Goal: Task Accomplishment & Management: Manage account settings

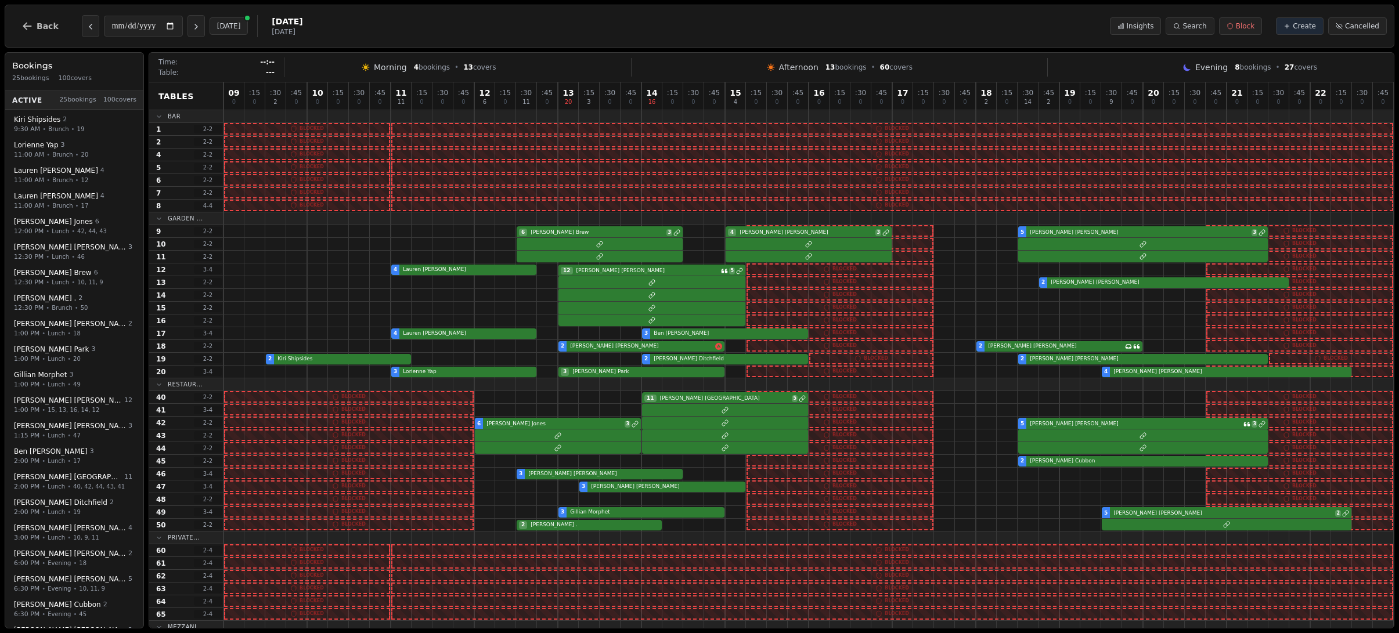
click at [197, 26] on icon "Next day" at bounding box center [196, 26] width 9 height 9
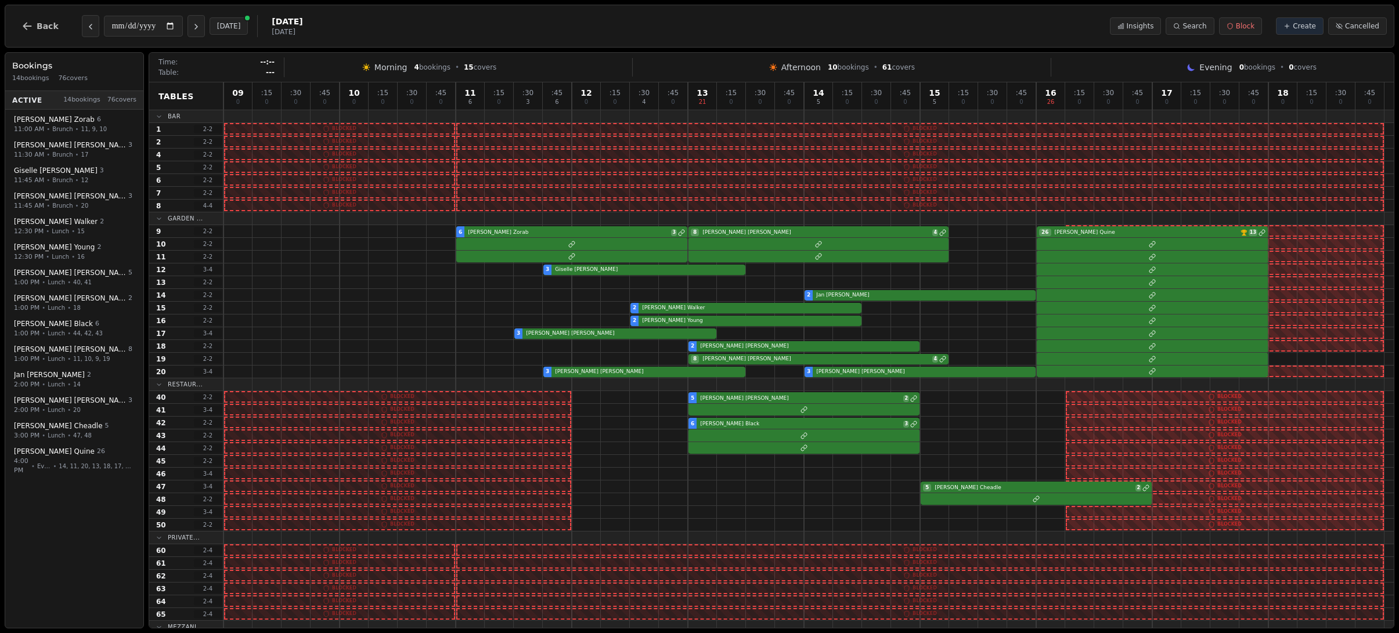
click at [197, 26] on icon "Next day" at bounding box center [196, 26] width 9 height 9
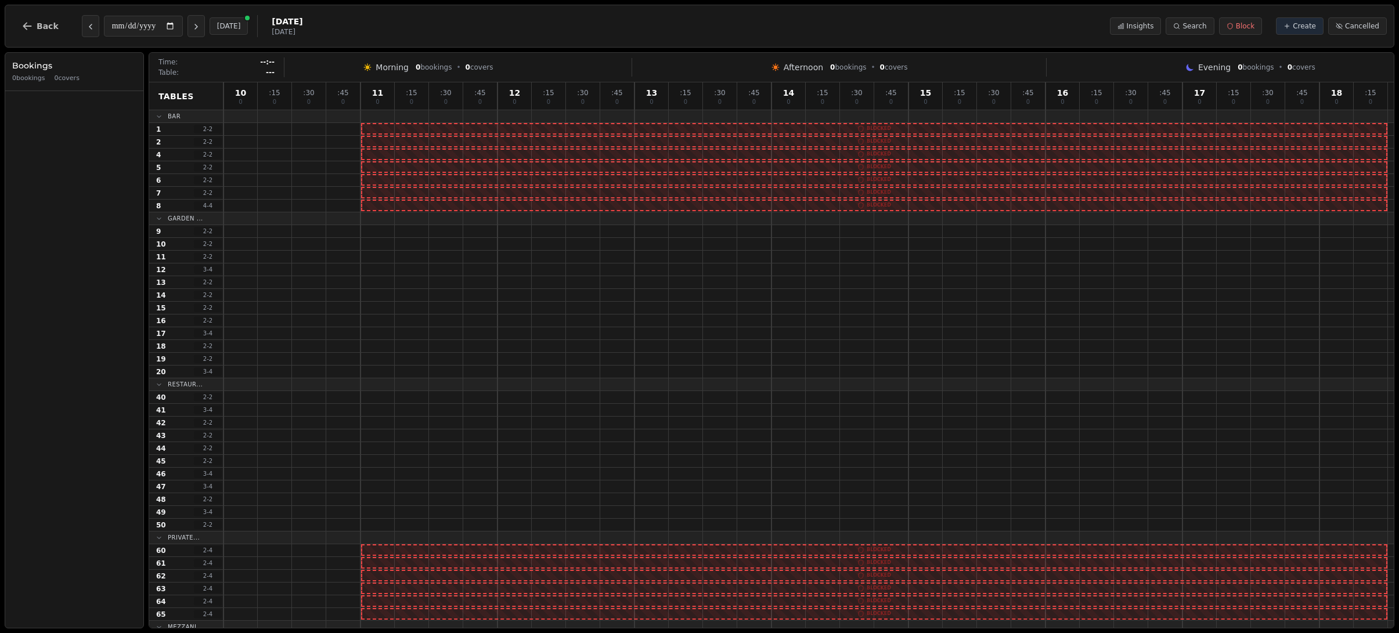
click at [197, 26] on icon "Next day" at bounding box center [196, 26] width 9 height 9
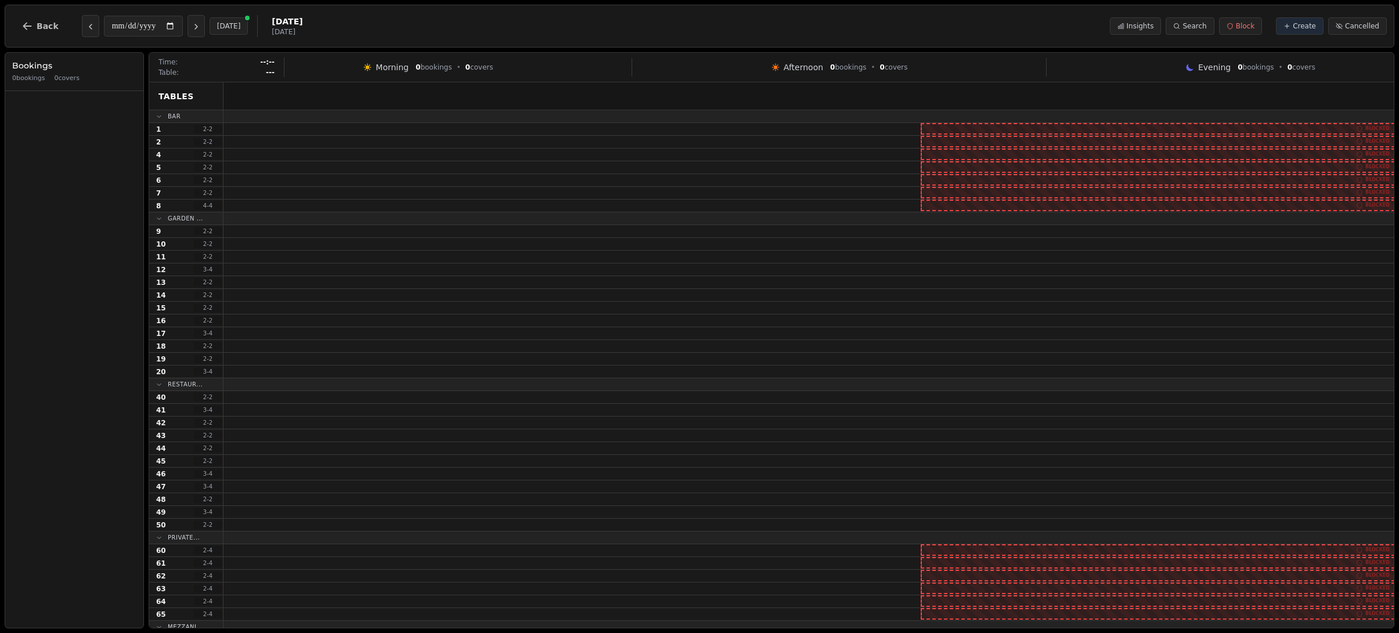
click at [197, 26] on icon "Next day" at bounding box center [196, 26] width 9 height 9
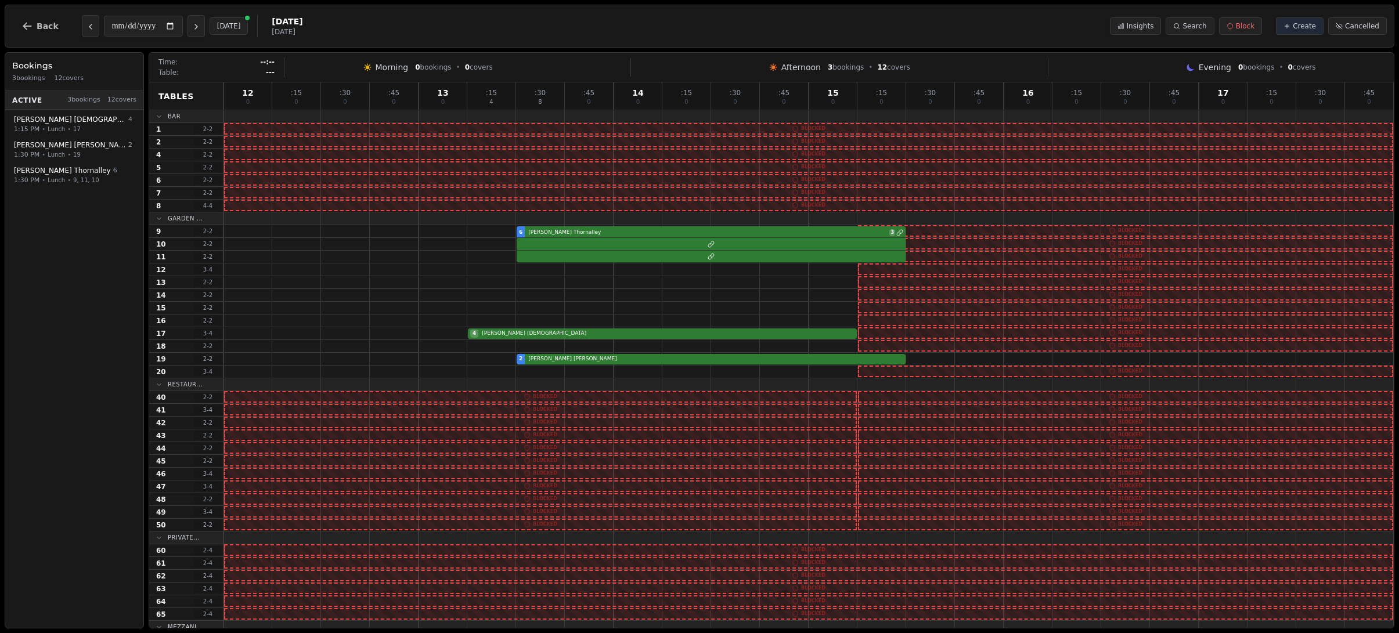
click at [197, 26] on icon "Next day" at bounding box center [196, 26] width 9 height 9
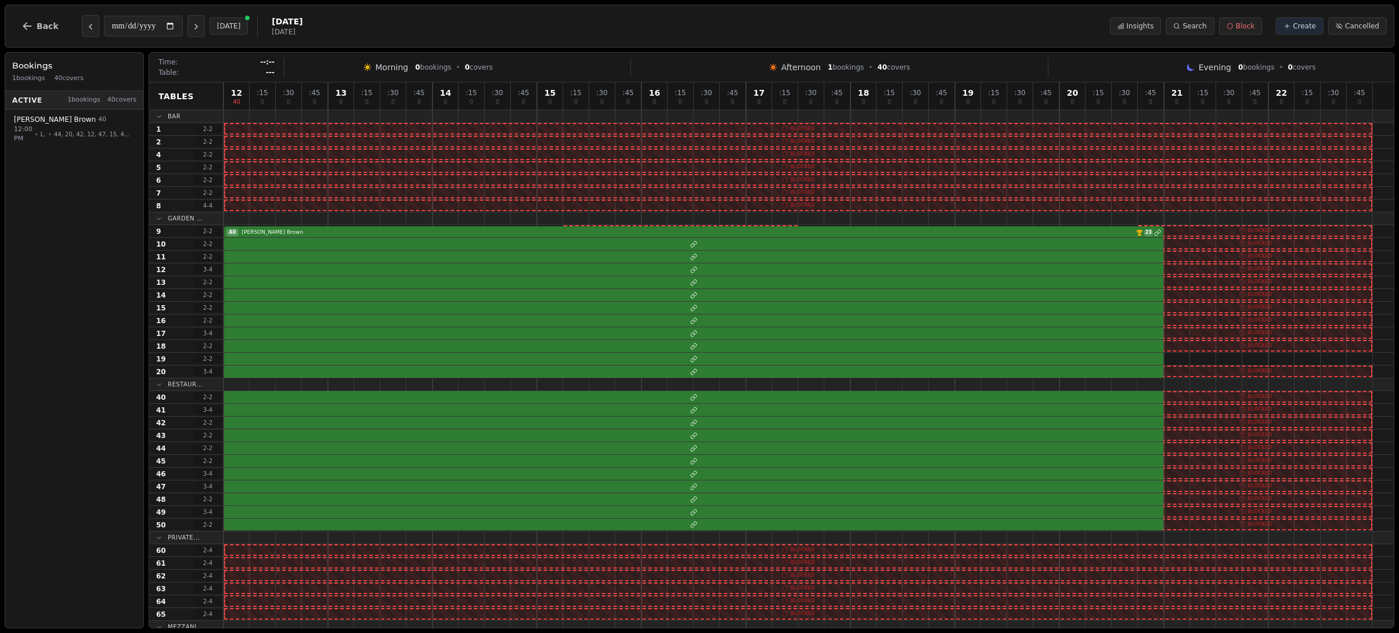
click at [197, 26] on icon "Next day" at bounding box center [196, 26] width 9 height 9
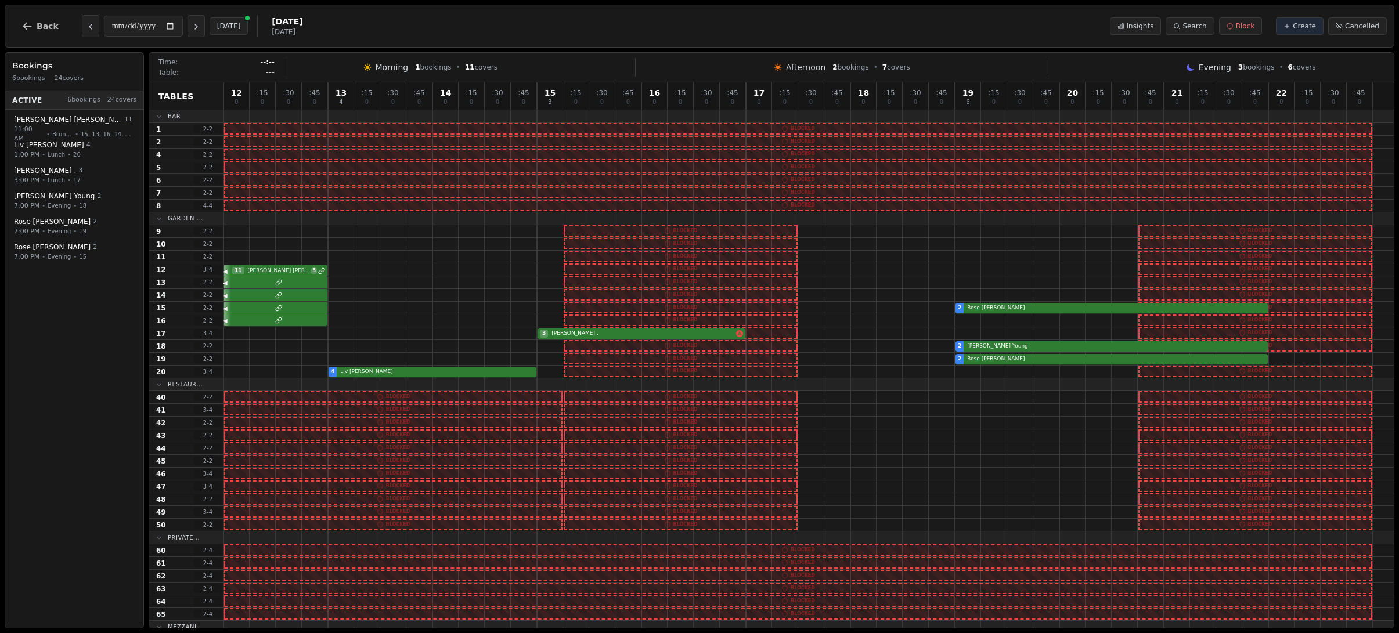
click at [197, 26] on icon "Next day" at bounding box center [196, 26] width 9 height 9
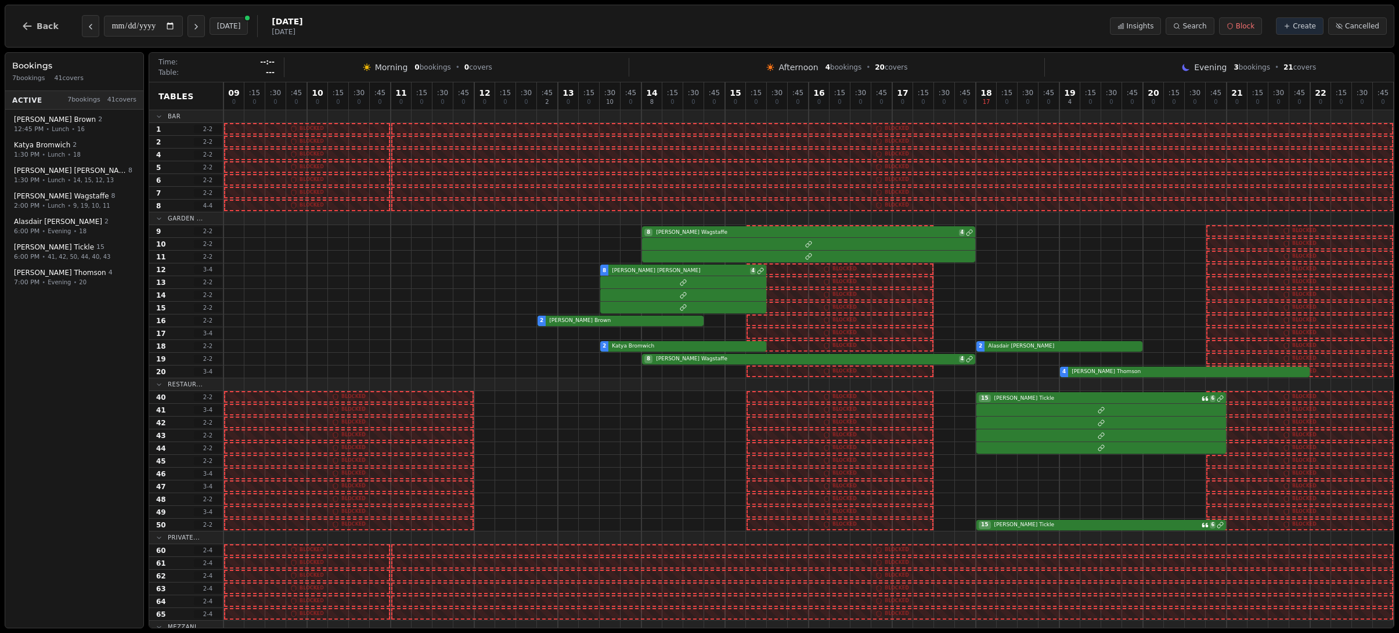
click at [197, 26] on icon "Next day" at bounding box center [196, 26] width 9 height 9
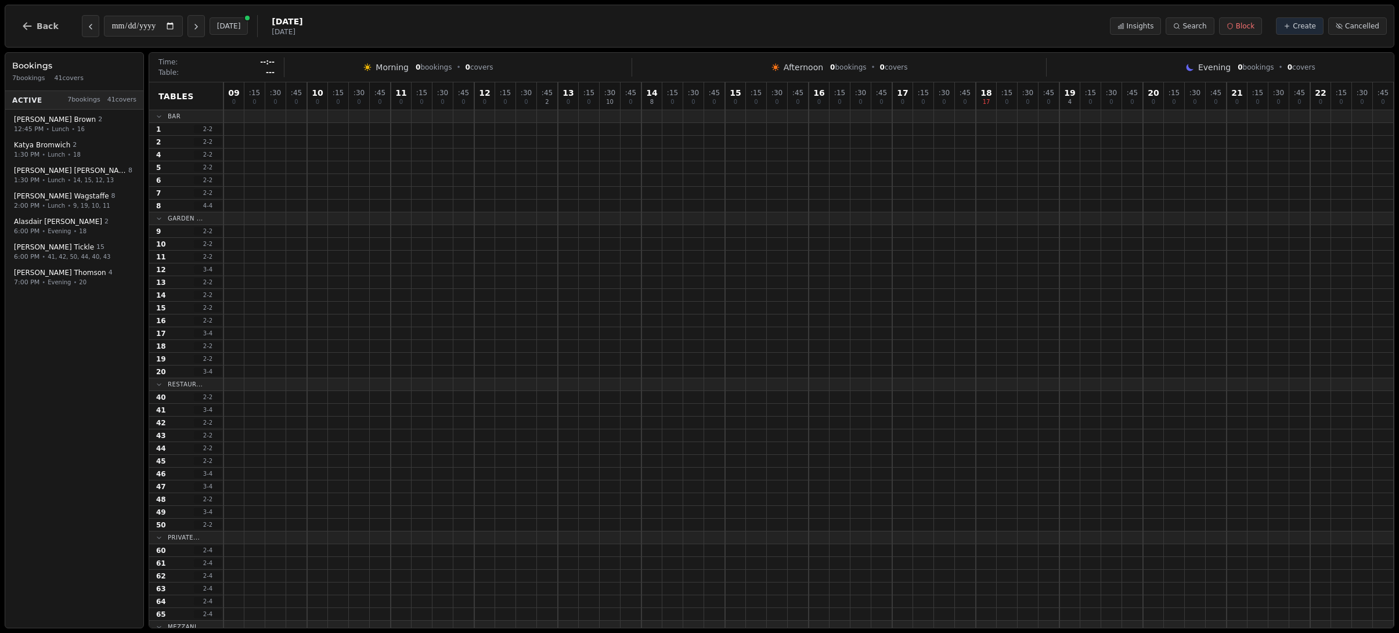
click at [197, 26] on icon "Next day" at bounding box center [196, 26] width 9 height 9
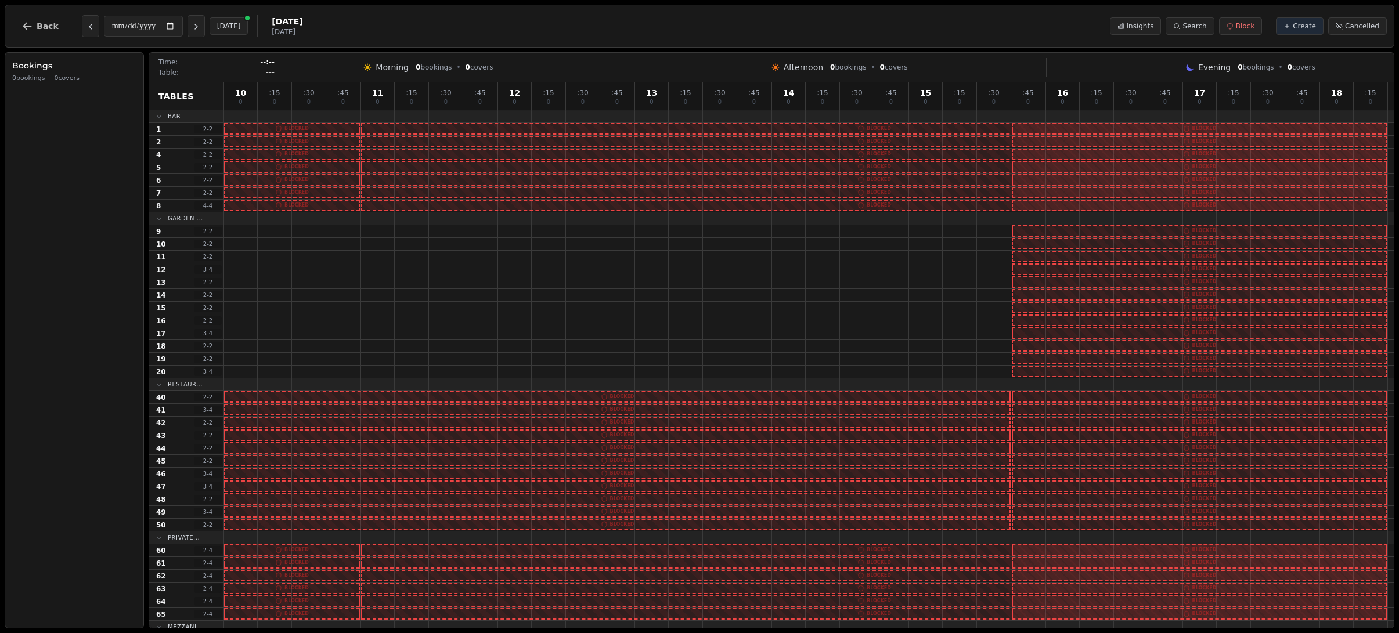
click at [197, 26] on icon "Next day" at bounding box center [196, 26] width 9 height 9
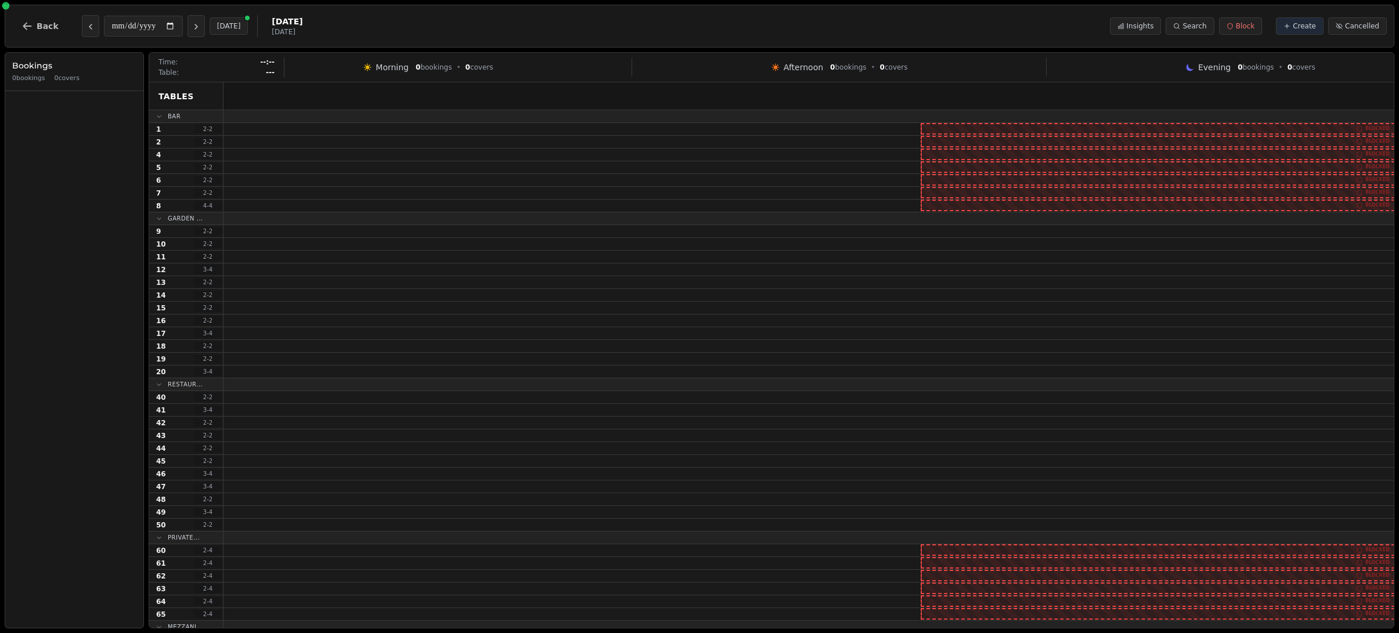
click at [197, 26] on icon "Next day" at bounding box center [196, 26] width 9 height 9
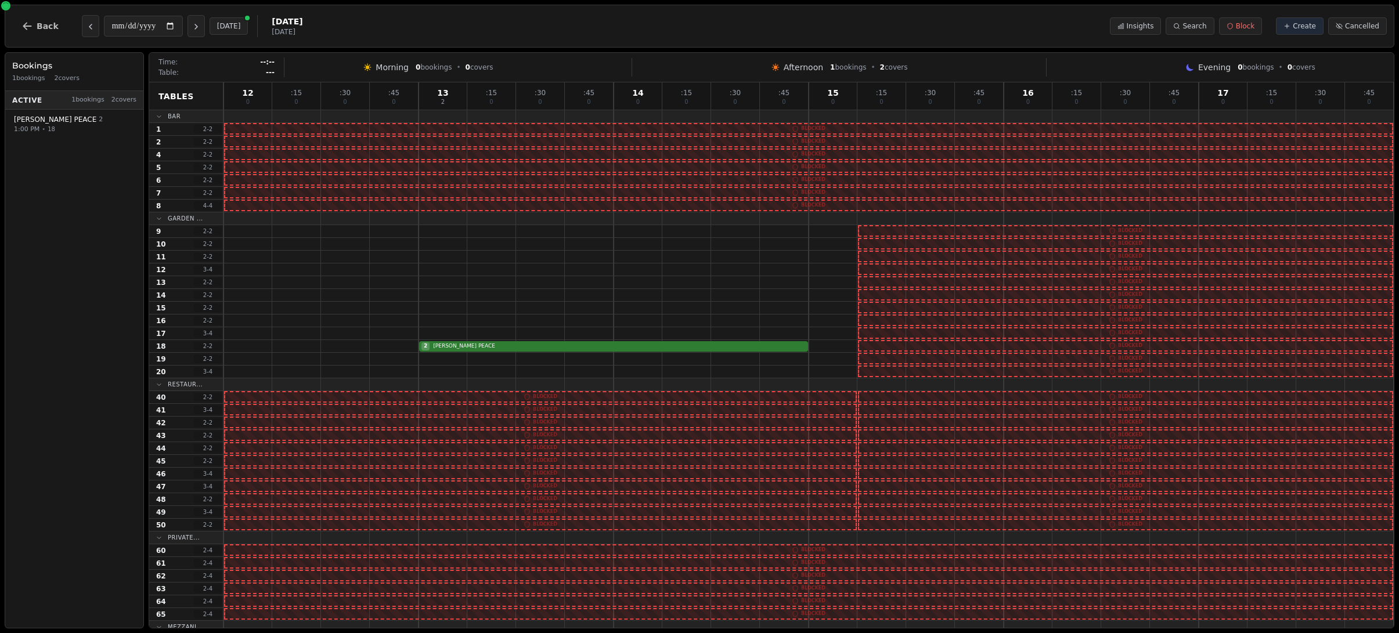
click at [197, 26] on icon "Next day" at bounding box center [196, 26] width 9 height 9
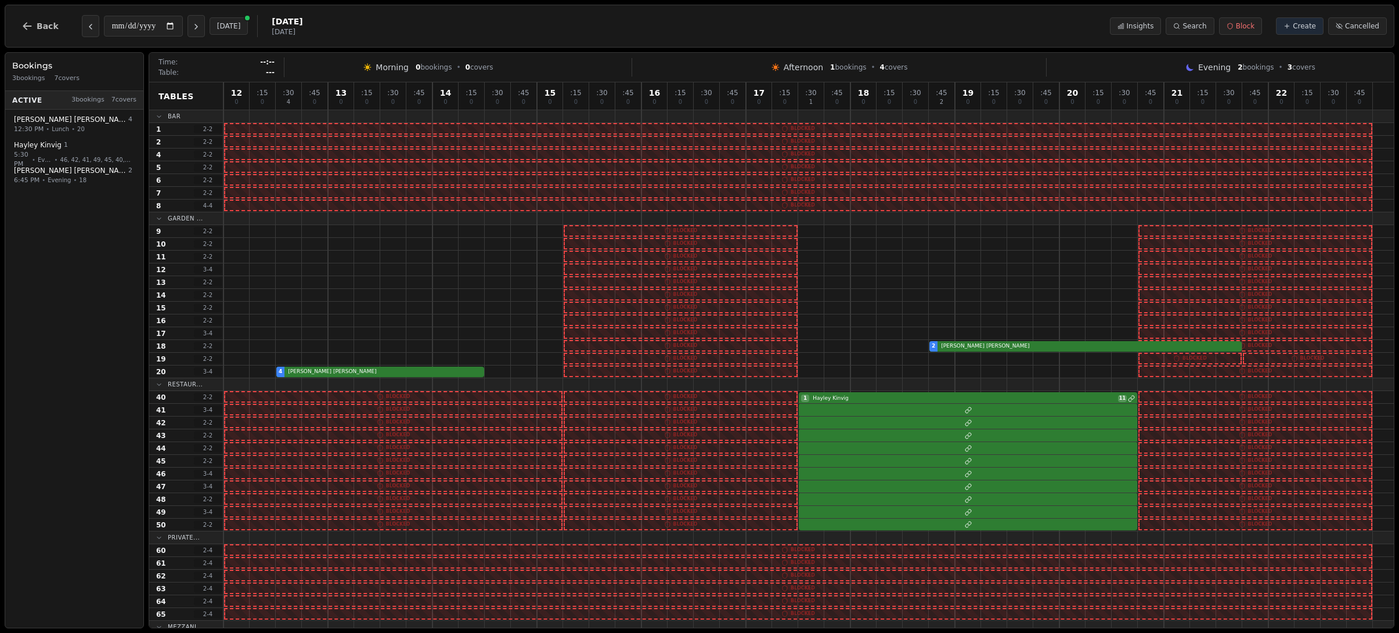
click at [197, 26] on icon "Next day" at bounding box center [196, 26] width 9 height 9
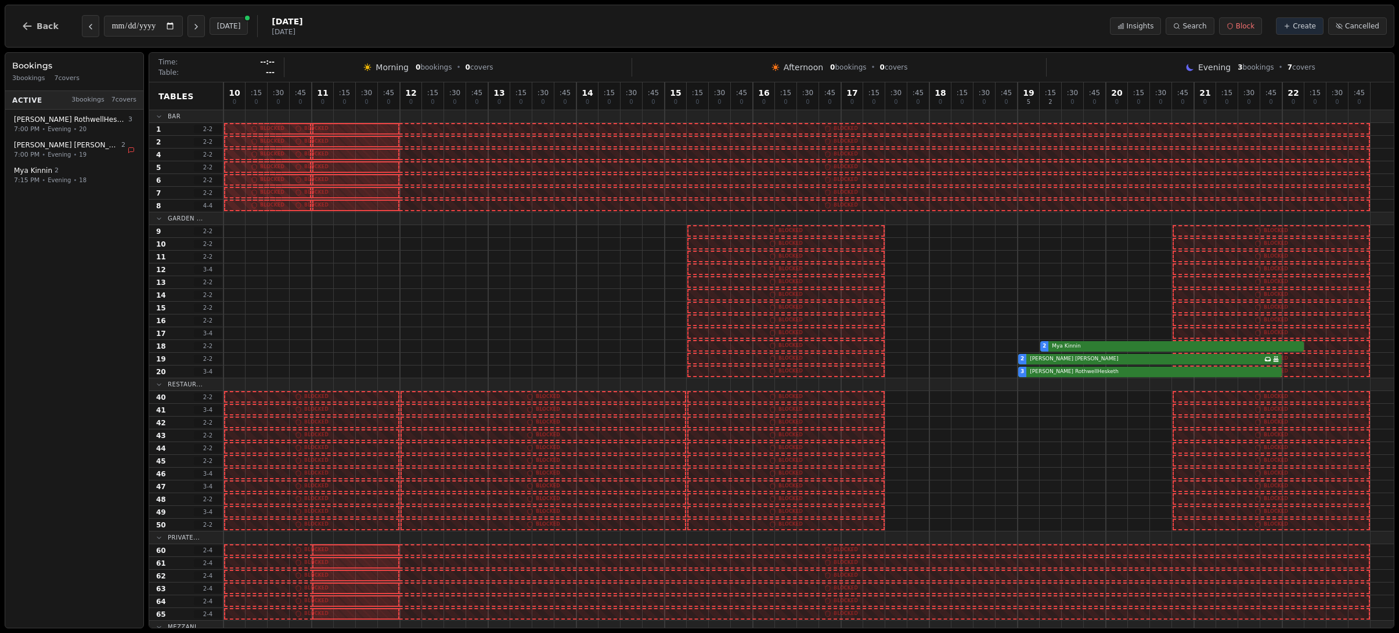
click at [197, 26] on icon "Next day" at bounding box center [196, 26] width 9 height 9
type input "**********"
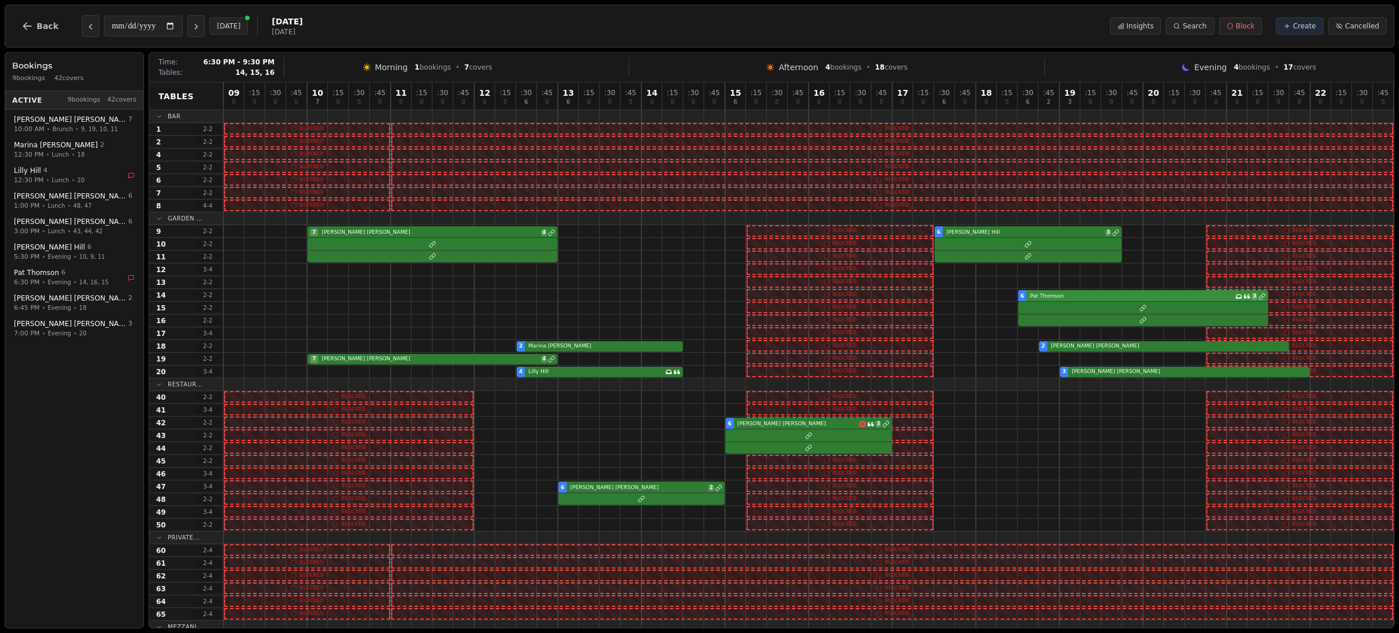
click at [1061, 299] on div "6 [PERSON_NAME] Has conversation thread 3" at bounding box center [808, 295] width 1170 height 13
select select "*****"
select select "*"
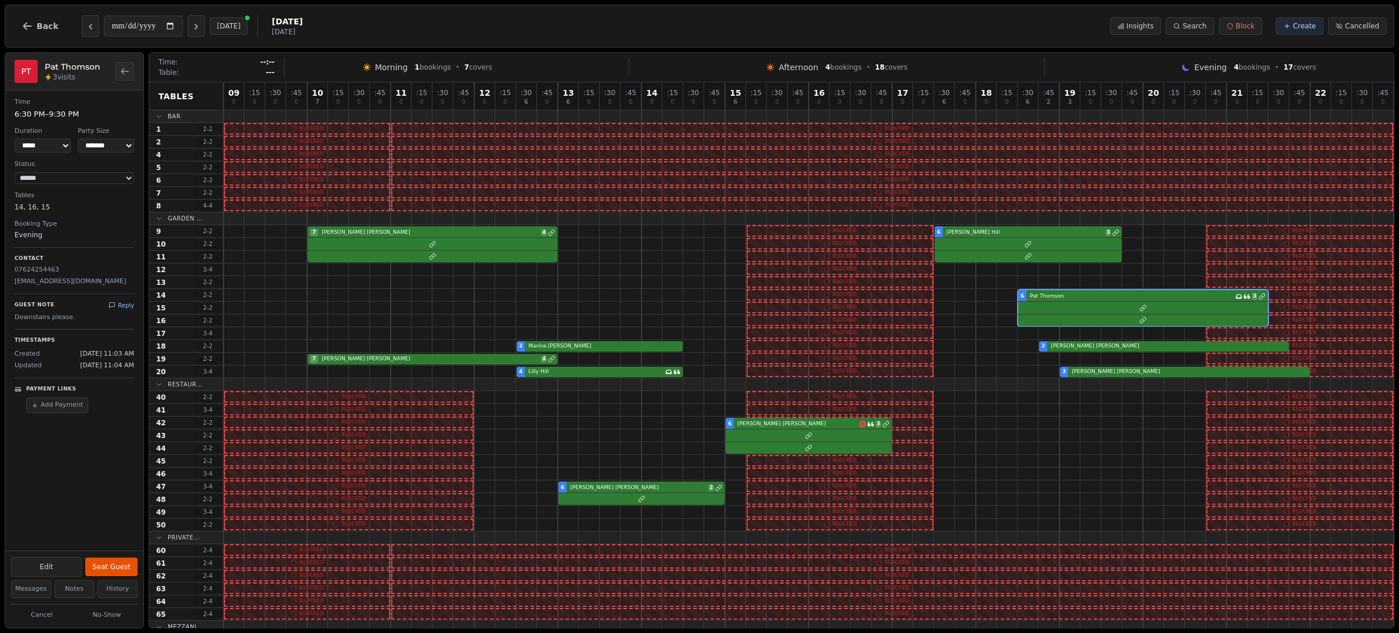
click at [115, 305] on icon at bounding box center [112, 305] width 5 height 5
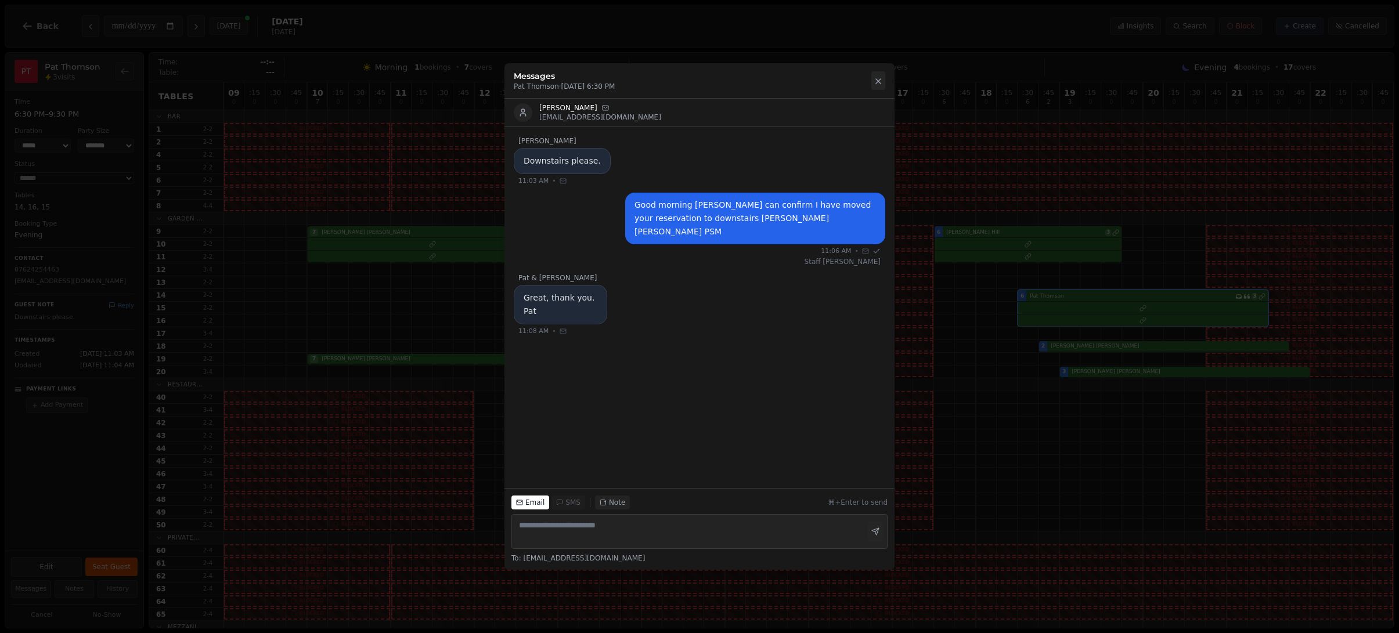
click at [879, 80] on icon at bounding box center [877, 81] width 9 height 9
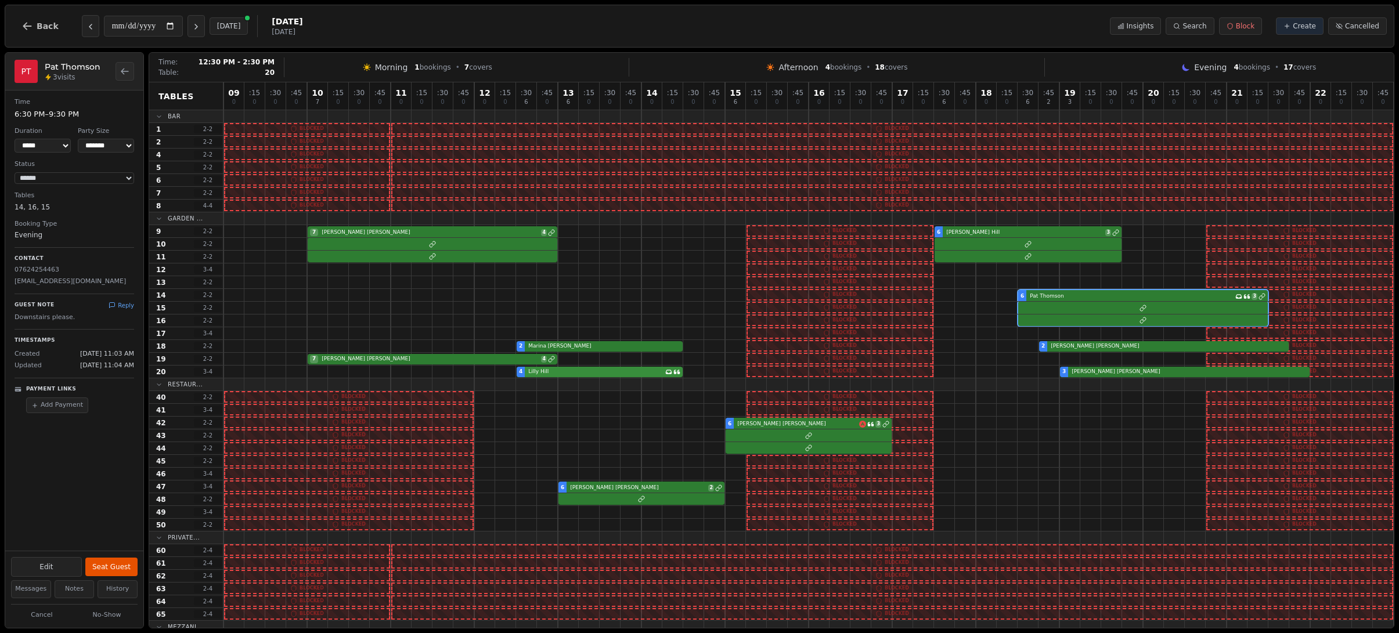
click at [613, 370] on div "4 [PERSON_NAME] Has conversation thread 3 [PERSON_NAME]" at bounding box center [808, 372] width 1170 height 13
select select "****"
select select "*"
click at [119, 303] on button "Reply" at bounding box center [122, 305] width 26 height 9
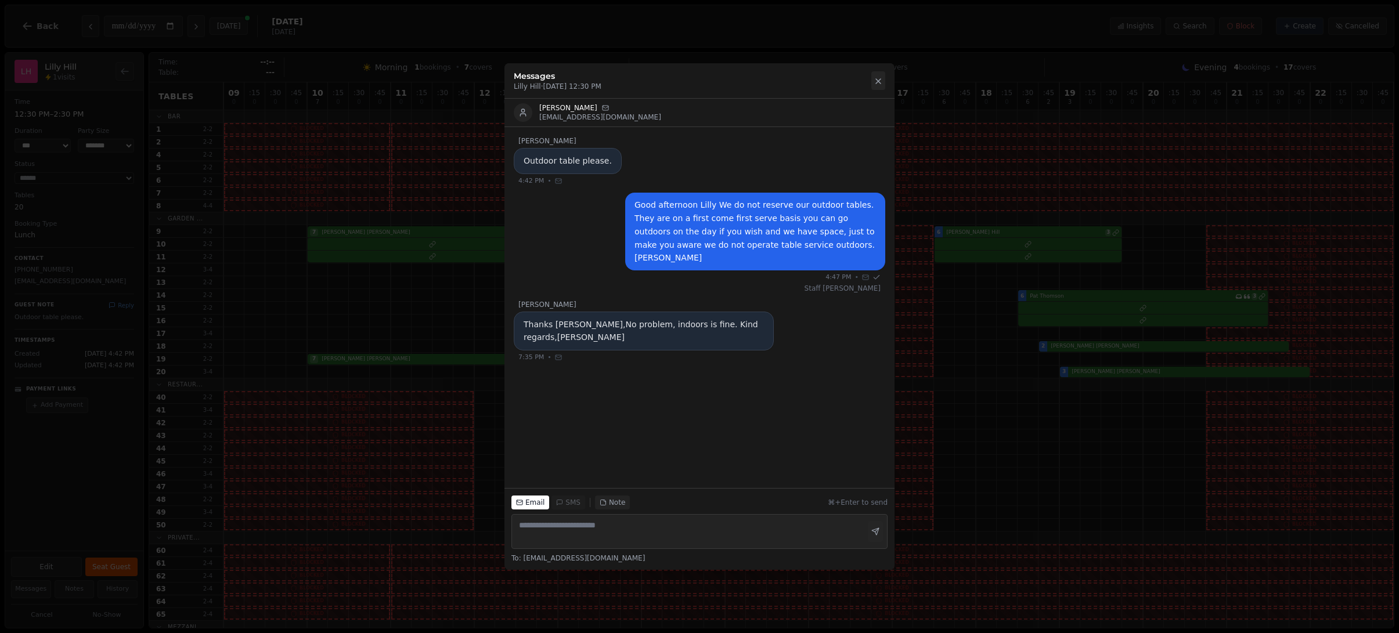
click at [880, 78] on icon at bounding box center [877, 81] width 9 height 9
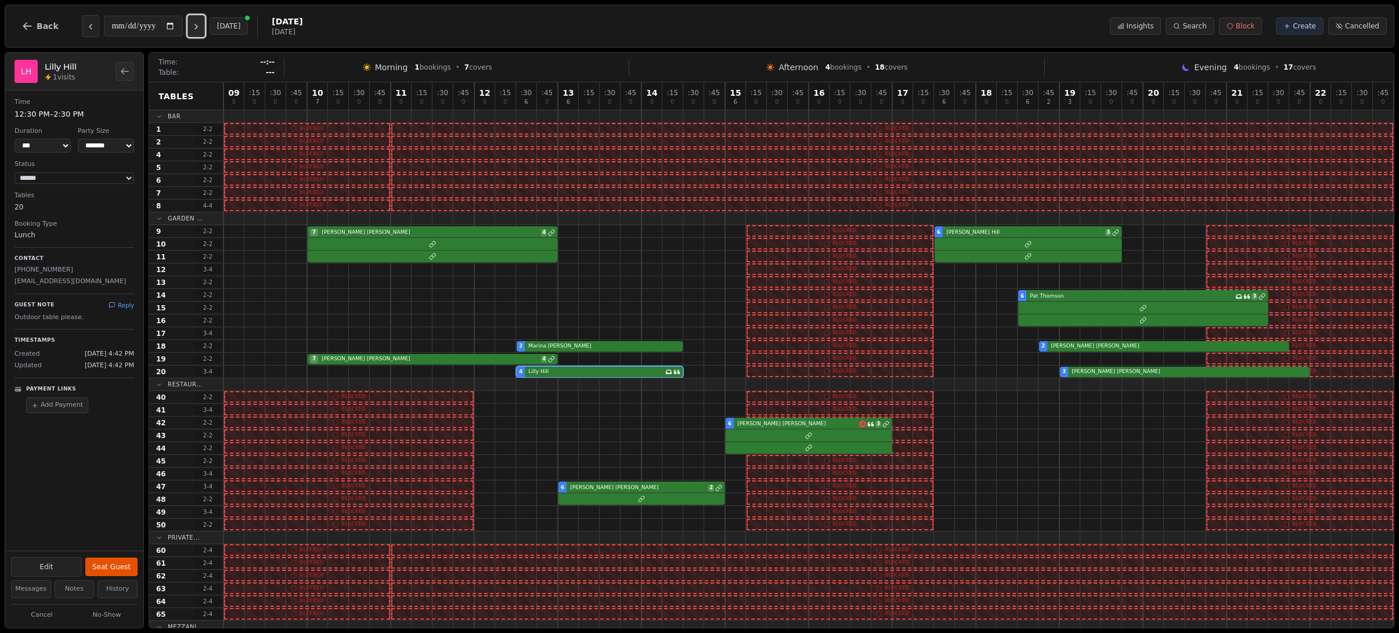
click at [199, 21] on button "Next day" at bounding box center [195, 26] width 17 height 22
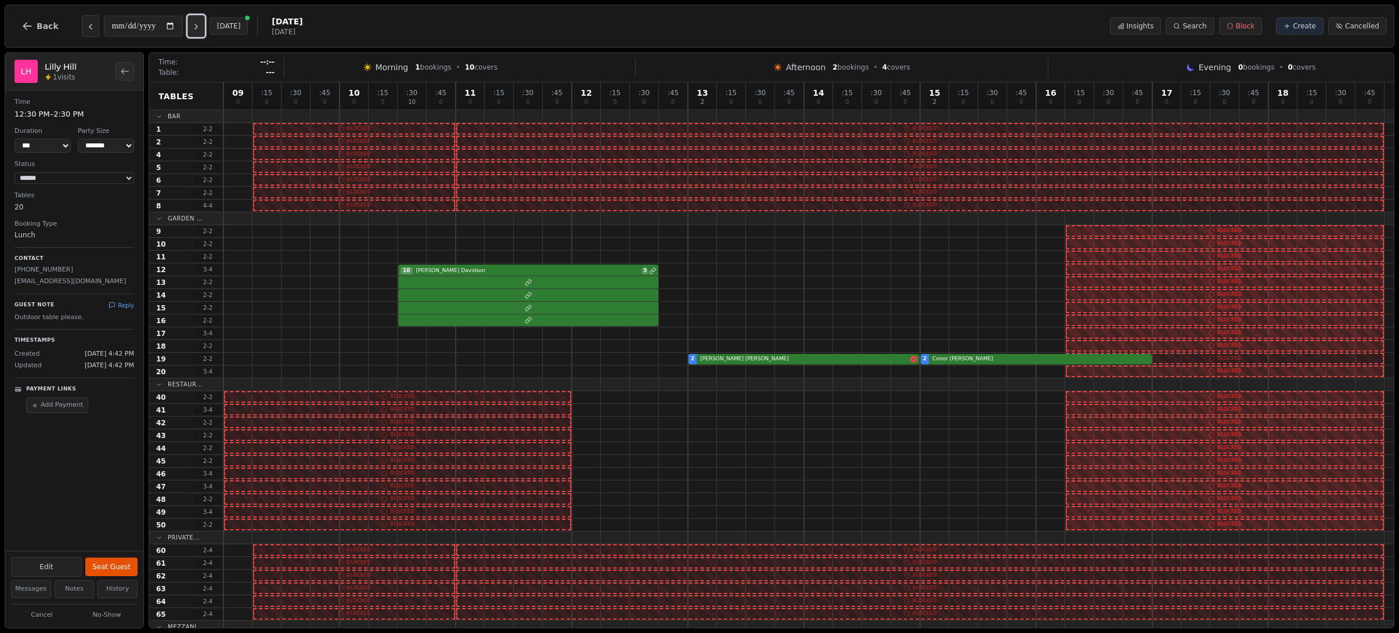
click at [199, 21] on button "Next day" at bounding box center [195, 26] width 17 height 22
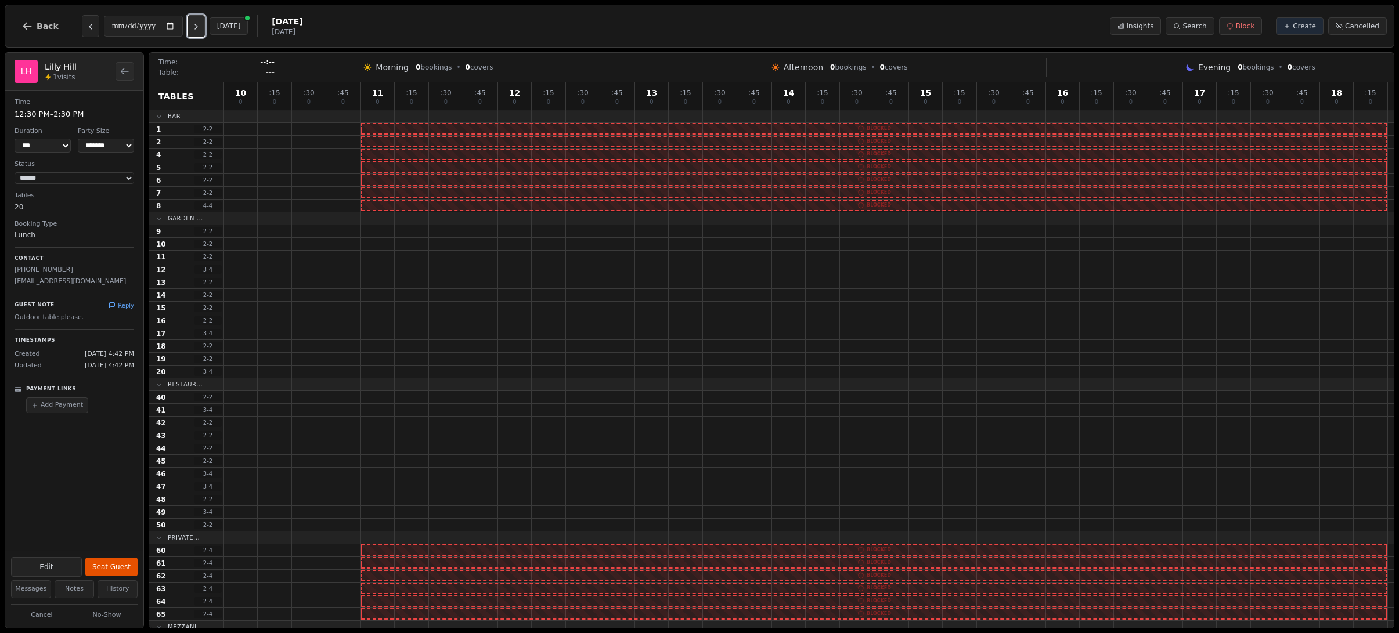
click at [199, 21] on button "Next day" at bounding box center [195, 26] width 17 height 22
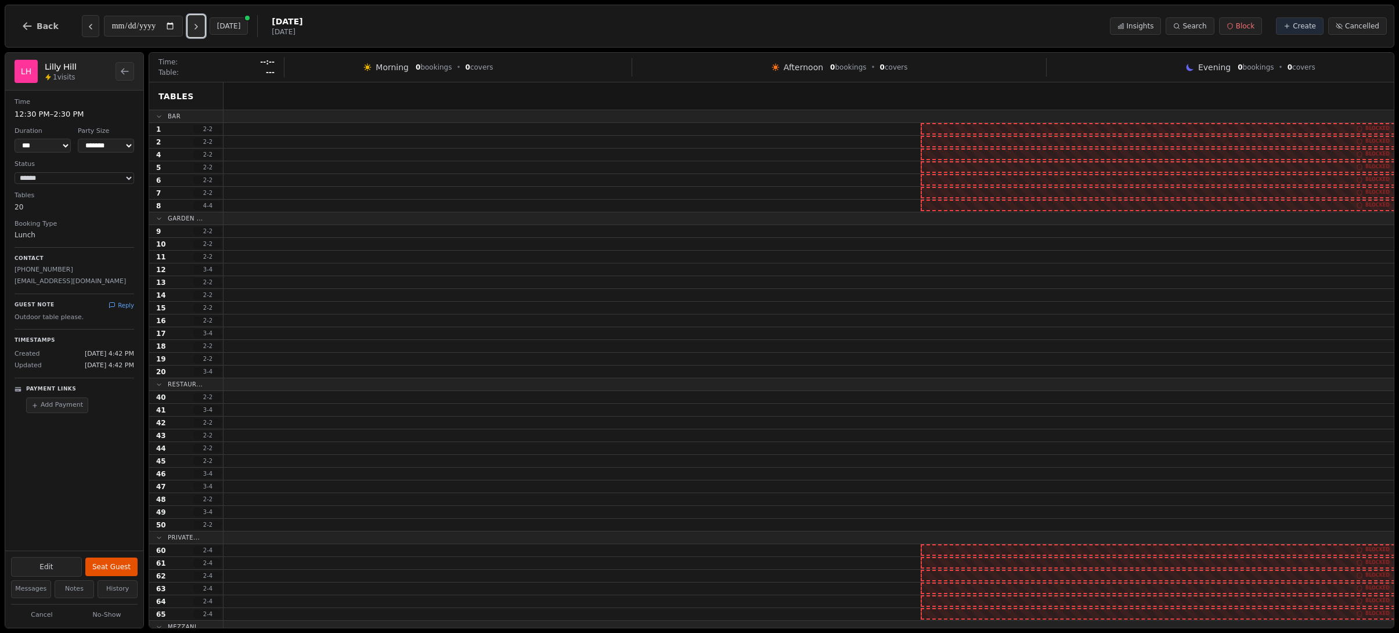
click at [199, 21] on button "Next day" at bounding box center [195, 26] width 17 height 22
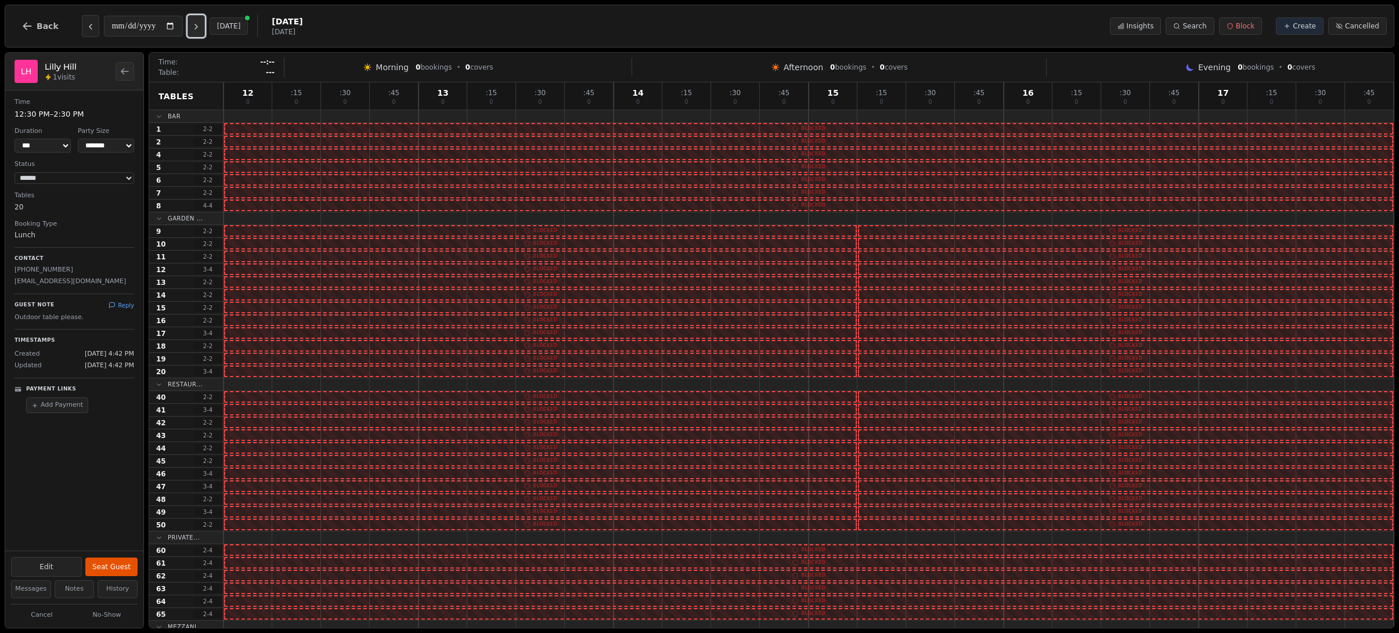
click at [199, 21] on button "Next day" at bounding box center [195, 26] width 17 height 22
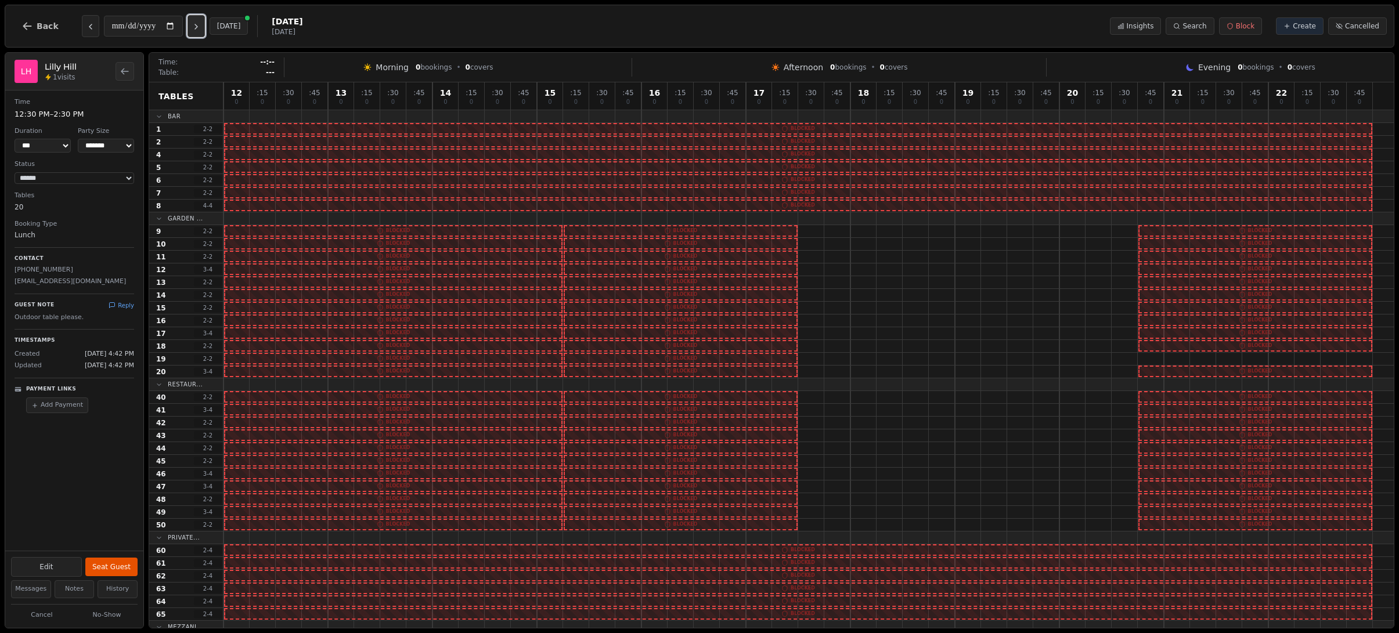
click at [199, 21] on button "Next day" at bounding box center [195, 26] width 17 height 22
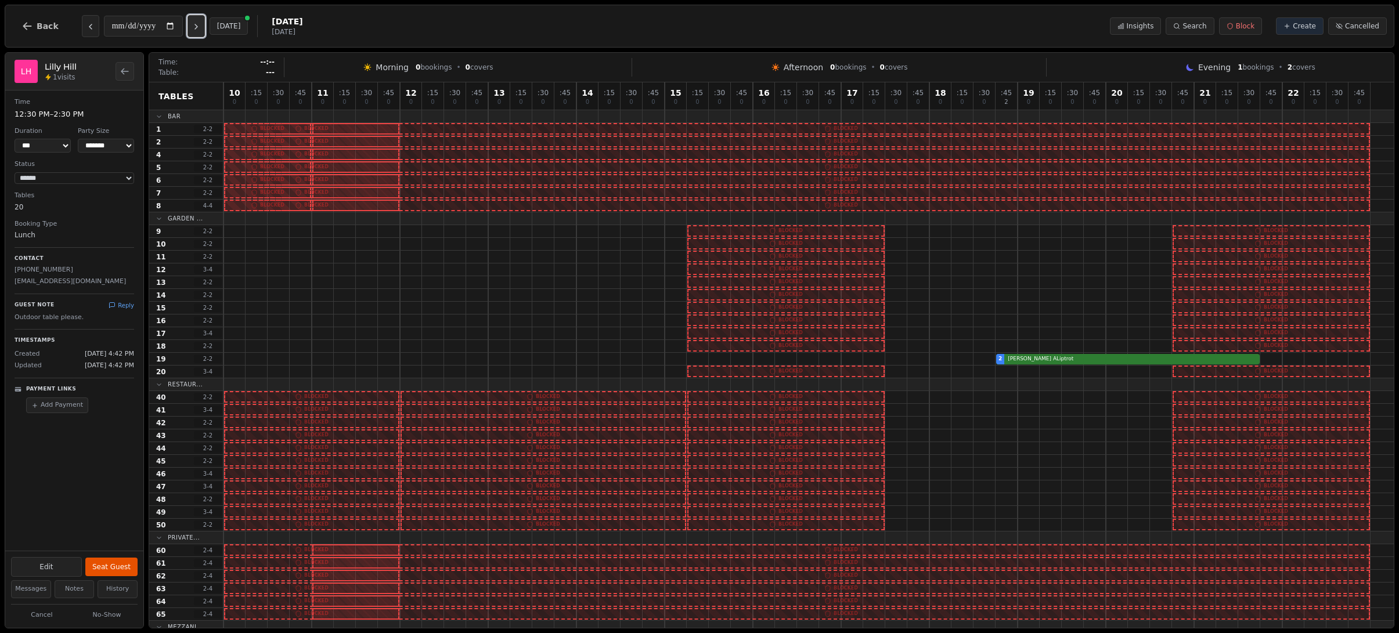
click at [199, 21] on button "Next day" at bounding box center [195, 26] width 17 height 22
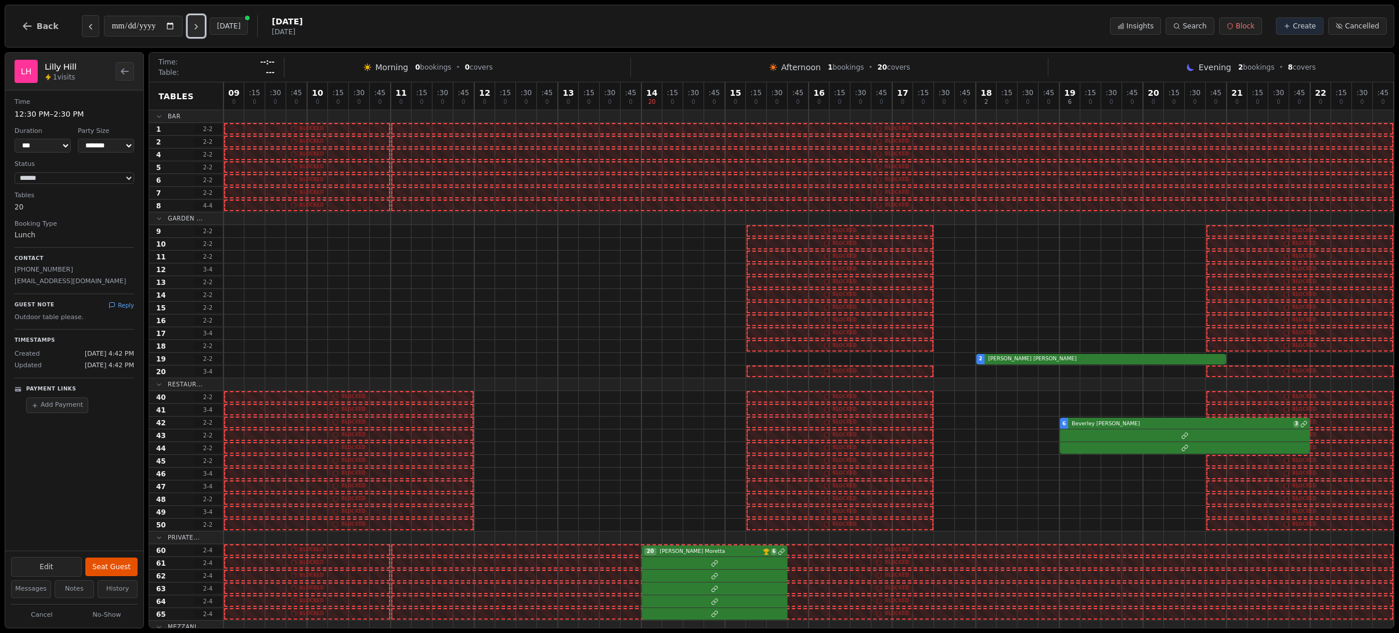
click at [199, 21] on button "Next day" at bounding box center [195, 26] width 17 height 22
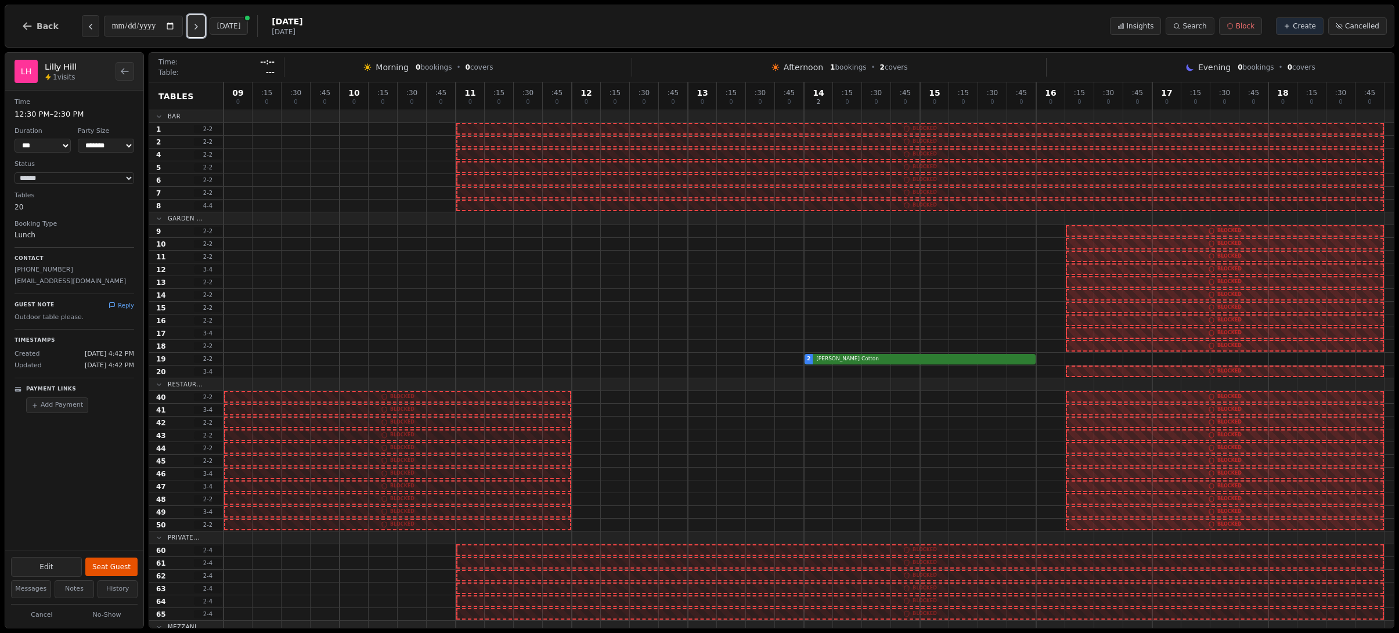
click at [199, 21] on button "Next day" at bounding box center [195, 26] width 17 height 22
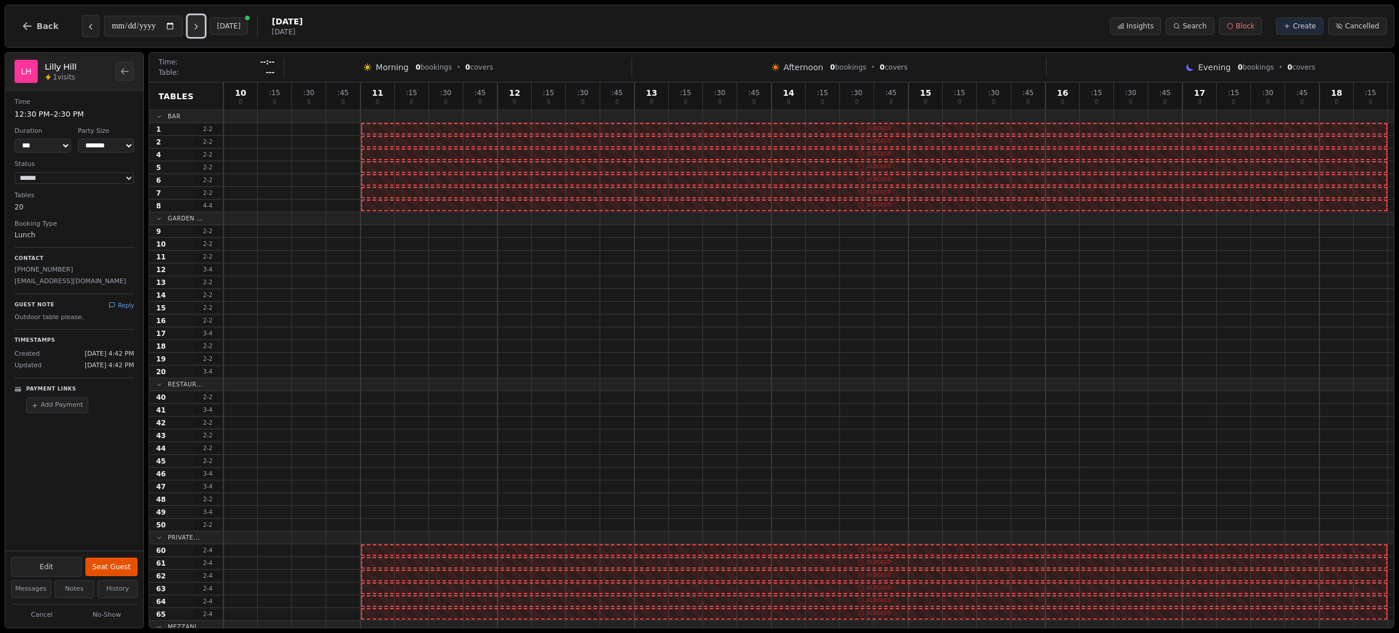
click at [199, 21] on button "Next day" at bounding box center [195, 26] width 17 height 22
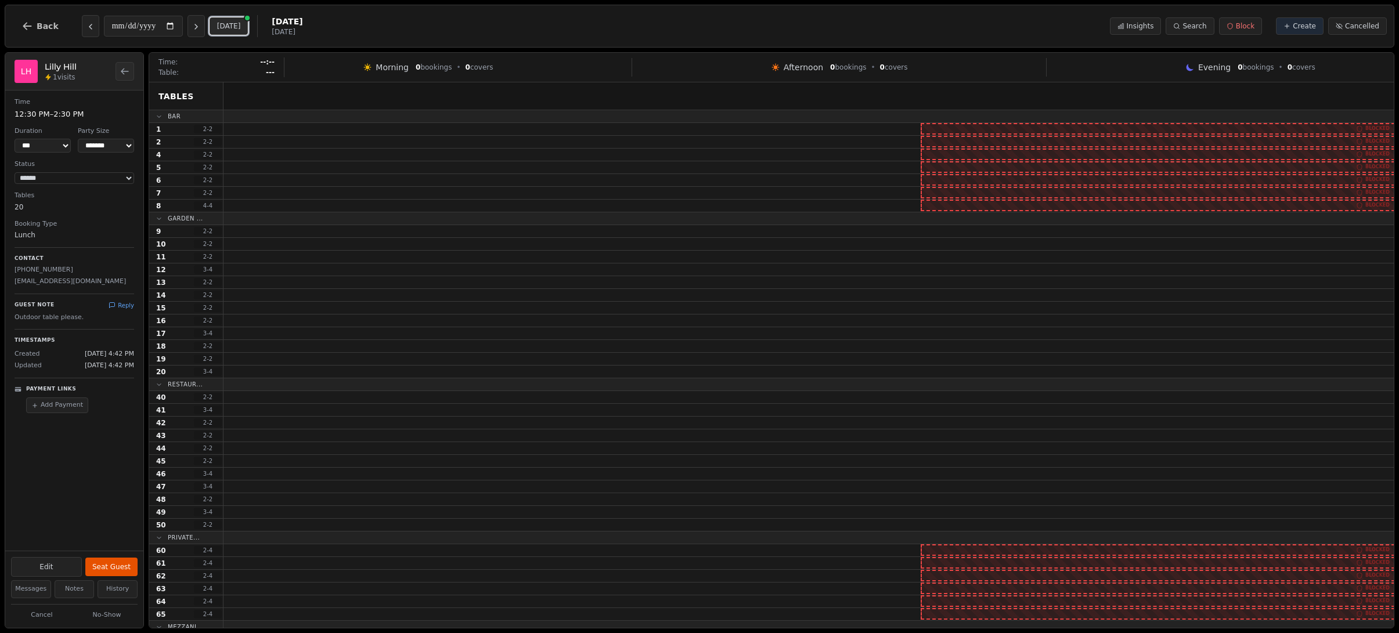
click at [234, 23] on button "[DATE]" at bounding box center [228, 25] width 39 height 17
click at [201, 28] on icon "Next day" at bounding box center [196, 26] width 9 height 9
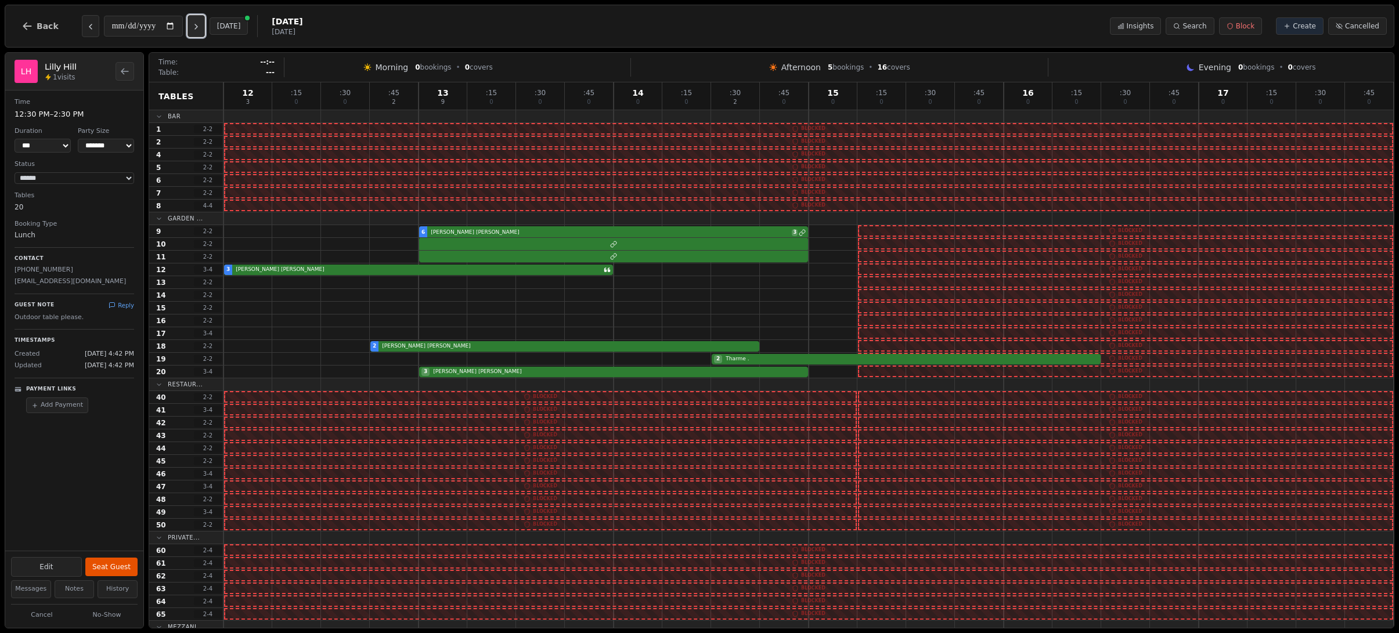
click at [201, 28] on icon "Next day" at bounding box center [196, 26] width 9 height 9
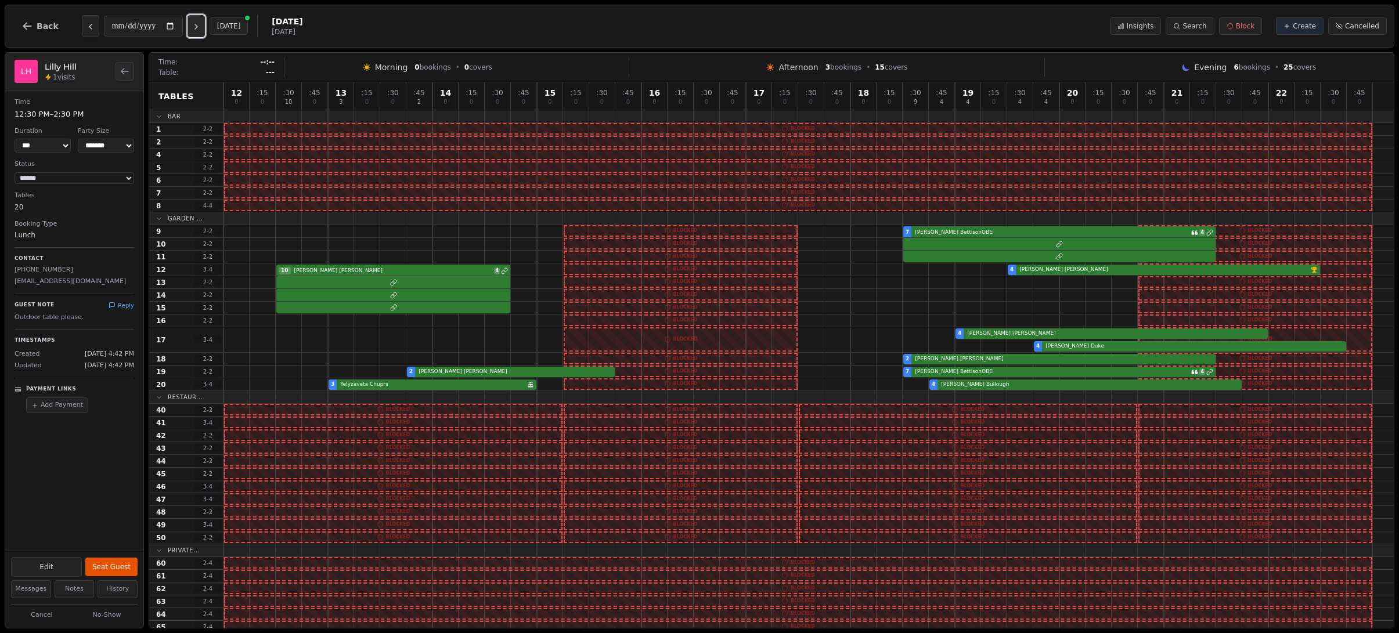
click at [201, 28] on icon "Next day" at bounding box center [196, 26] width 9 height 9
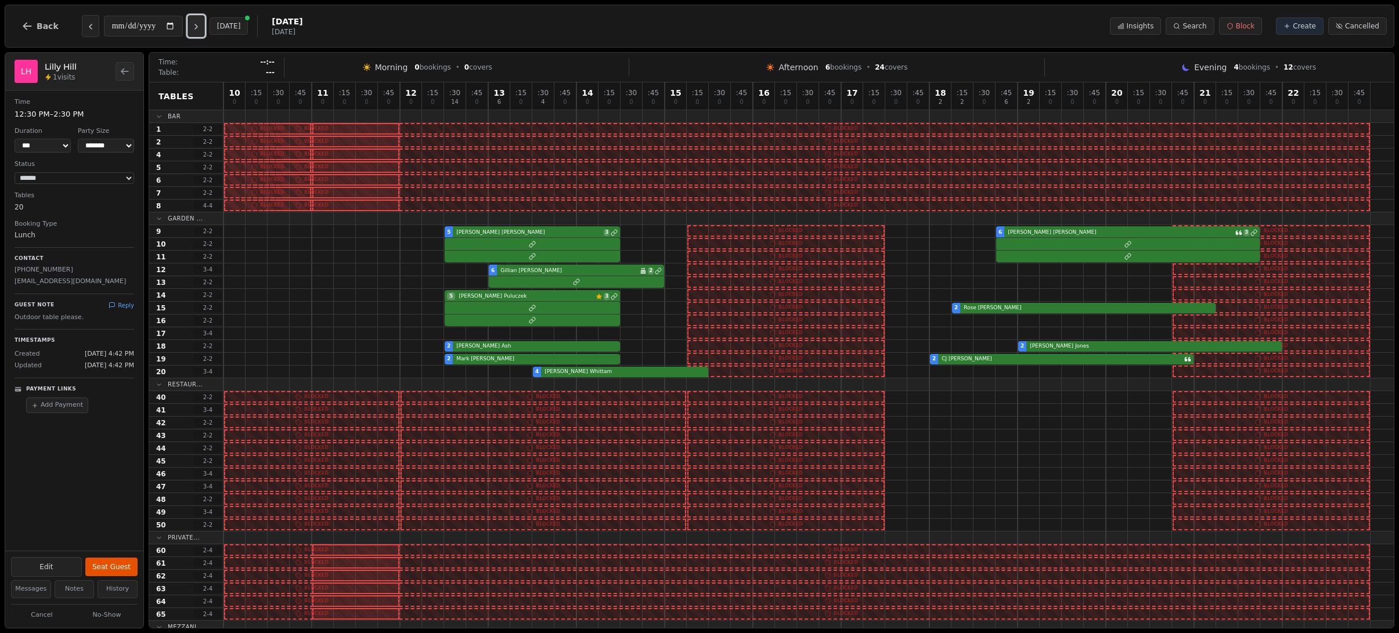
click at [201, 28] on icon "Next day" at bounding box center [196, 26] width 9 height 9
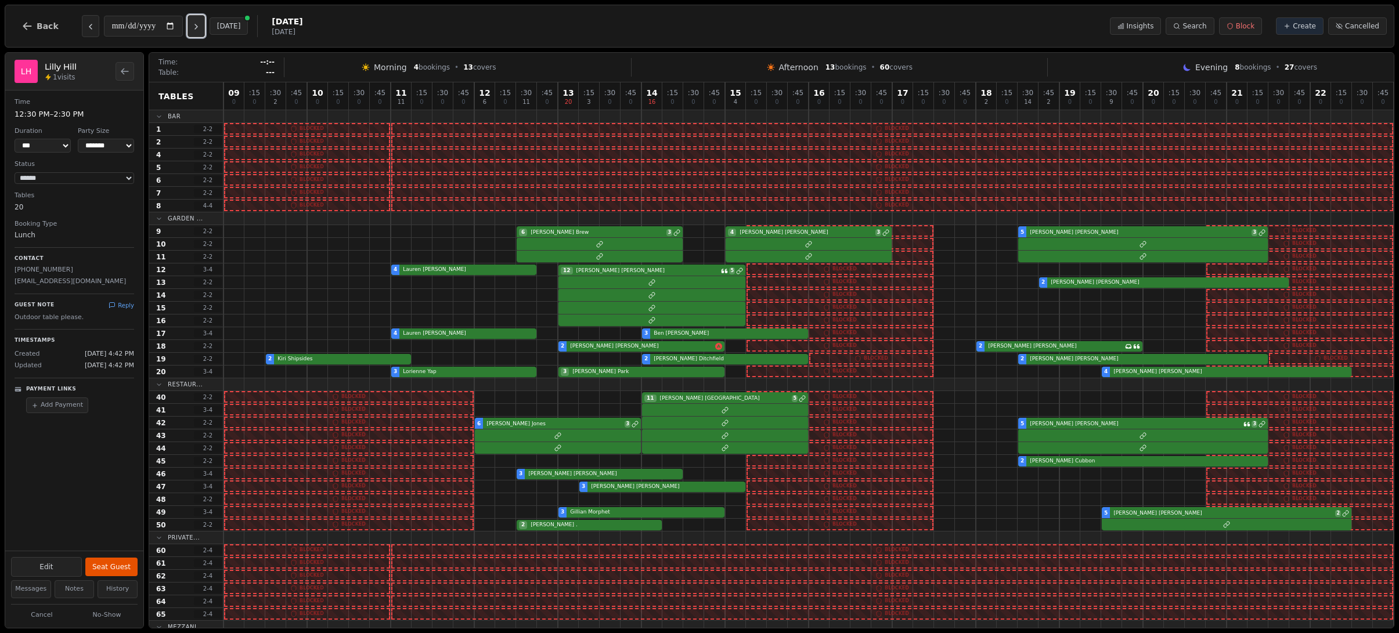
click at [201, 28] on icon "Next day" at bounding box center [196, 26] width 9 height 9
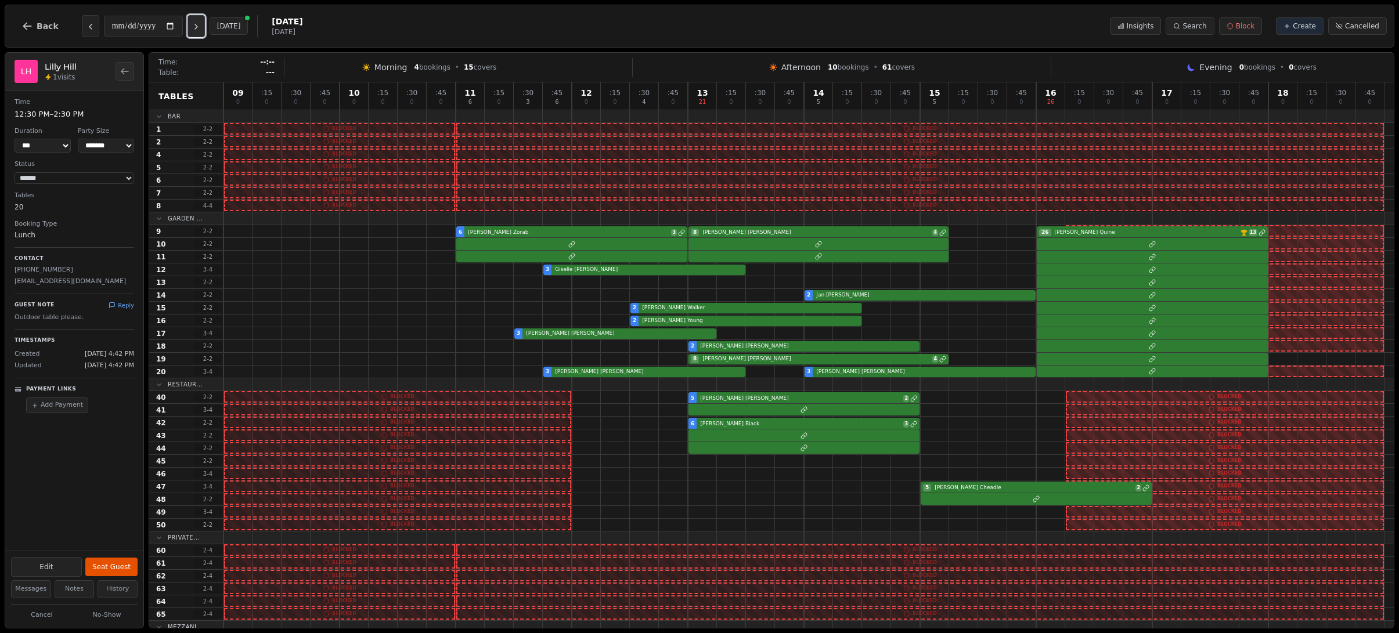
click at [201, 28] on icon "Next day" at bounding box center [196, 26] width 9 height 9
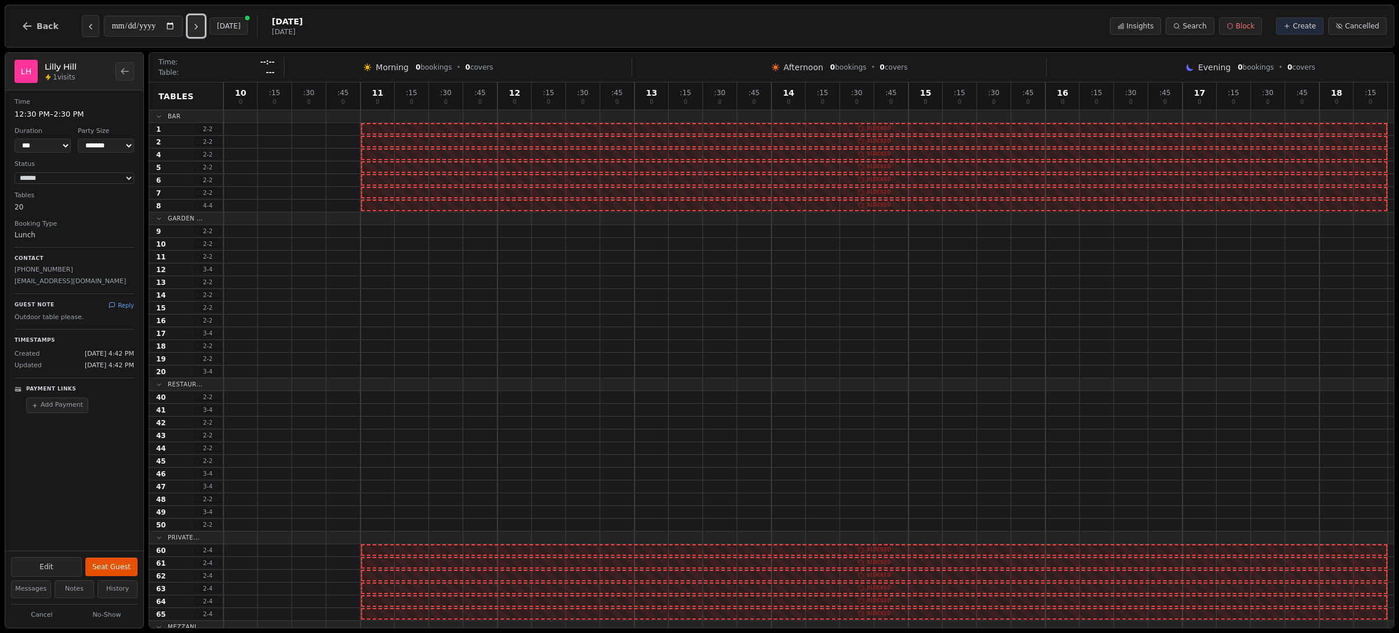
click at [201, 28] on icon "Next day" at bounding box center [196, 26] width 9 height 9
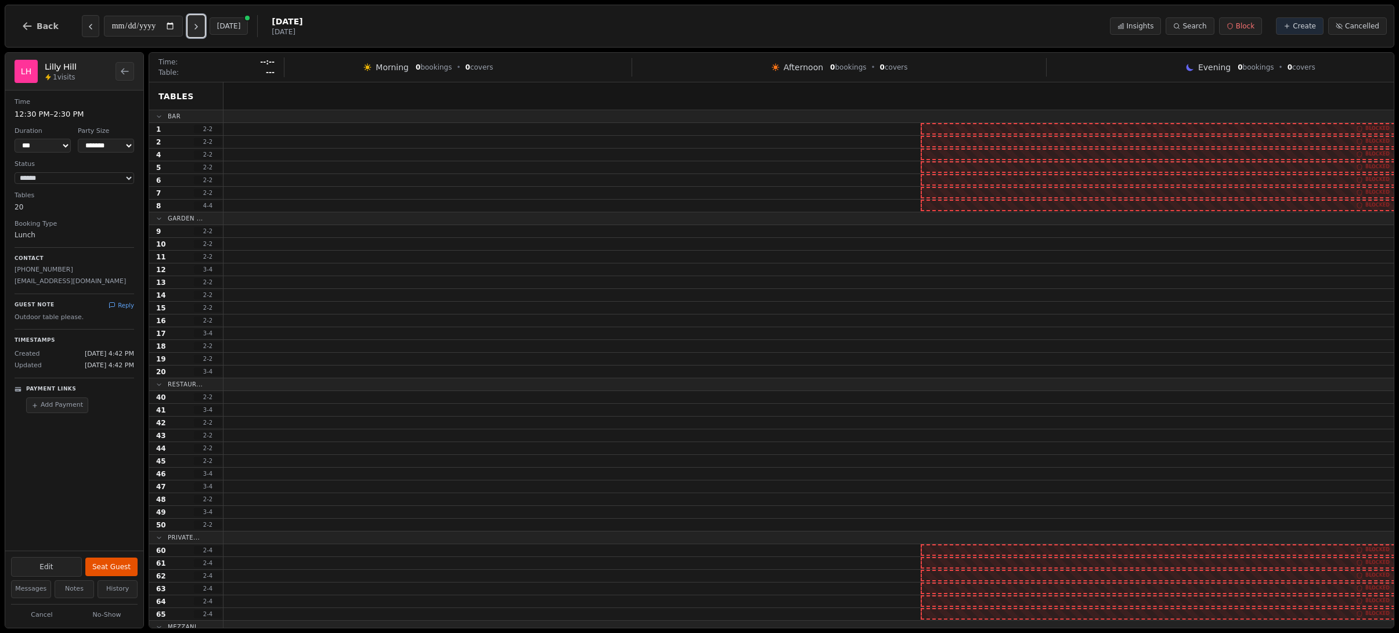
click at [201, 28] on icon "Next day" at bounding box center [196, 26] width 9 height 9
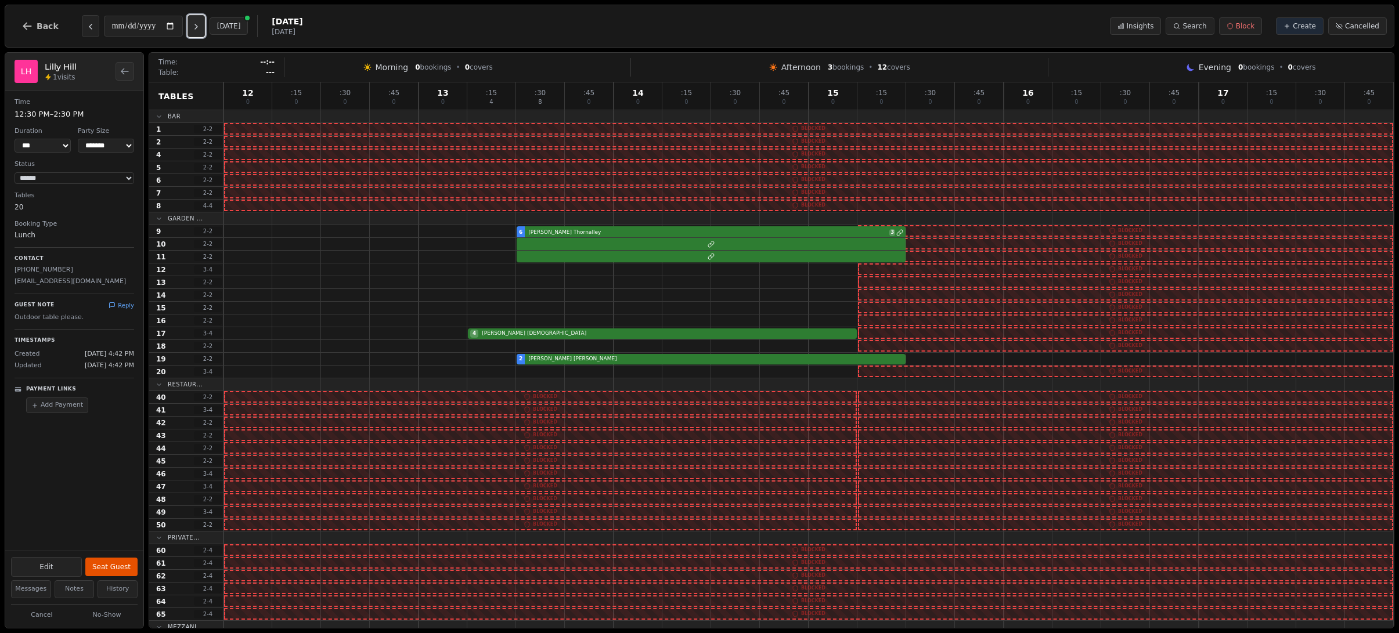
click at [201, 28] on icon "Next day" at bounding box center [196, 26] width 9 height 9
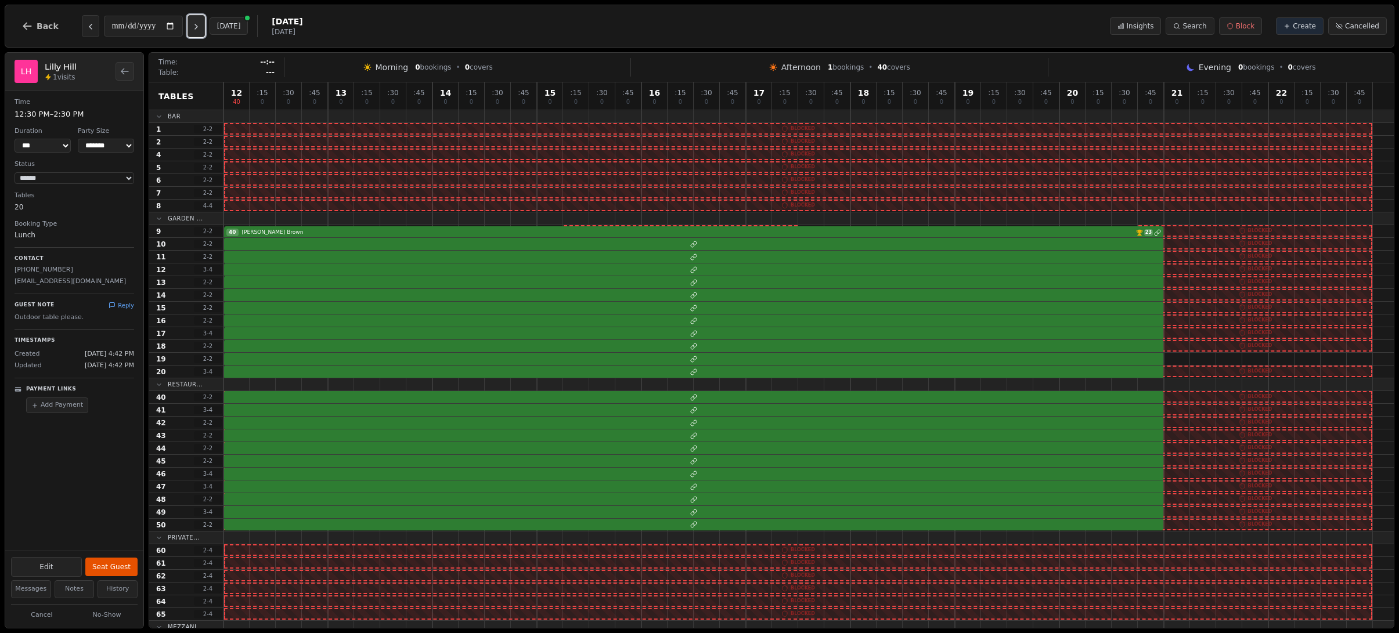
click at [201, 28] on icon "Next day" at bounding box center [196, 26] width 9 height 9
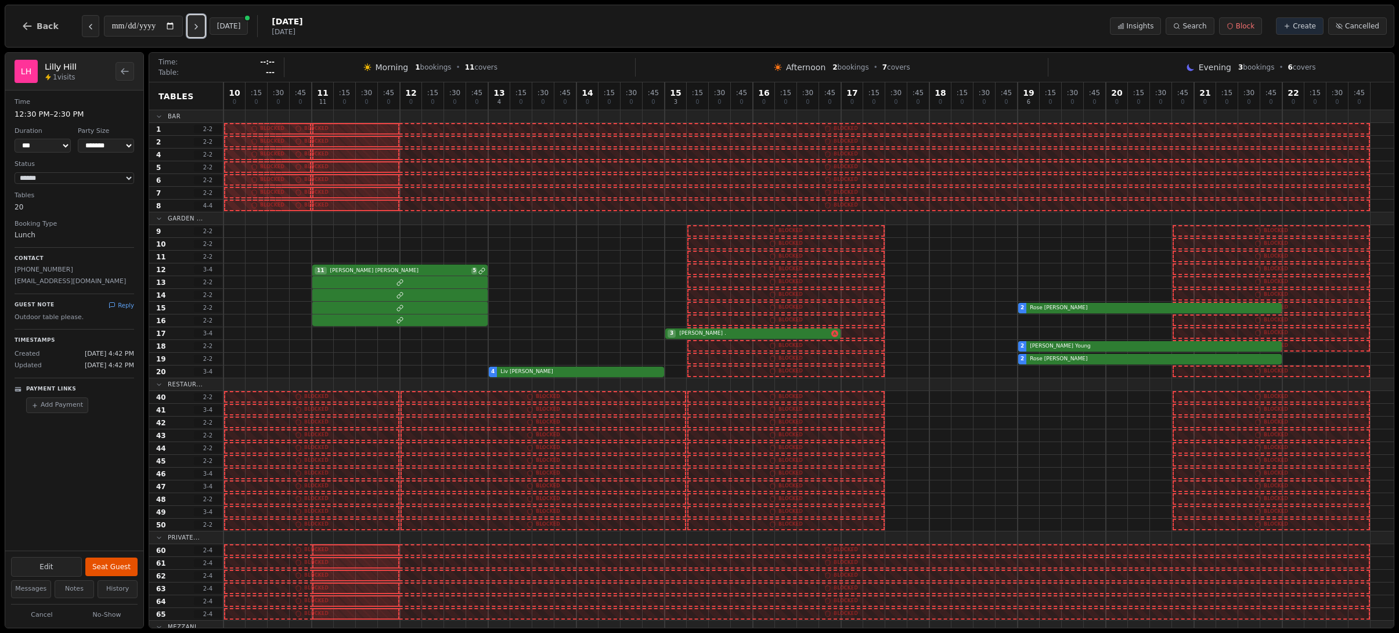
click at [201, 28] on icon "Next day" at bounding box center [196, 26] width 9 height 9
type input "**********"
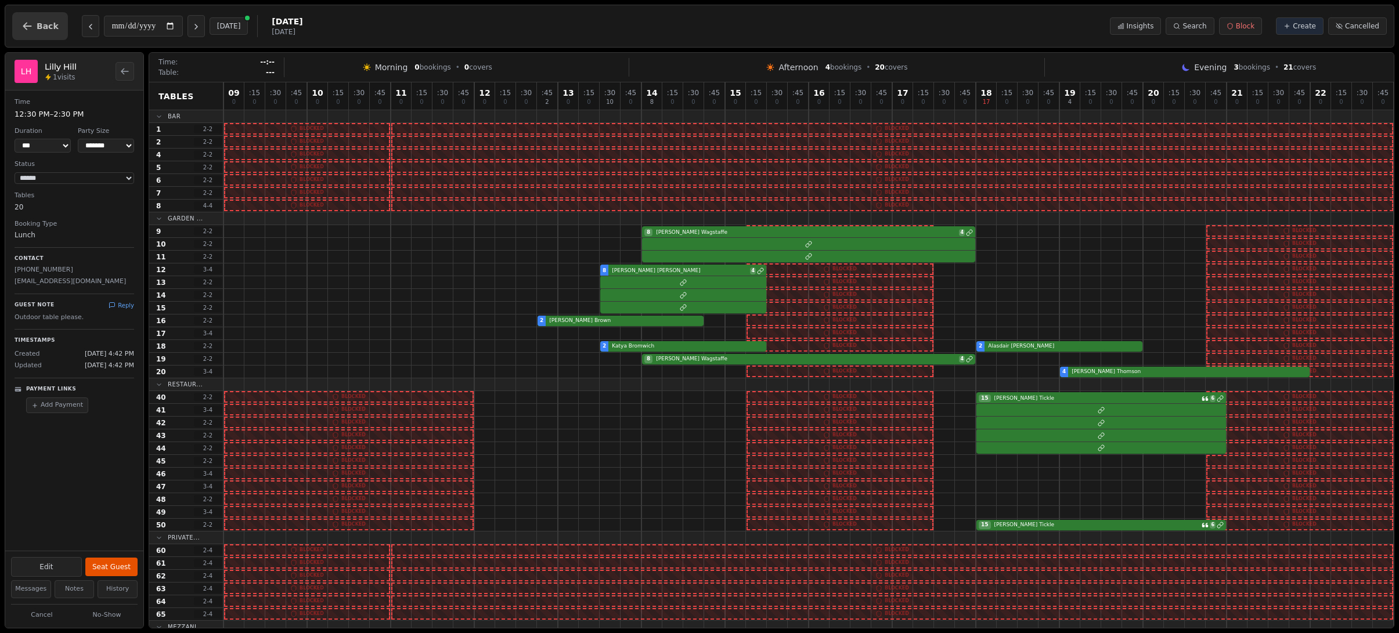
click at [43, 39] on button "Back" at bounding box center [40, 26] width 56 height 28
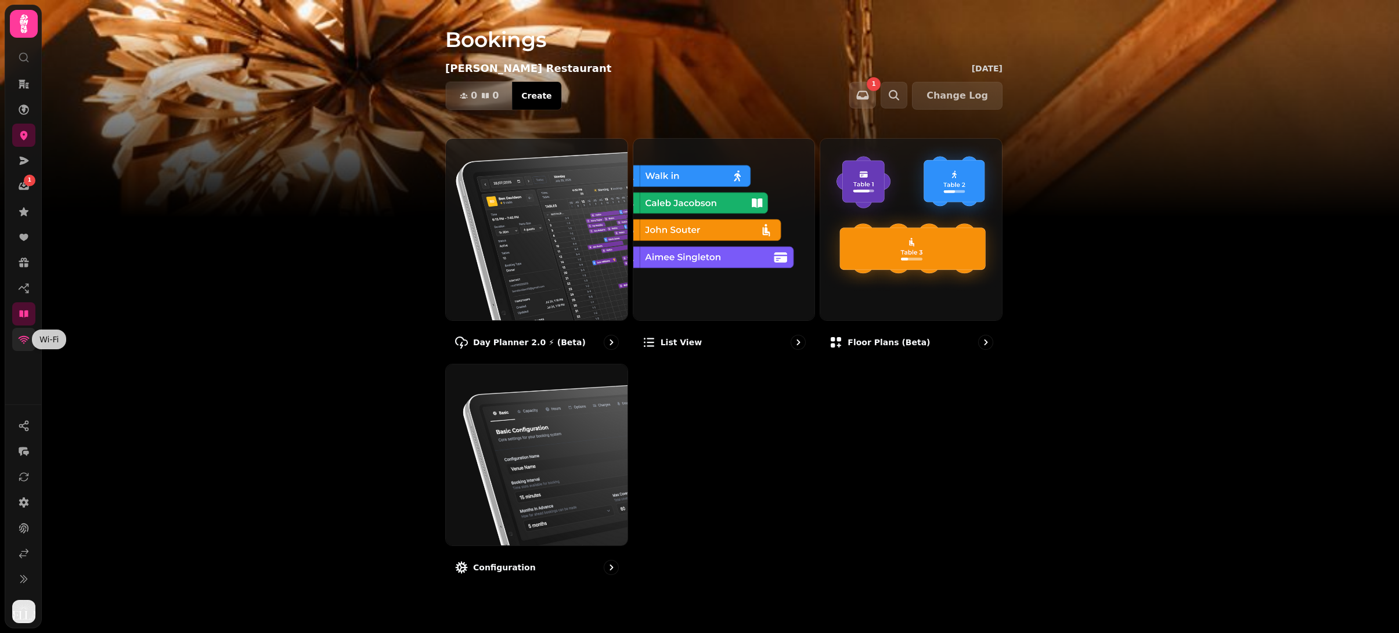
click at [21, 340] on icon at bounding box center [24, 340] width 12 height 12
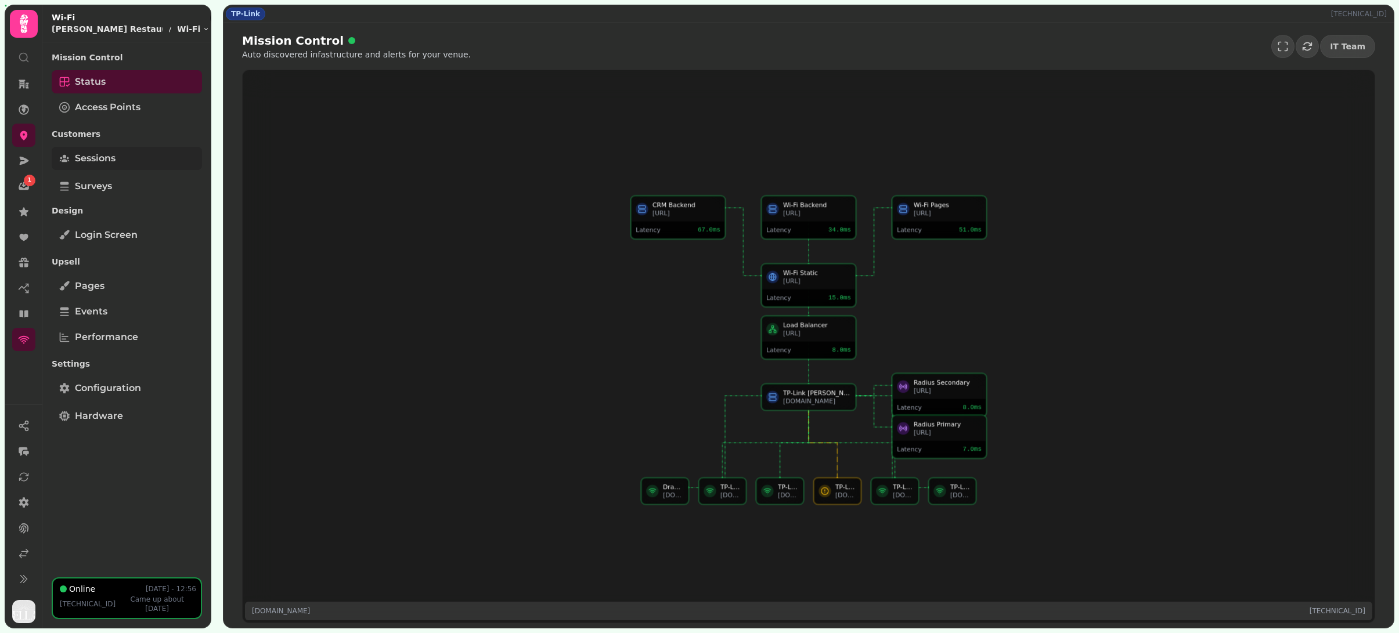
click at [125, 154] on link "Sessions" at bounding box center [127, 158] width 150 height 23
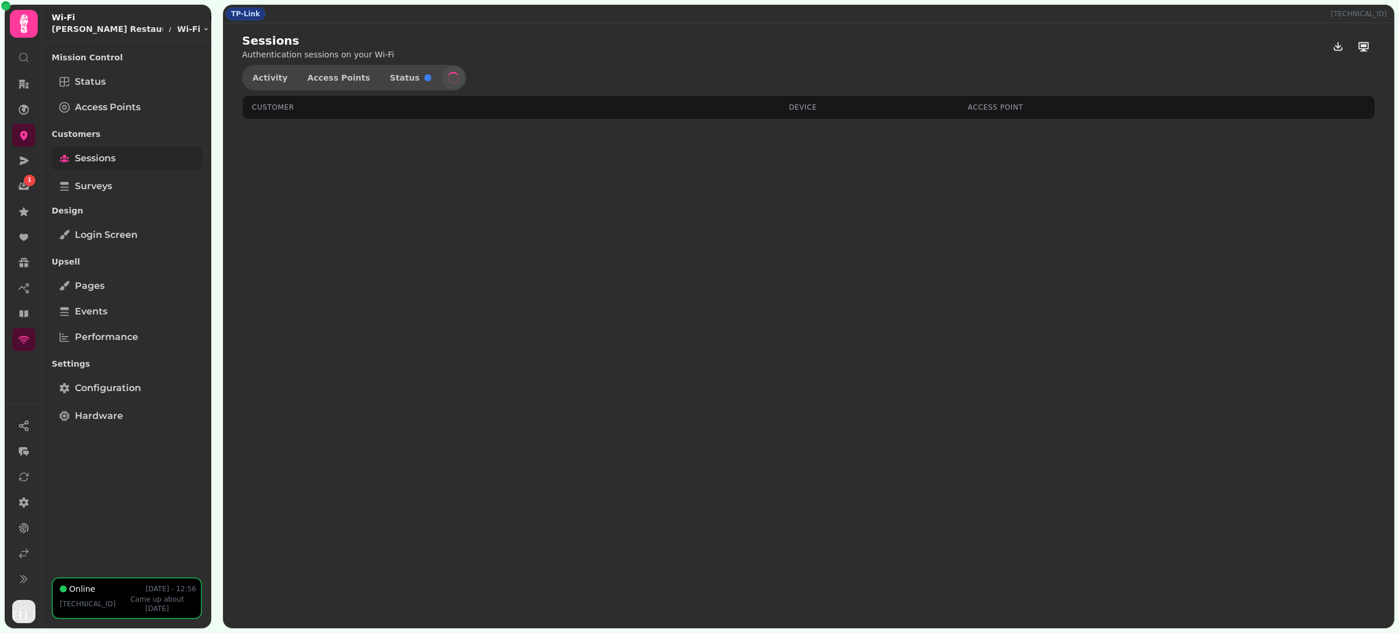
select select "**"
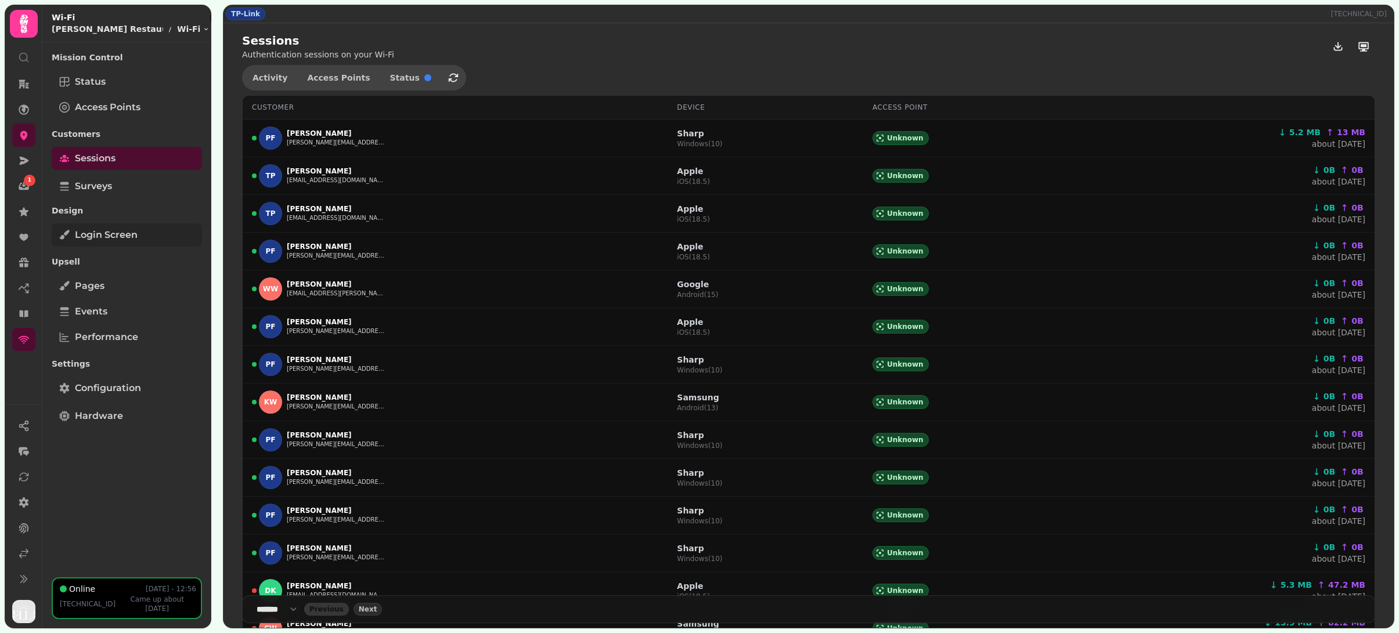
click at [143, 240] on link "Login screen" at bounding box center [127, 234] width 150 height 23
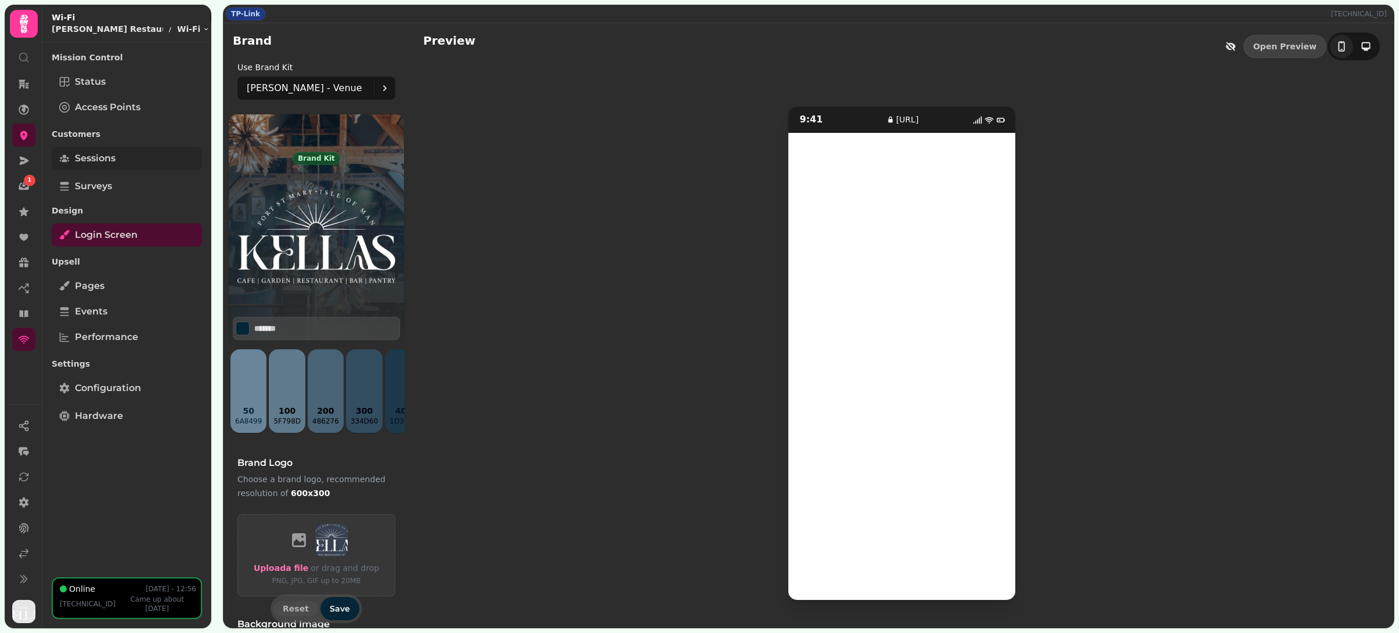
click at [126, 155] on link "Sessions" at bounding box center [127, 158] width 150 height 23
select select "**"
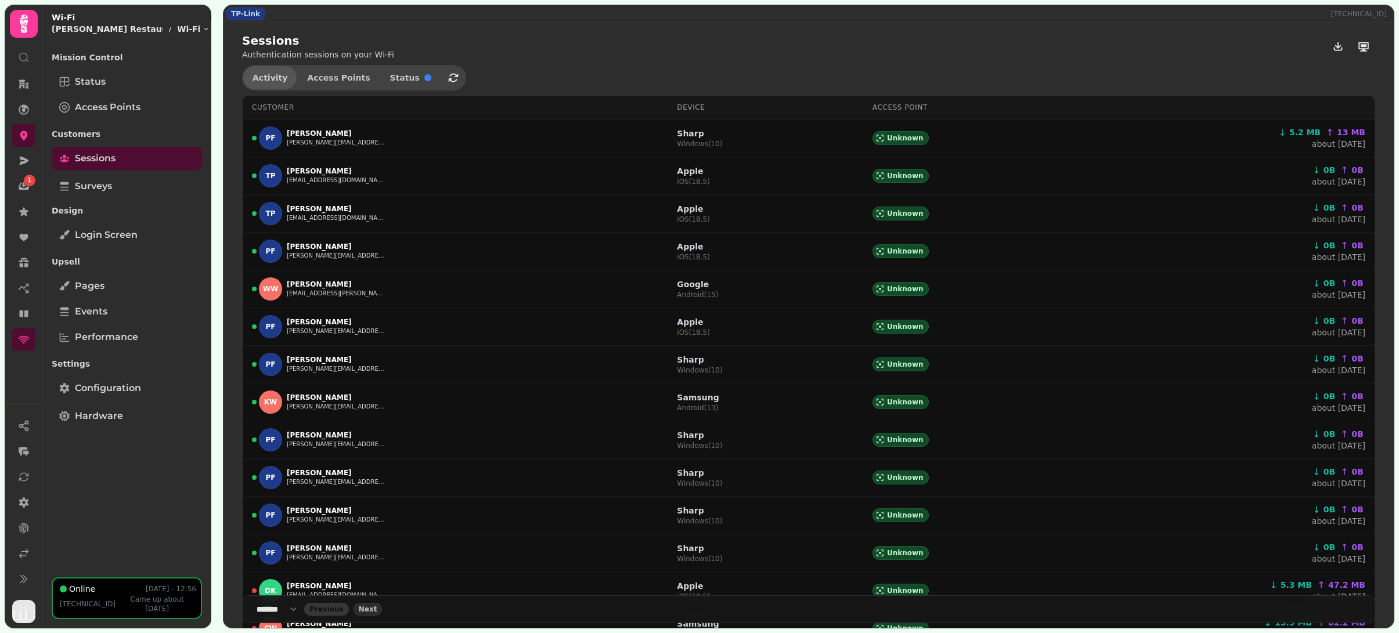
click at [270, 83] on button "Activity" at bounding box center [269, 77] width 53 height 23
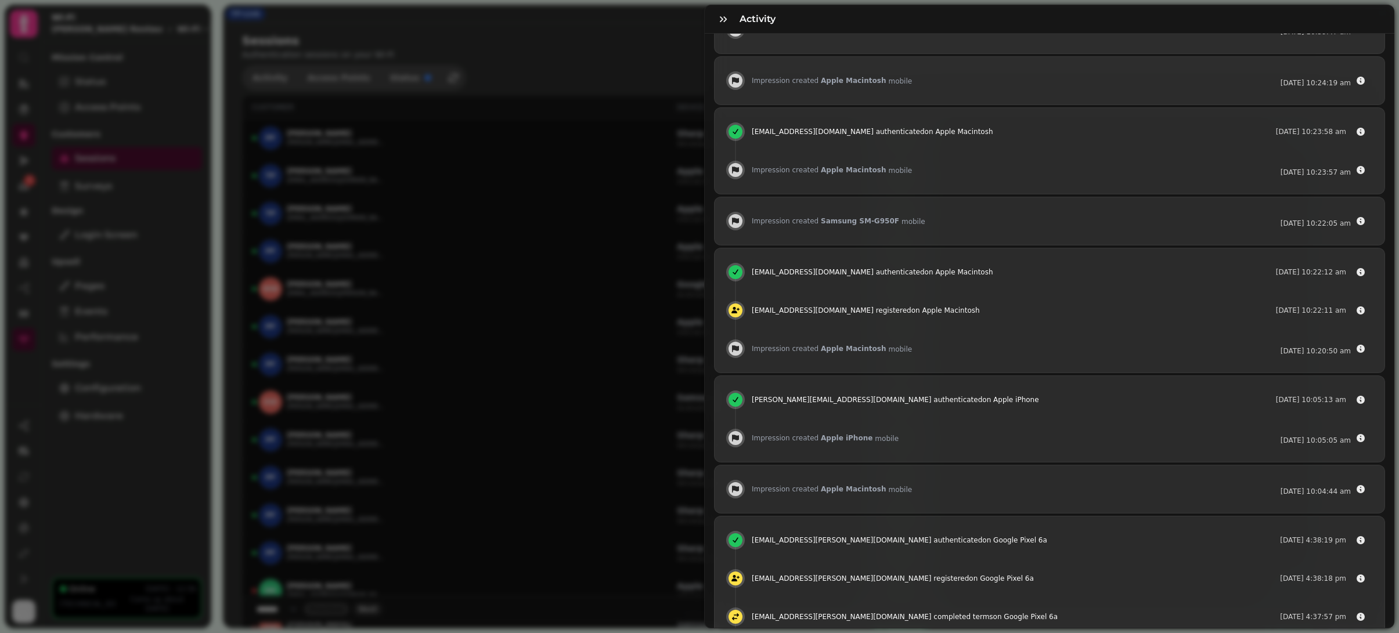
scroll to position [348, 0]
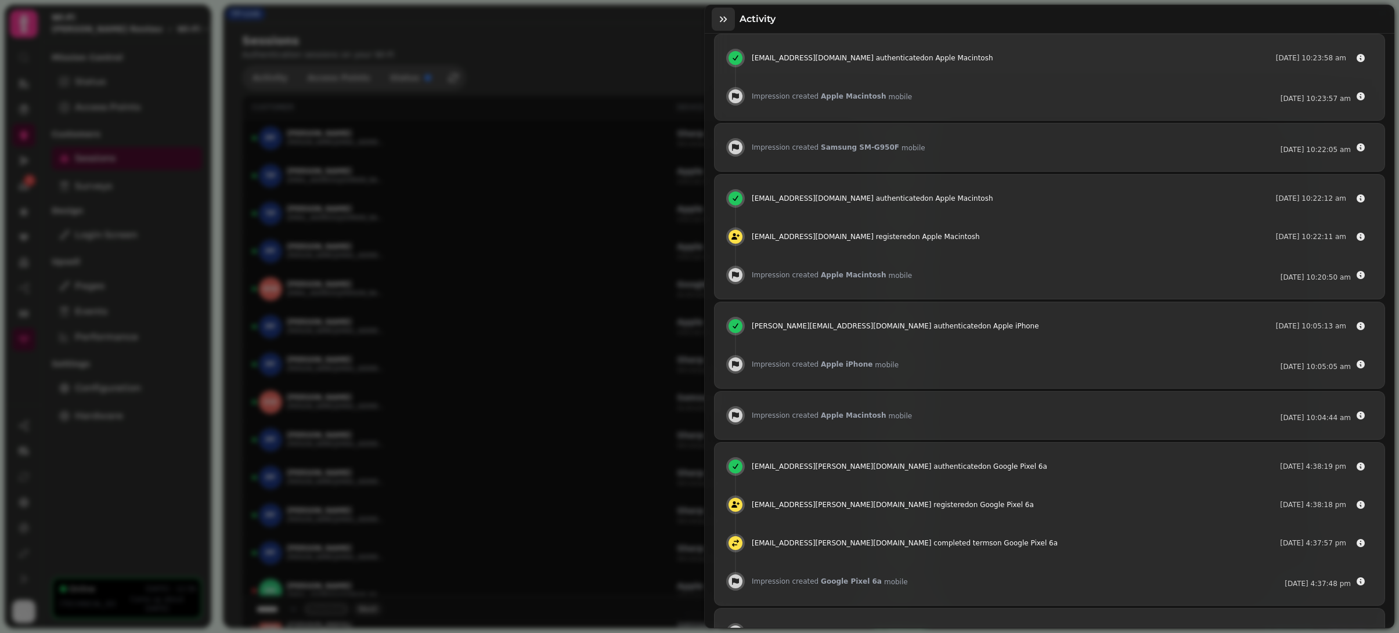
click at [723, 20] on icon "button" at bounding box center [723, 19] width 12 height 12
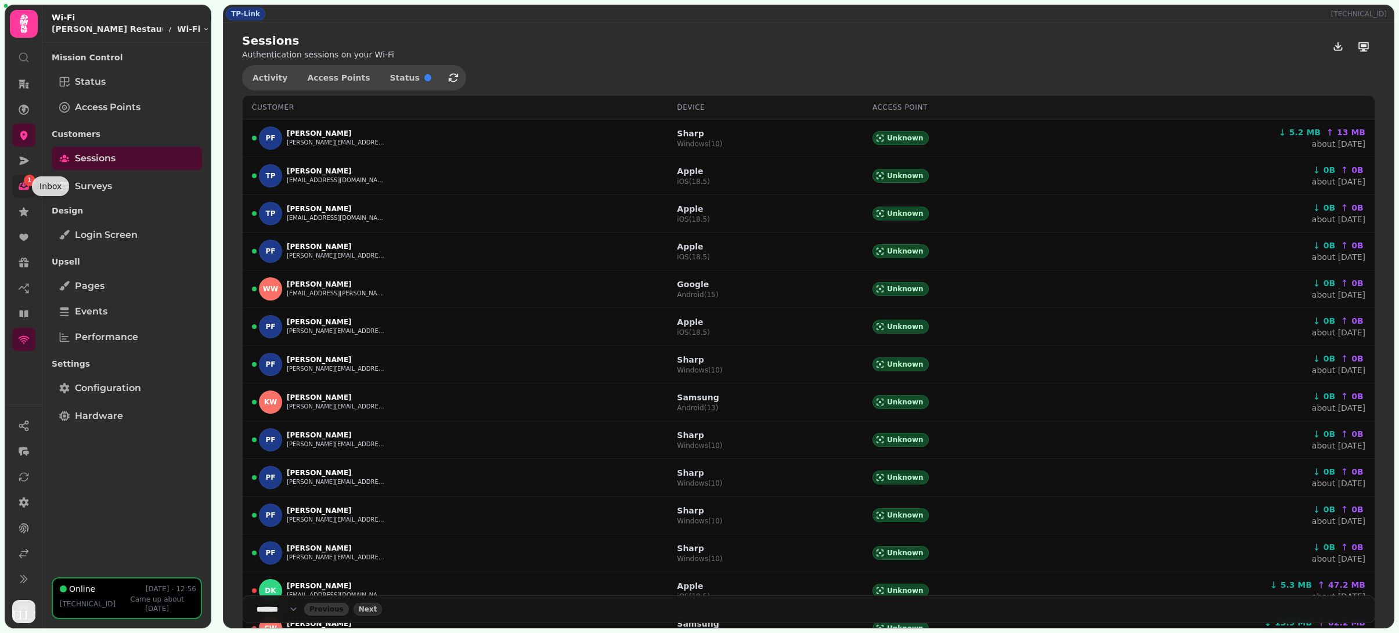
click at [28, 185] on div "1" at bounding box center [30, 181] width 12 height 12
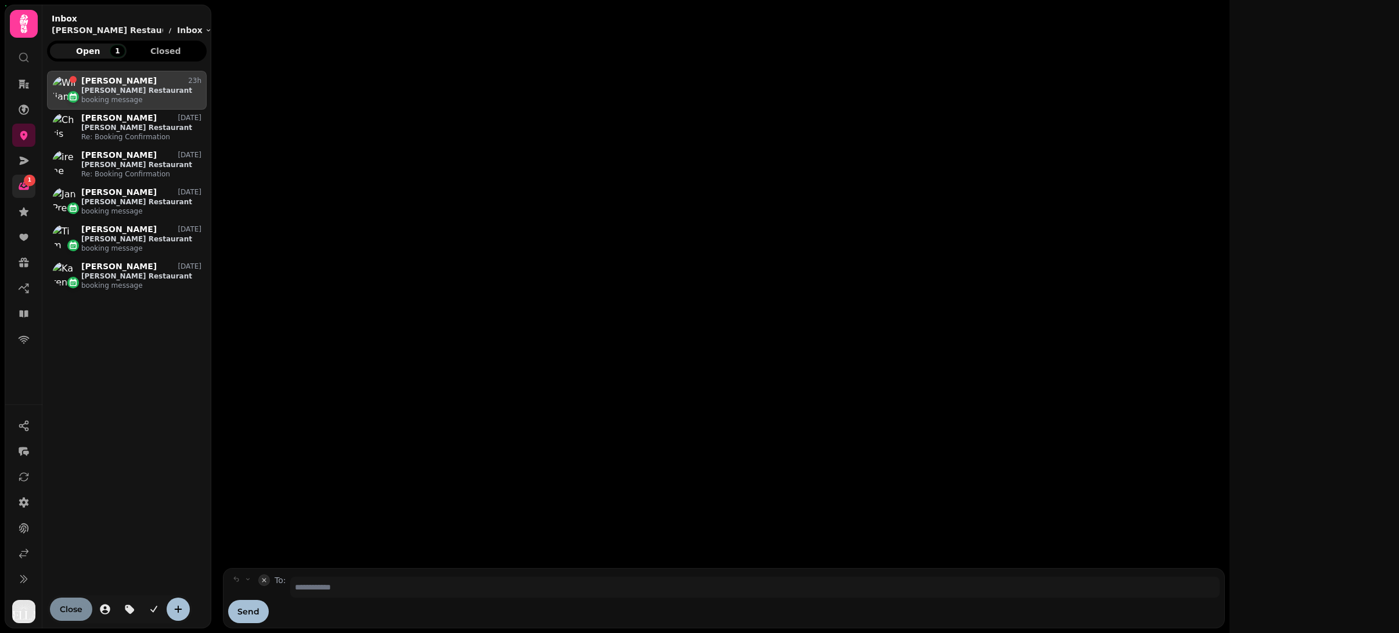
scroll to position [552, 160]
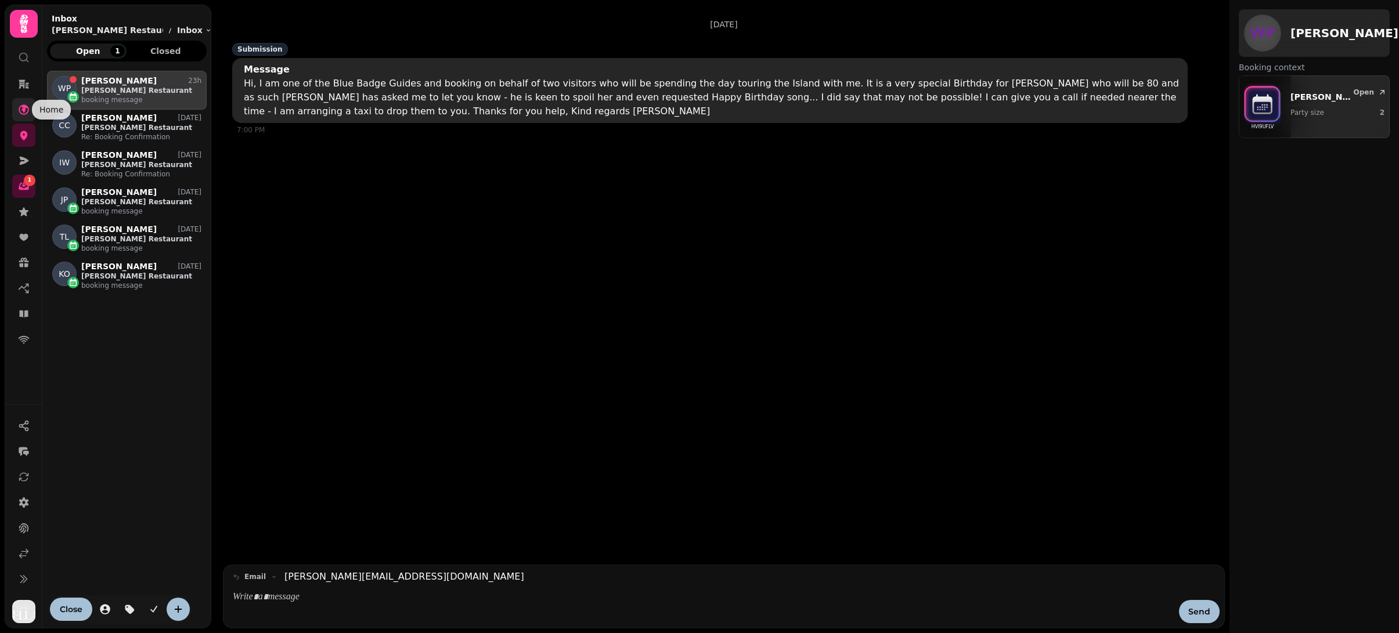
click at [21, 104] on icon at bounding box center [24, 110] width 12 height 12
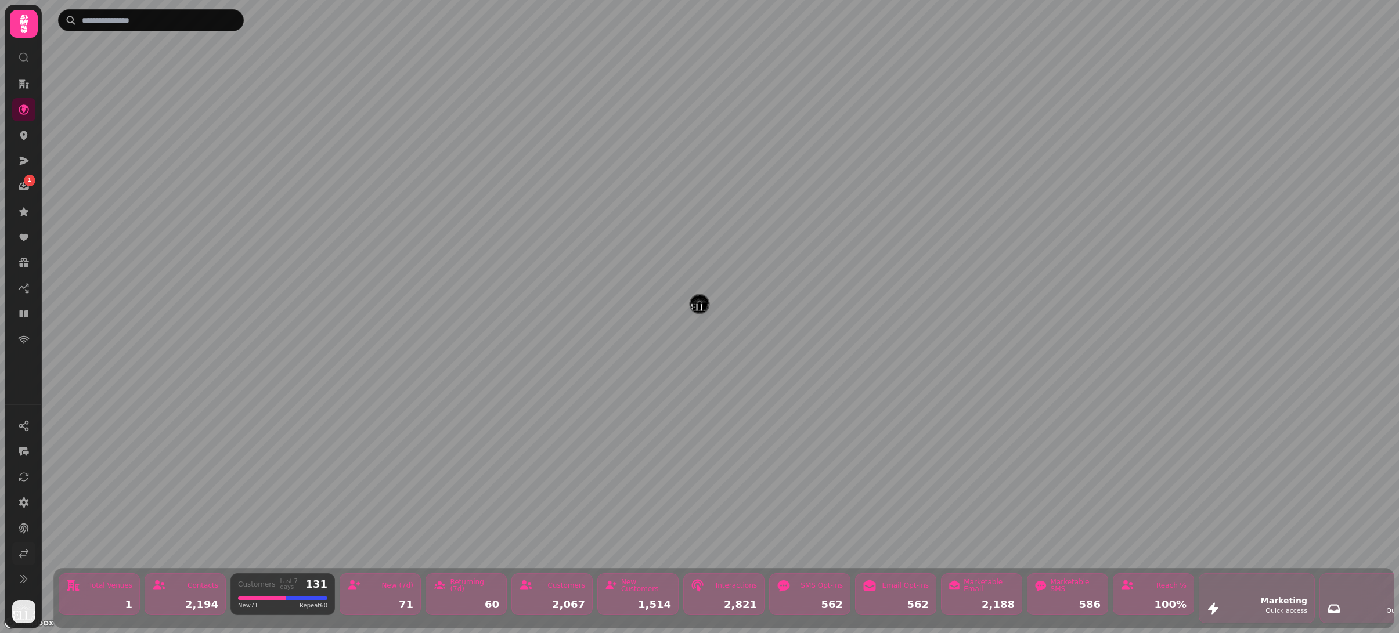
click at [19, 550] on icon at bounding box center [24, 554] width 12 height 12
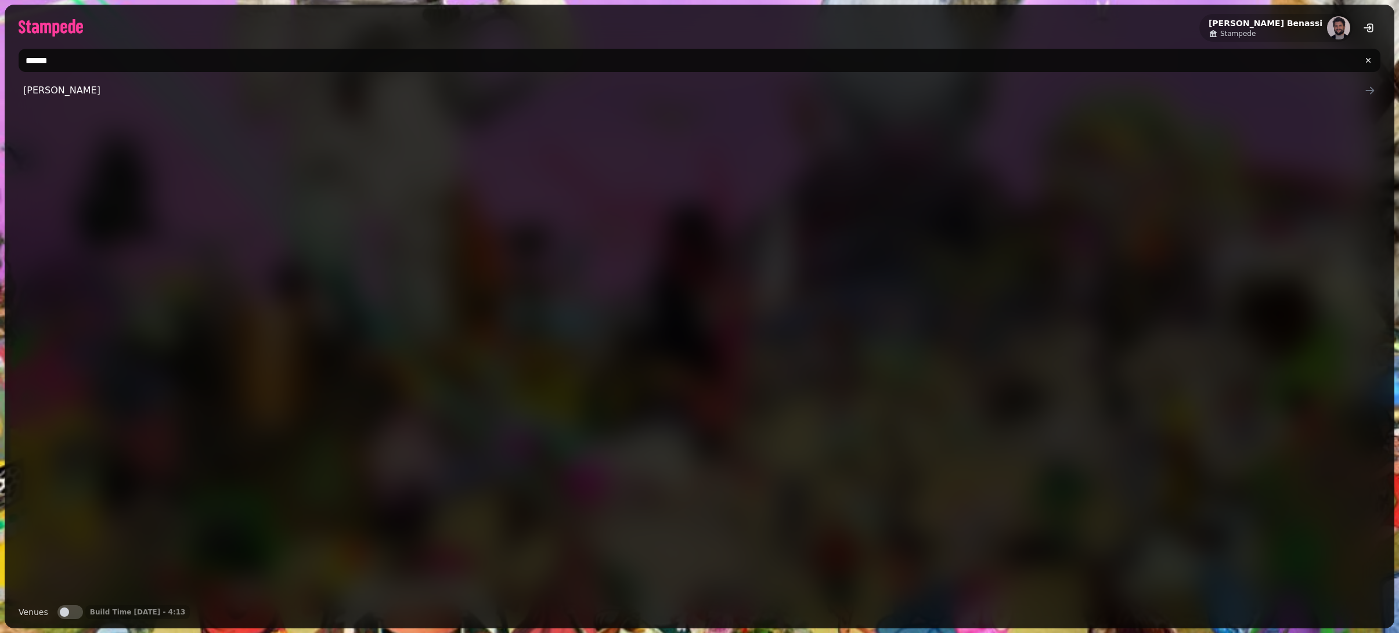
click at [256, 62] on input "******" at bounding box center [699, 60] width 1361 height 23
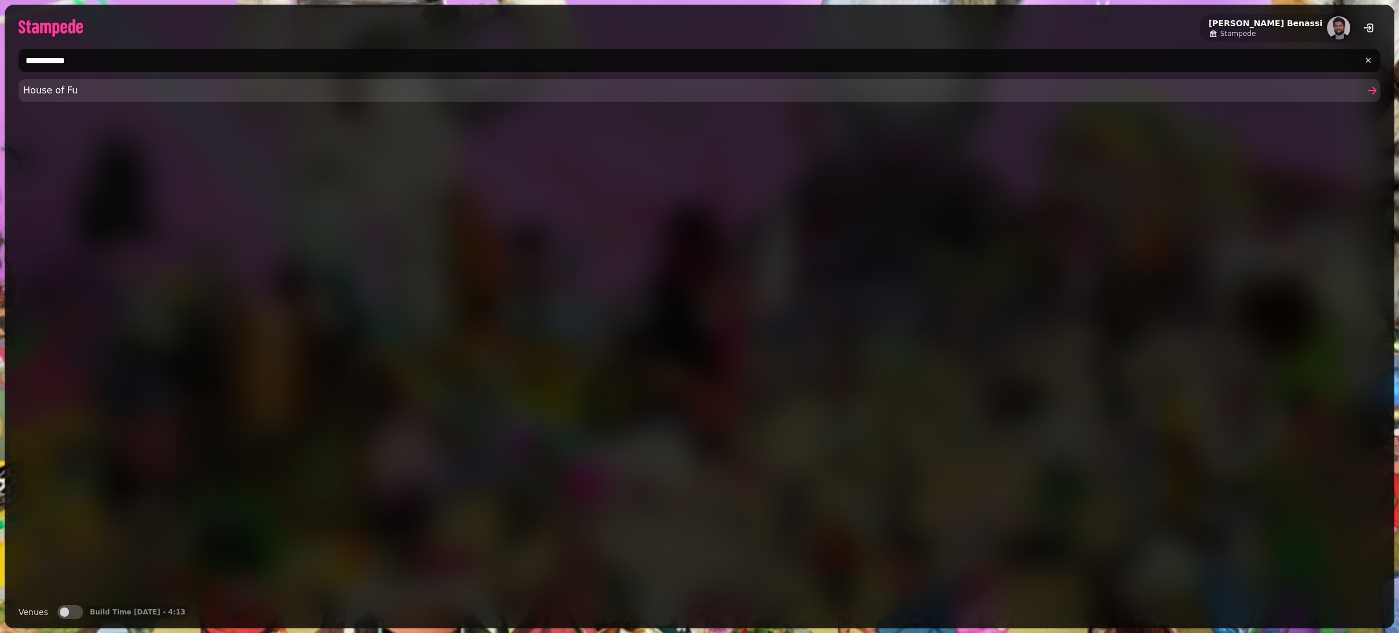
type input "**********"
click at [49, 95] on span "House of Fu" at bounding box center [693, 91] width 1341 height 14
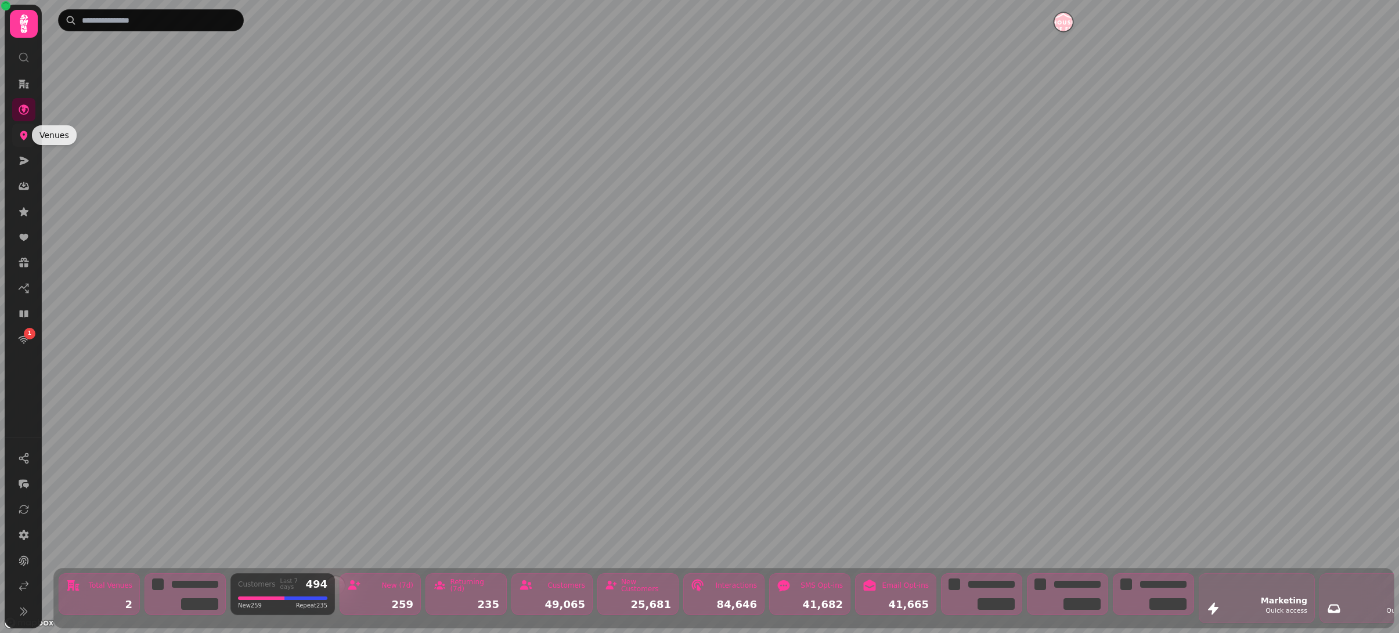
click at [24, 136] on icon at bounding box center [24, 135] width 8 height 9
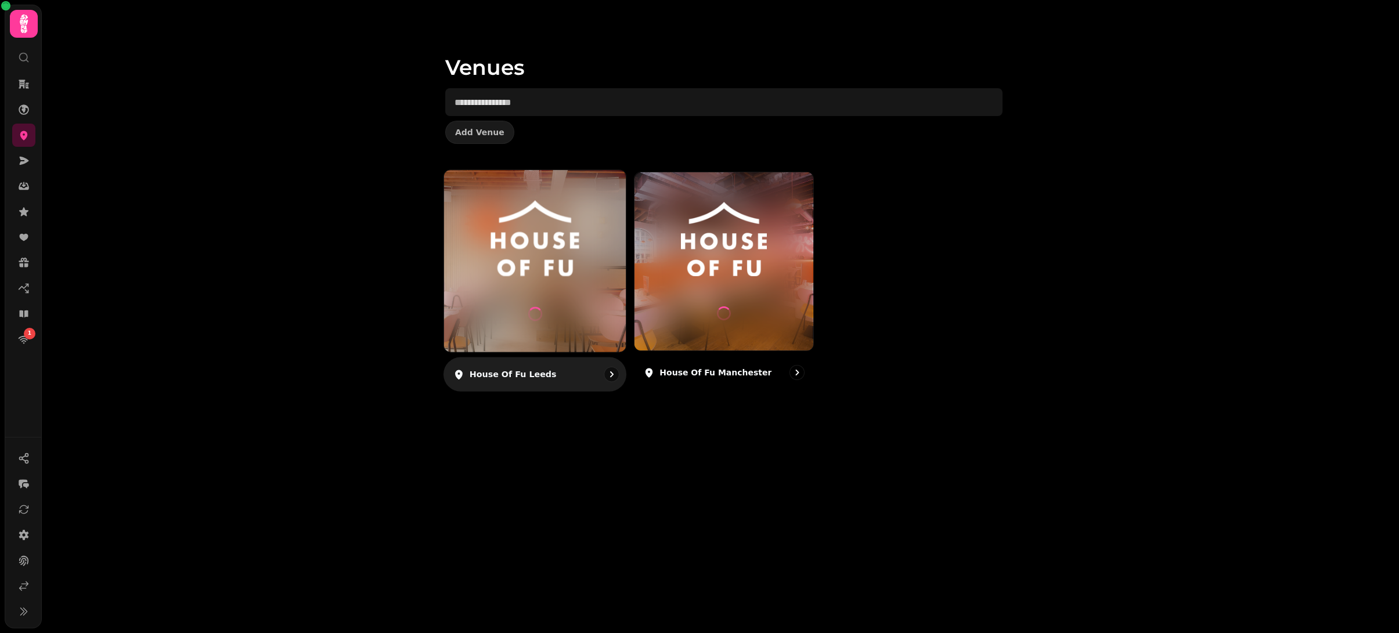
click at [577, 223] on img at bounding box center [535, 239] width 136 height 76
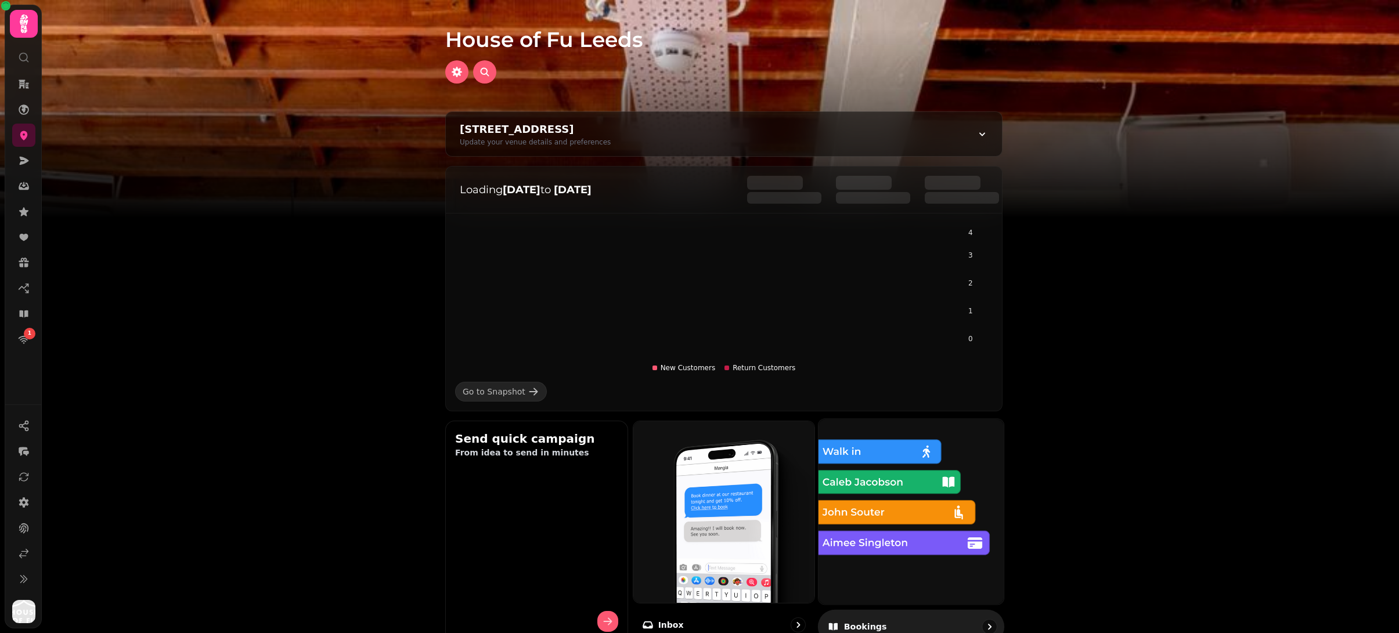
click at [883, 481] on img at bounding box center [911, 512] width 204 height 204
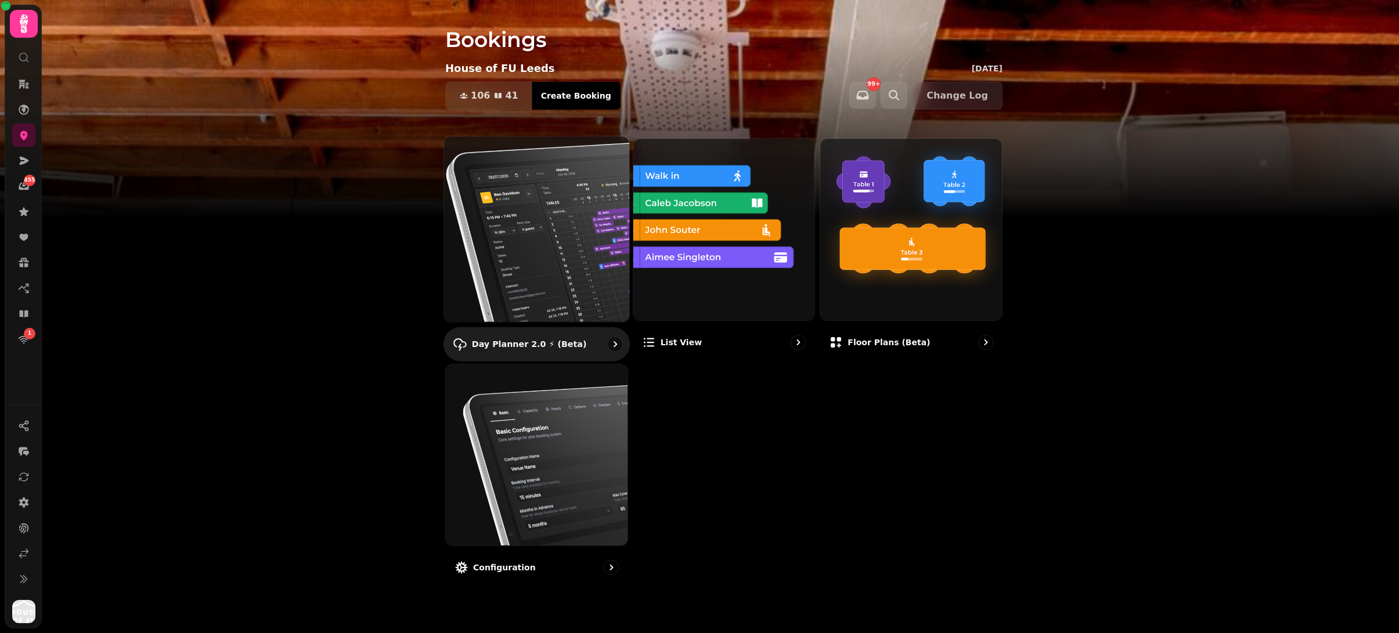
click at [572, 221] on img at bounding box center [537, 229] width 204 height 204
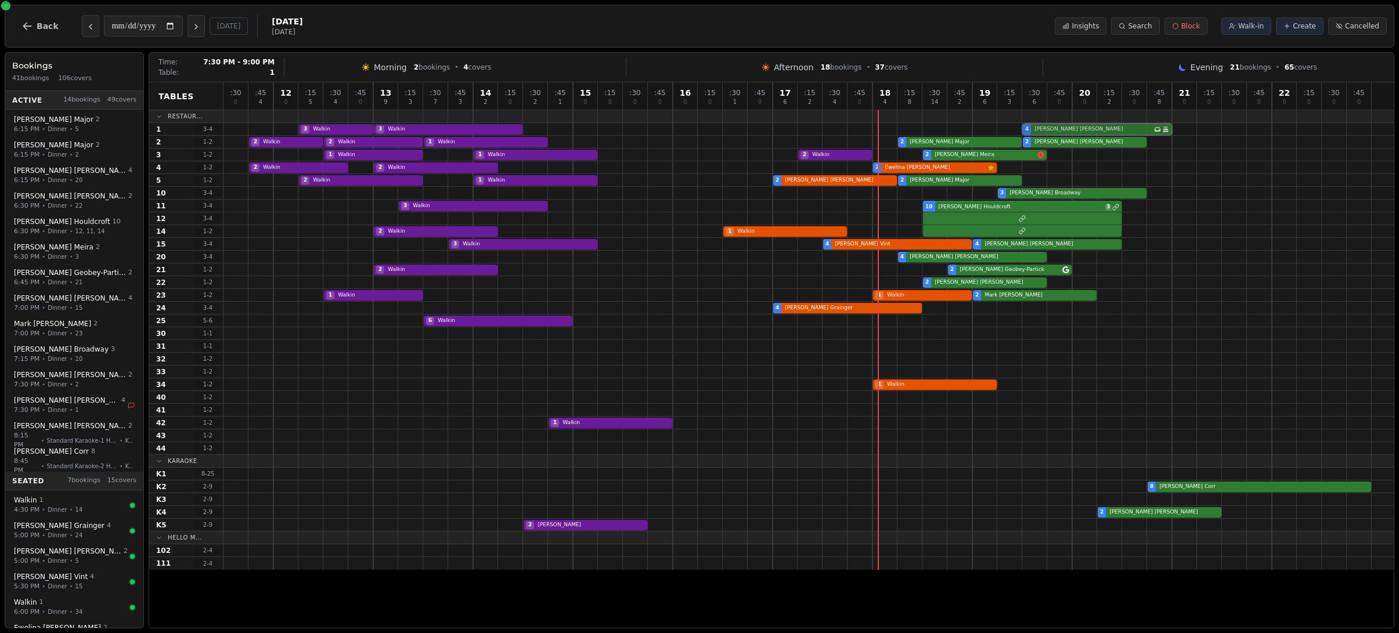
click at [1061, 131] on div "3 Walkin 3 Walkin 4 [PERSON_NAME] Has conversation thread Birthday celebration" at bounding box center [808, 129] width 1170 height 13
select select "****"
select select "*"
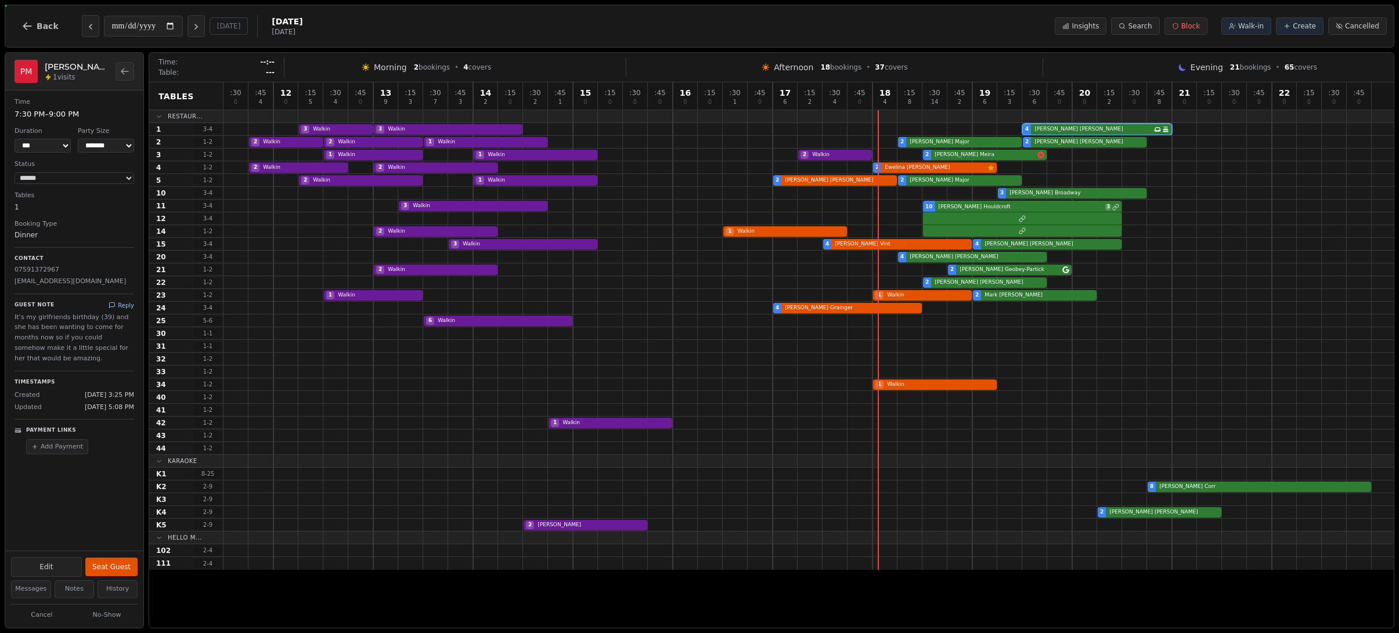
click at [120, 306] on button "Reply" at bounding box center [122, 305] width 26 height 9
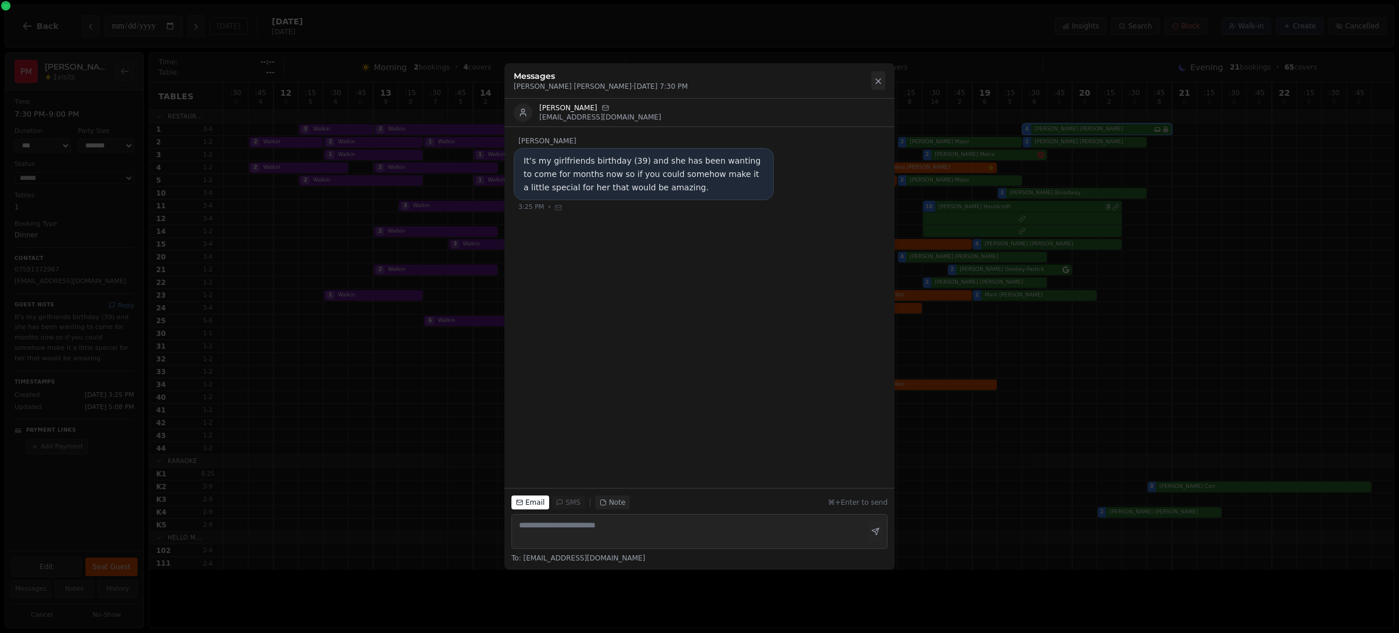
click at [880, 85] on icon at bounding box center [877, 81] width 9 height 9
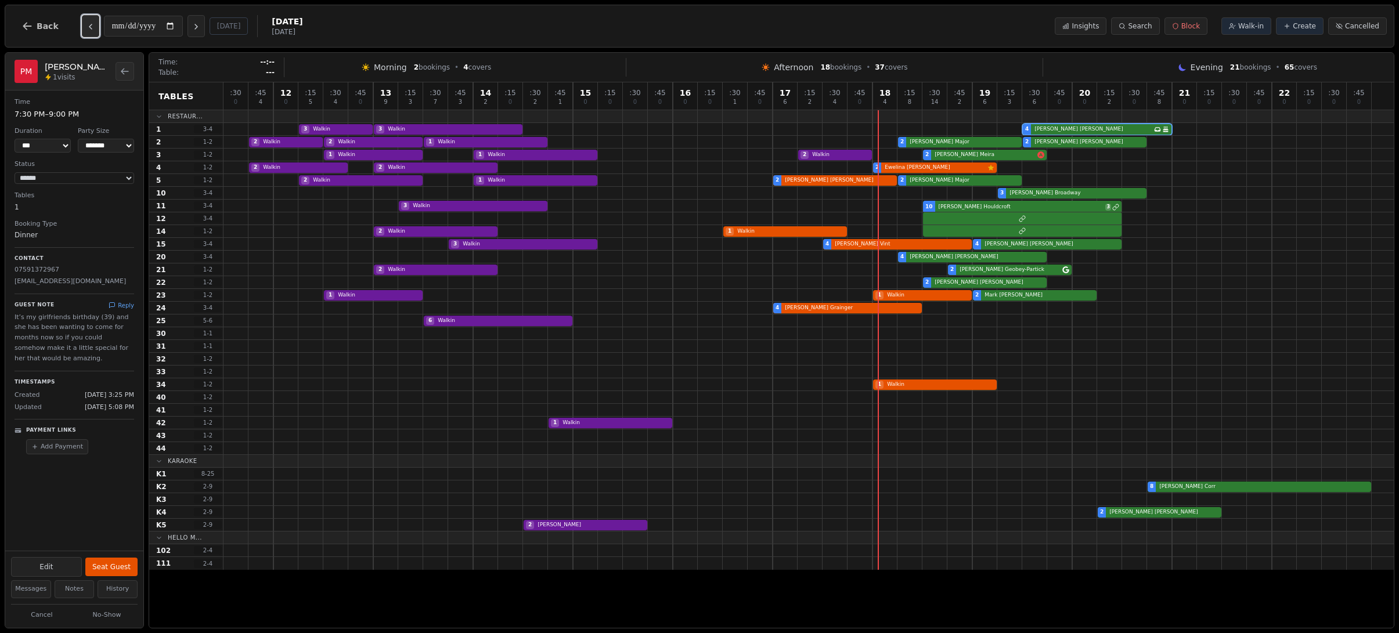
click at [89, 24] on icon "Previous day" at bounding box center [90, 26] width 2 height 5
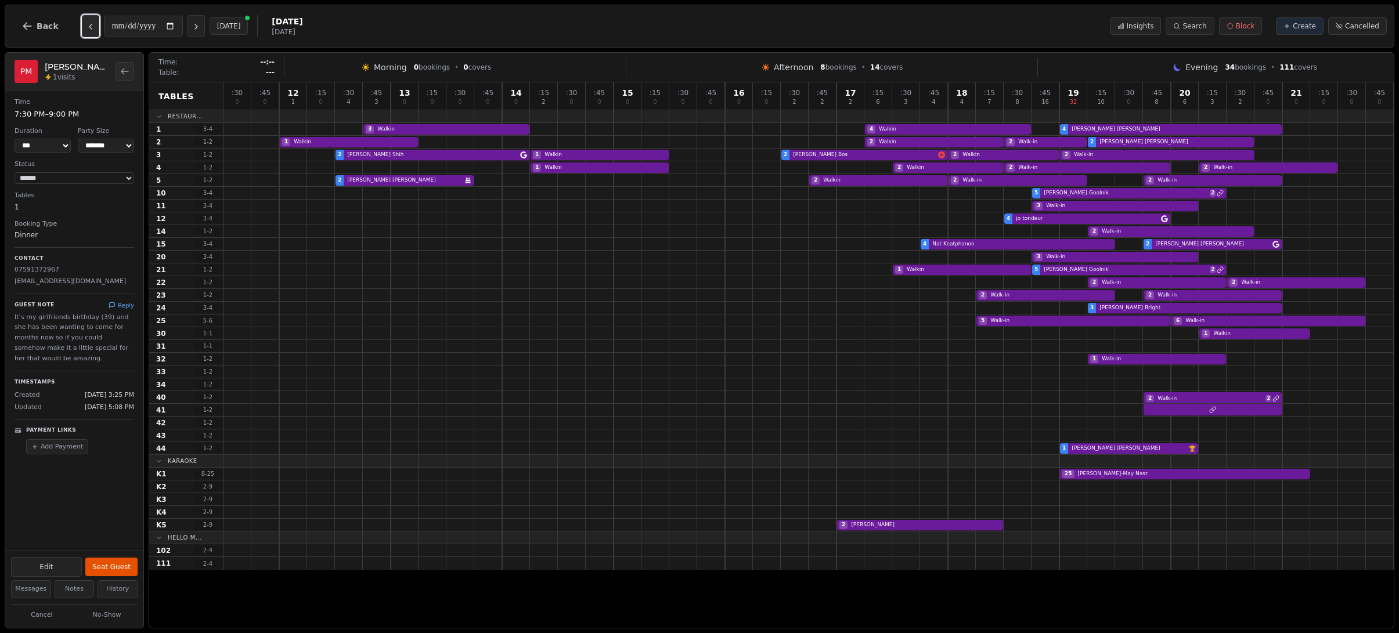
click at [89, 24] on icon "Previous day" at bounding box center [90, 26] width 9 height 9
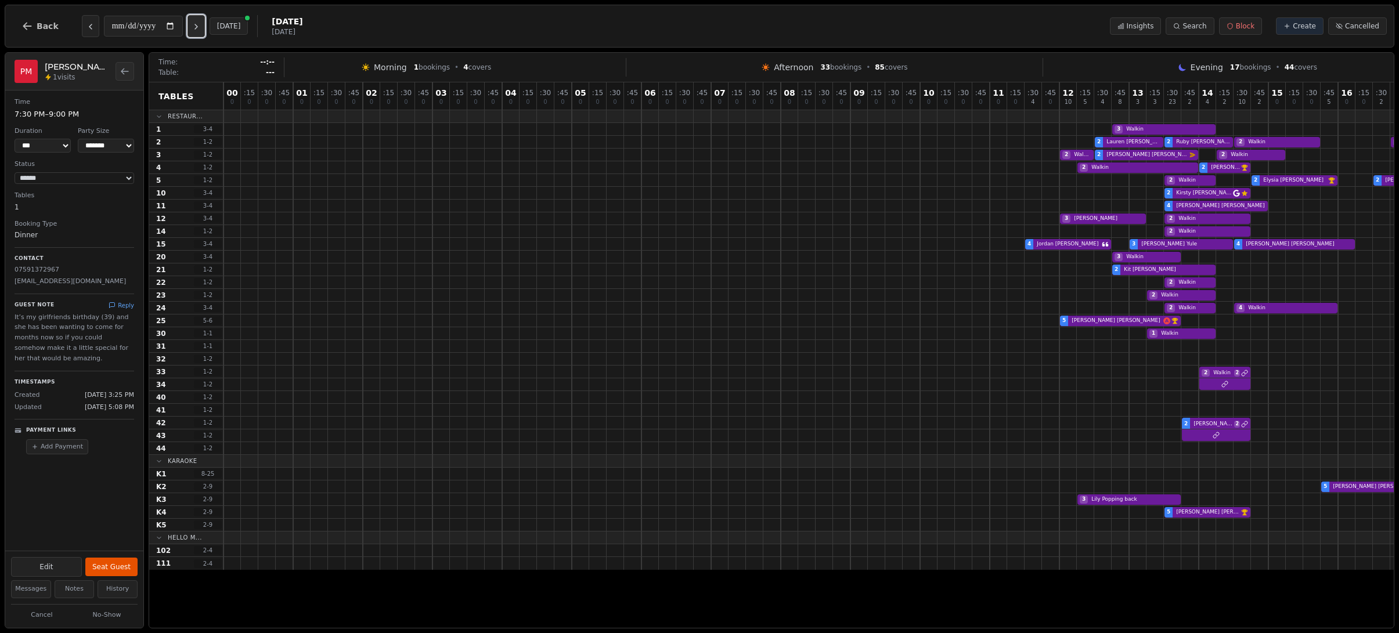
click at [197, 30] on icon "Next day" at bounding box center [196, 26] width 9 height 9
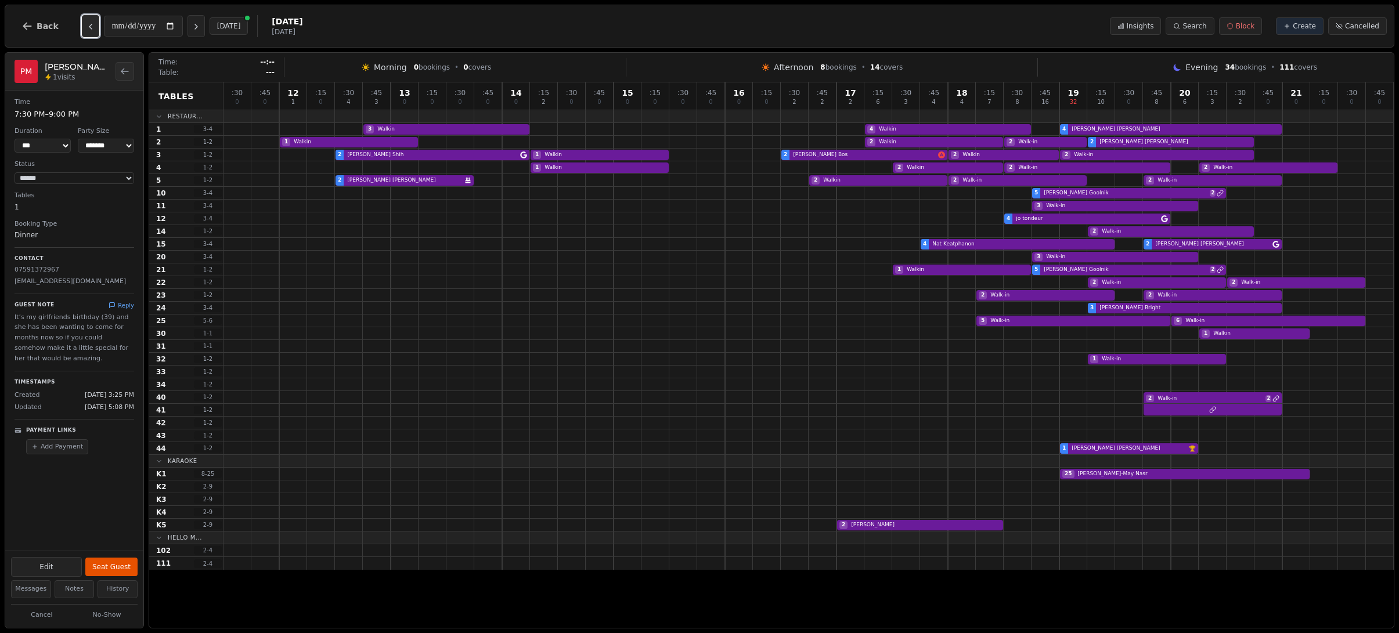
click at [91, 29] on icon "Previous day" at bounding box center [90, 26] width 9 height 9
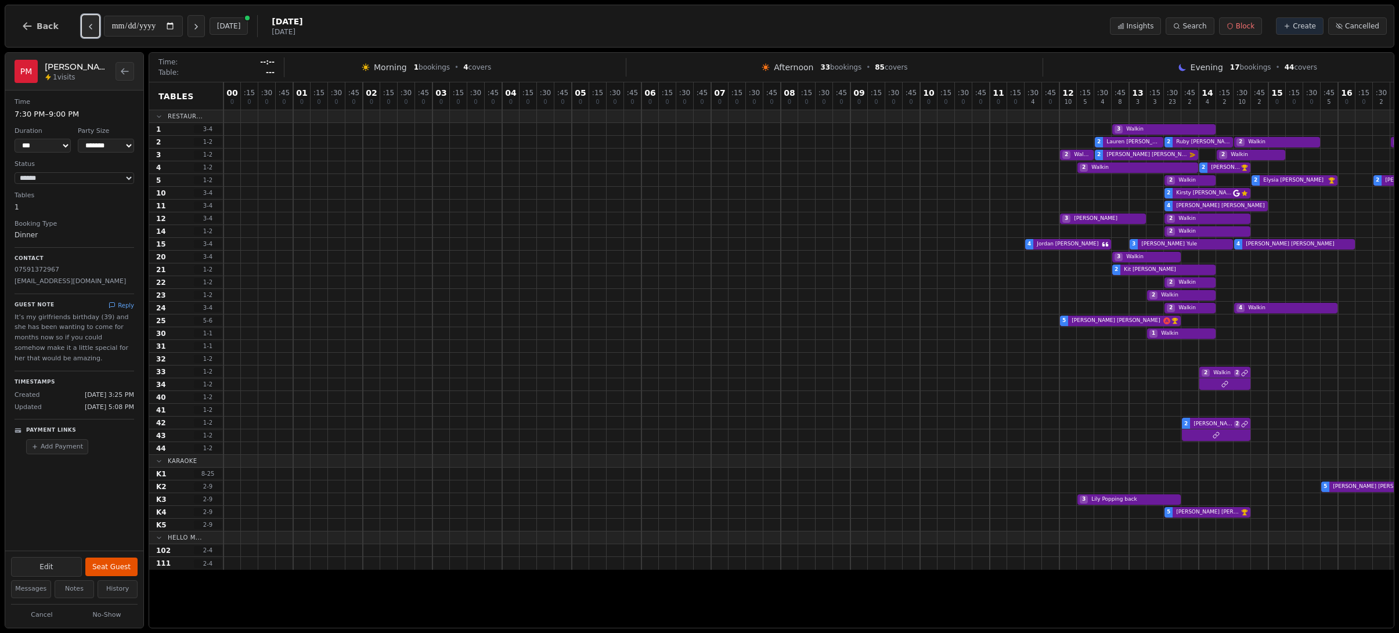
click at [91, 29] on icon "Previous day" at bounding box center [90, 26] width 9 height 9
type input "**********"
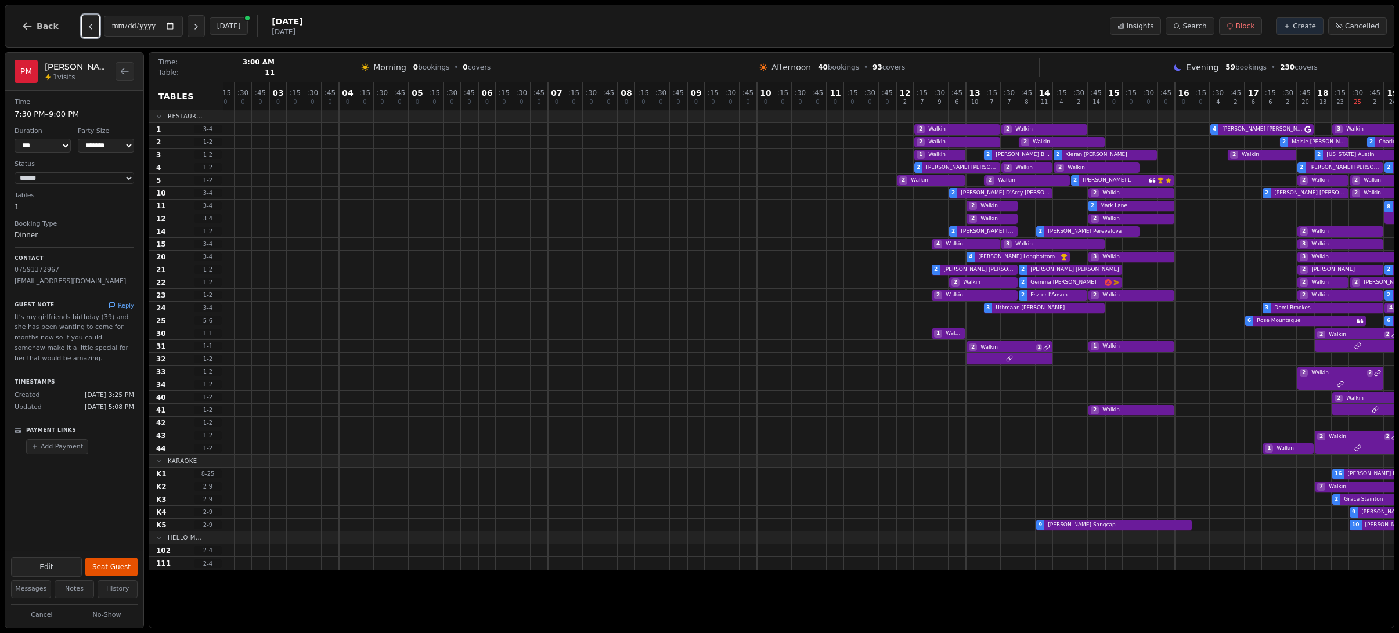
scroll to position [0, 501]
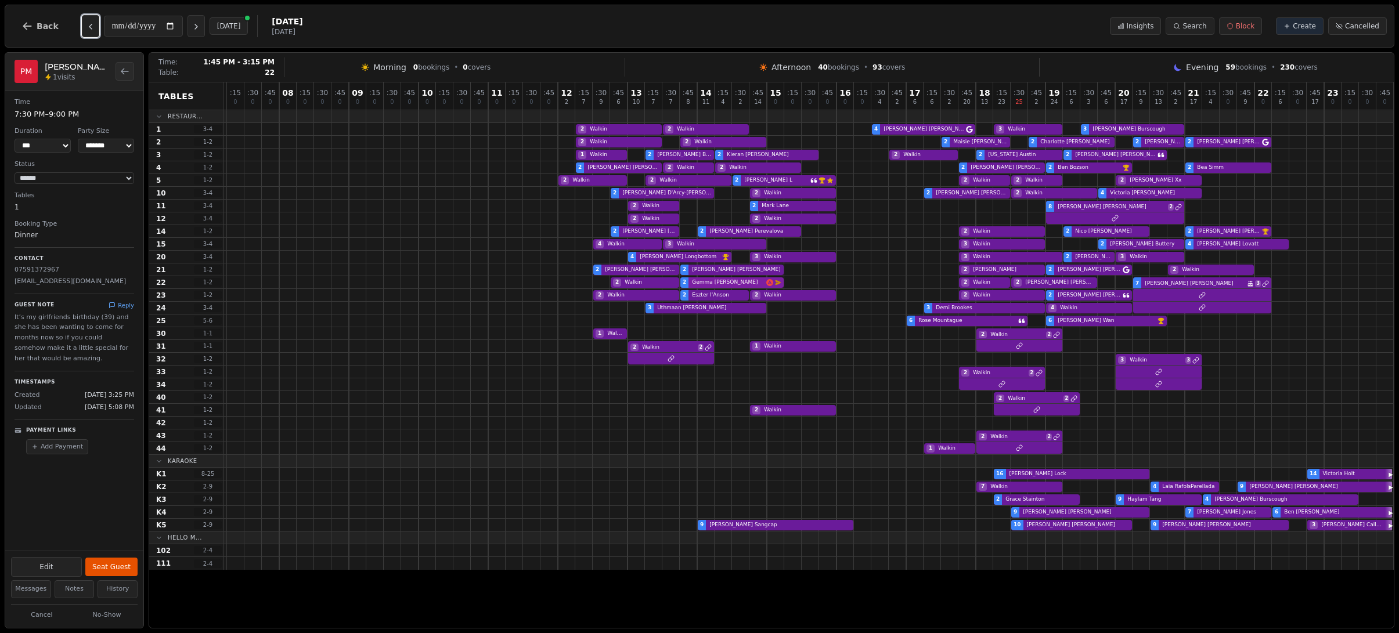
click at [756, 284] on div "2 Walkin 2 [PERSON_NAME] Email campaign booking 2 Walkin 2 [PERSON_NAME] 7 [PER…" at bounding box center [557, 282] width 1671 height 13
select select "*"
select select "********"
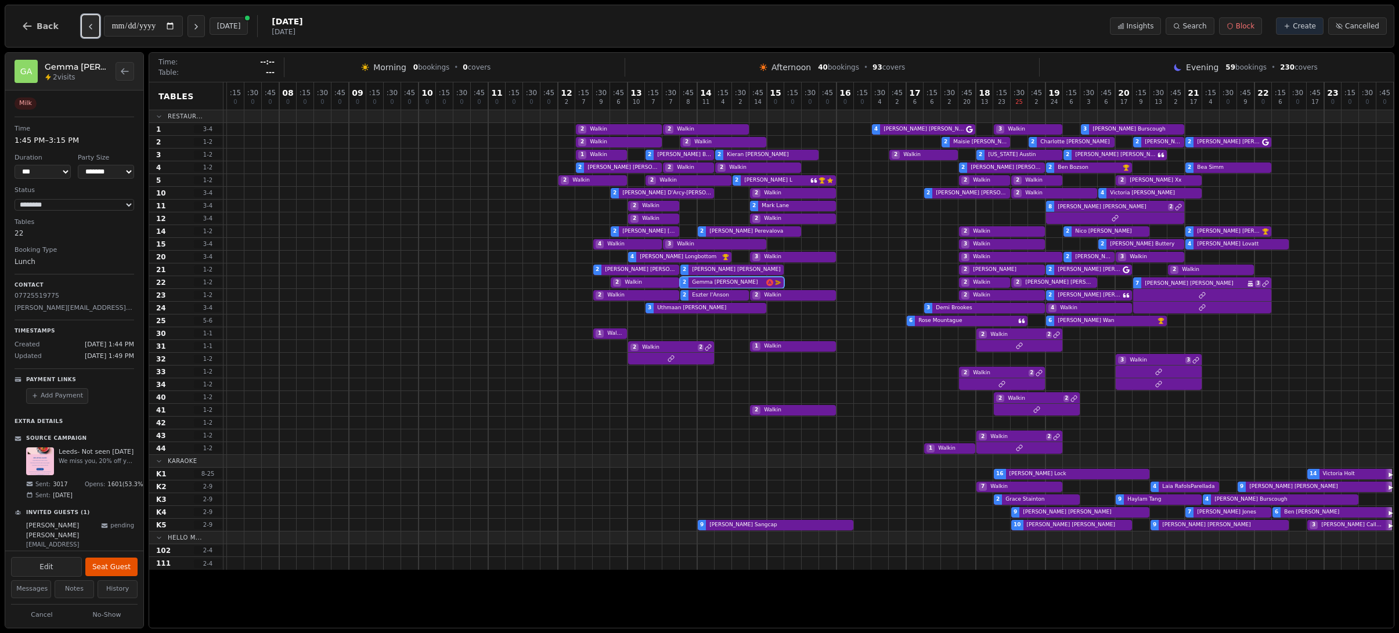
click at [86, 31] on icon "Previous day" at bounding box center [90, 26] width 9 height 9
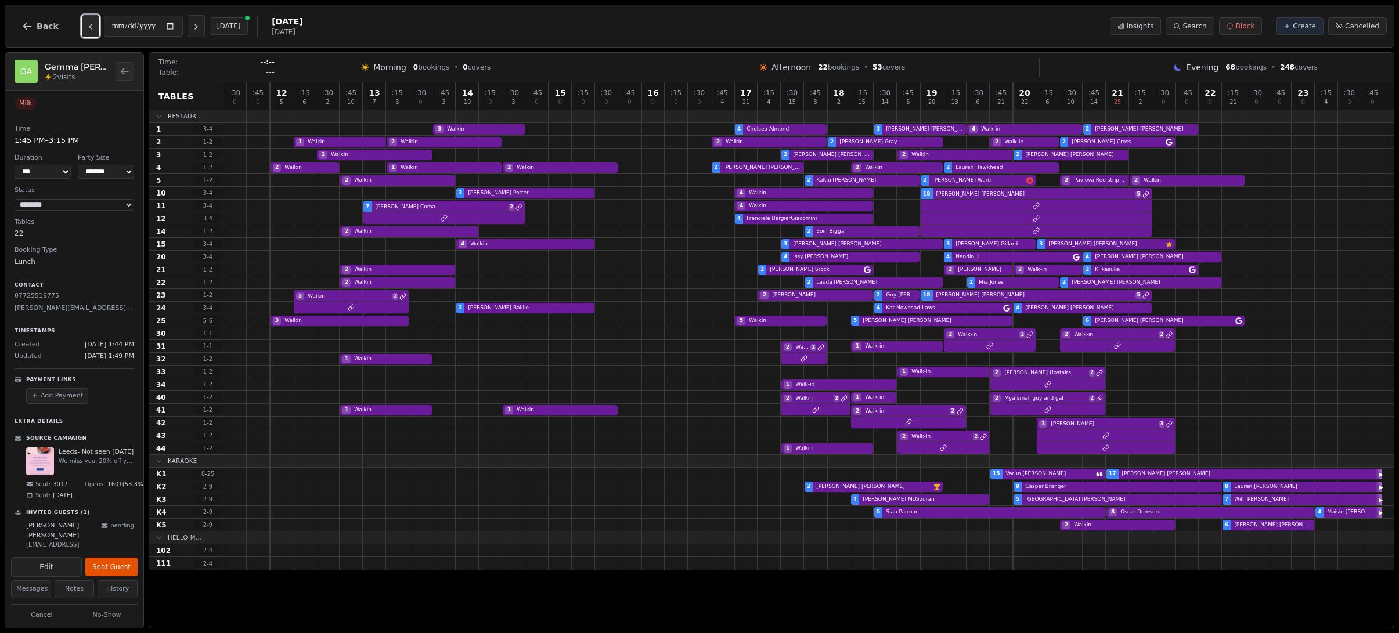
scroll to position [0, 0]
click at [86, 31] on icon "Previous day" at bounding box center [90, 26] width 9 height 9
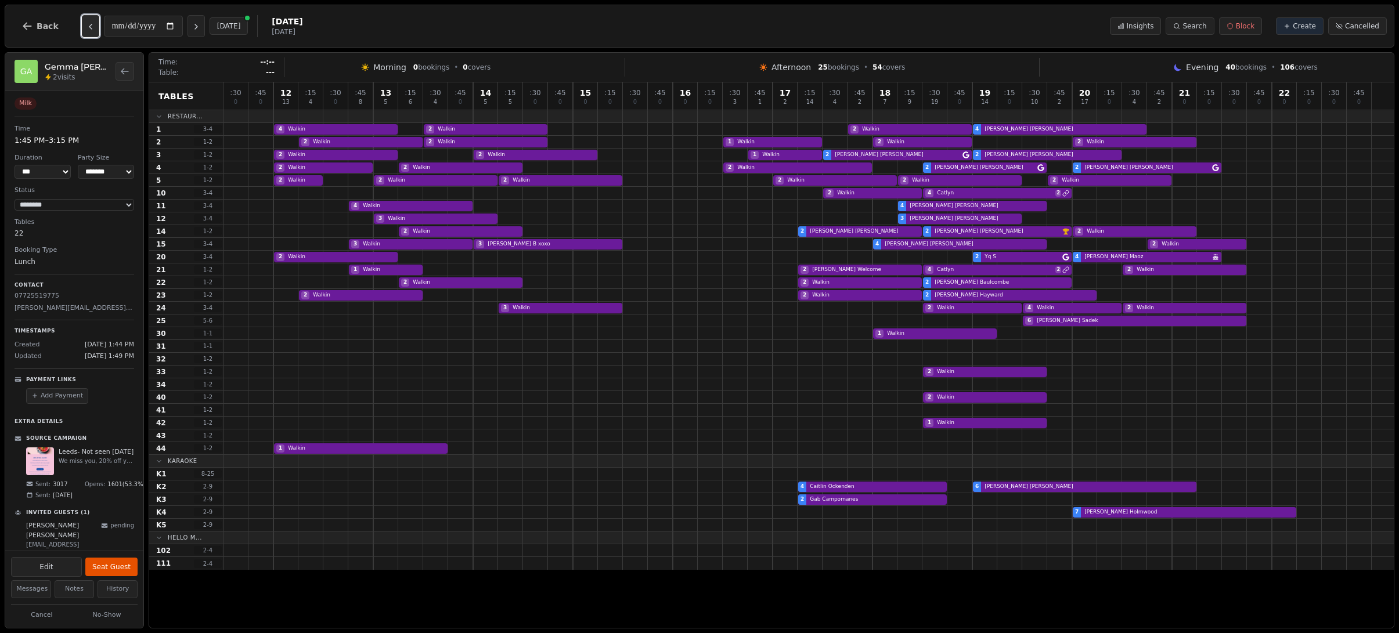
click at [86, 31] on icon "Previous day" at bounding box center [90, 26] width 9 height 9
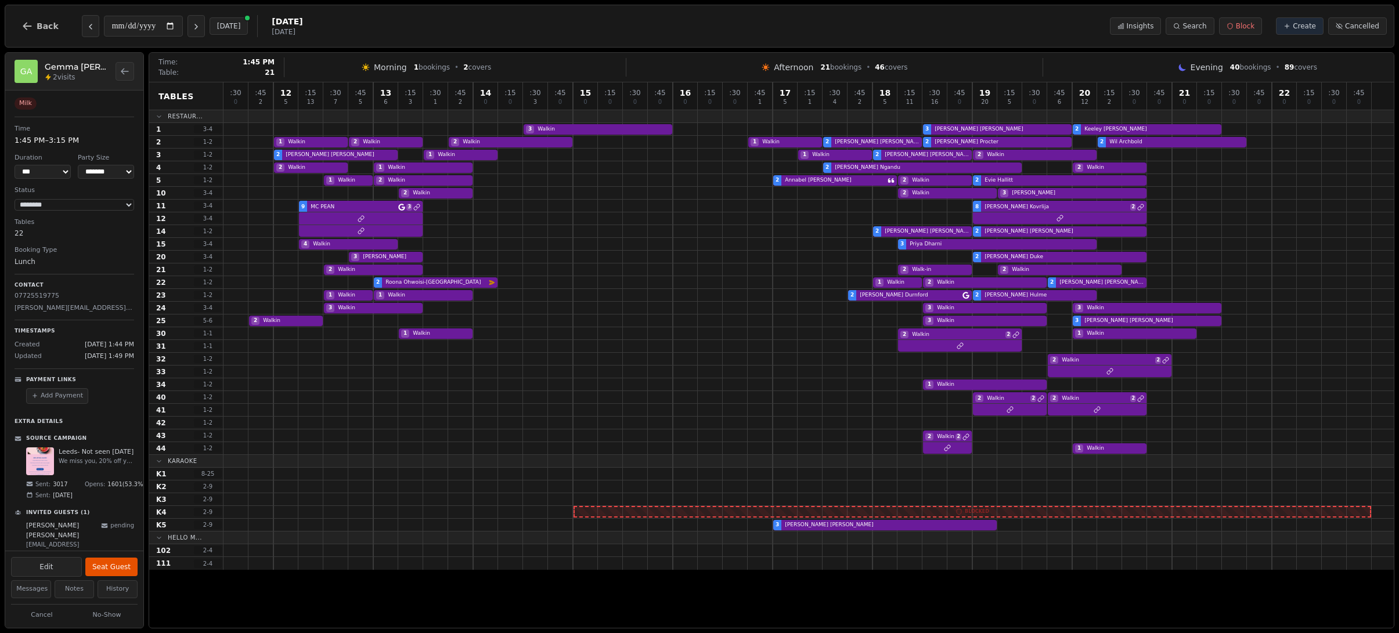
click at [465, 276] on div at bounding box center [460, 282] width 25 height 12
drag, startPoint x: 72, startPoint y: 486, endPoint x: 42, endPoint y: 486, distance: 29.6
click at [42, 483] on div "Sent: 3017" at bounding box center [52, 478] width 52 height 9
drag, startPoint x: 112, startPoint y: 479, endPoint x: 119, endPoint y: 478, distance: 7.1
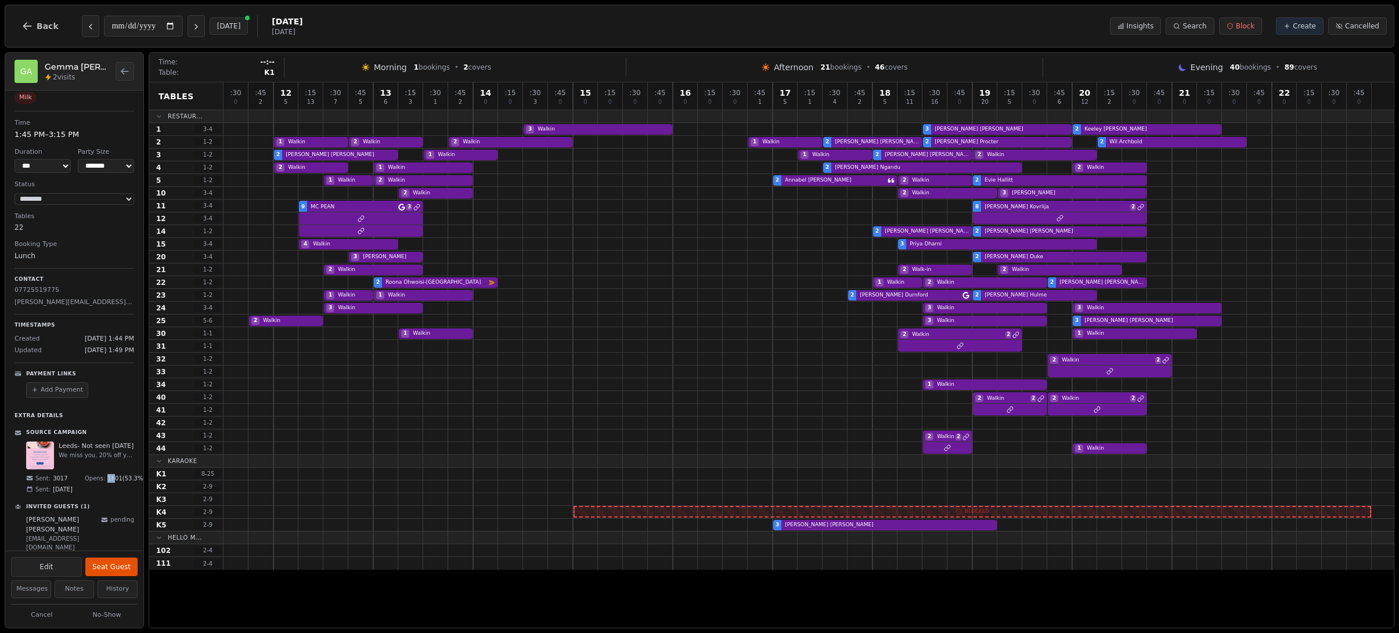
click at [119, 478] on span "1601 ( 53.3 %)" at bounding box center [126, 478] width 38 height 9
click at [122, 483] on span "1601 ( 53.3 %)" at bounding box center [126, 478] width 38 height 9
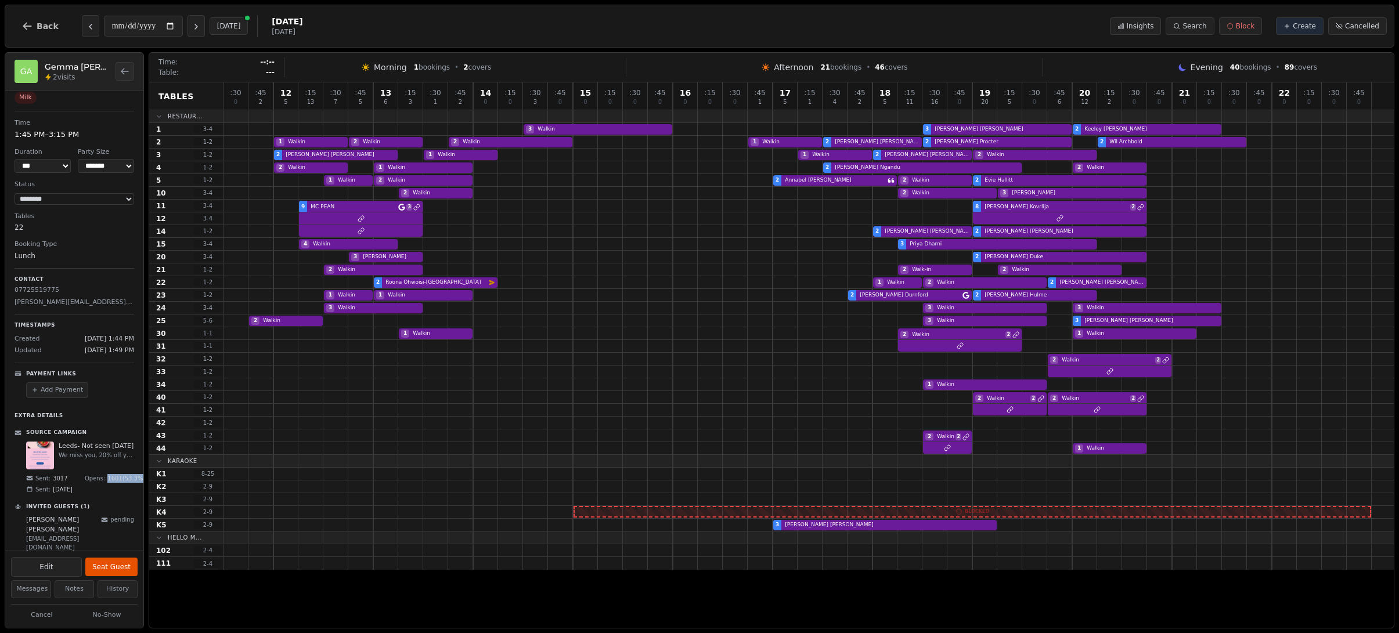
click at [122, 483] on span "1601 ( 53.3 %)" at bounding box center [126, 478] width 38 height 9
click at [86, 28] on icon "Previous day" at bounding box center [90, 26] width 9 height 9
type input "**********"
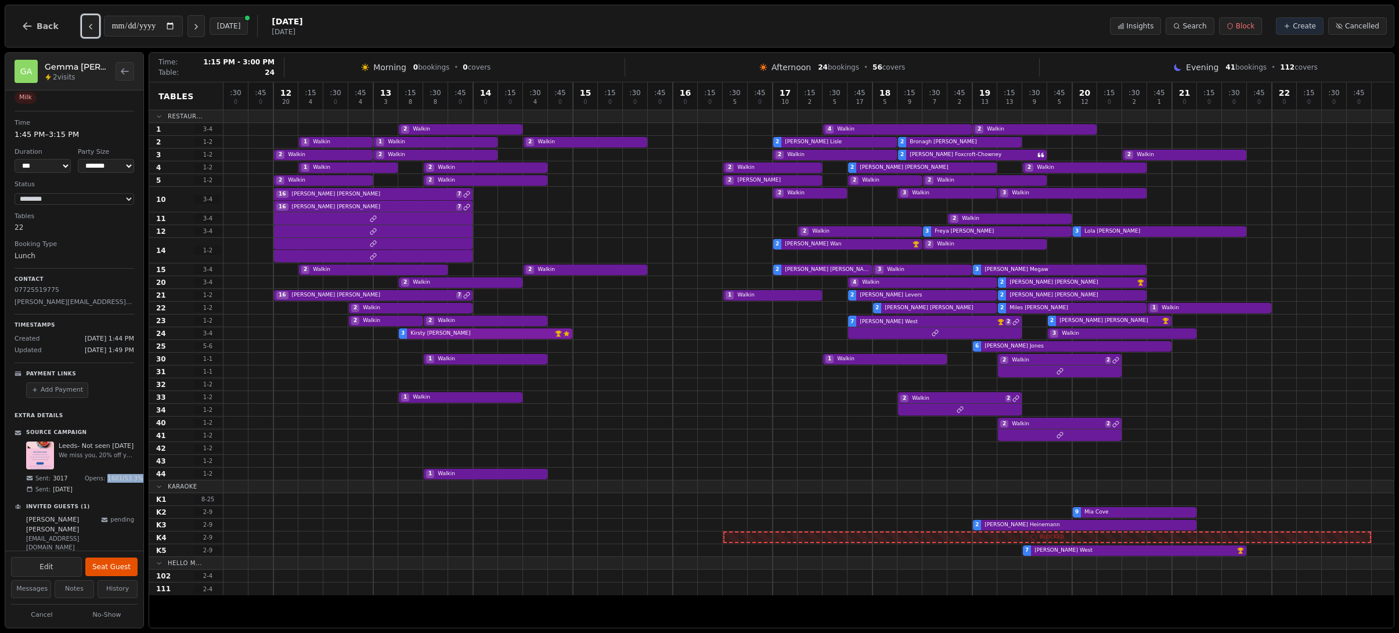
click at [547, 333] on div "3 [PERSON_NAME] VIP customer (10 visits) Customer has left a review 3 Walkin" at bounding box center [808, 333] width 1170 height 13
select select "****"
select select "*"
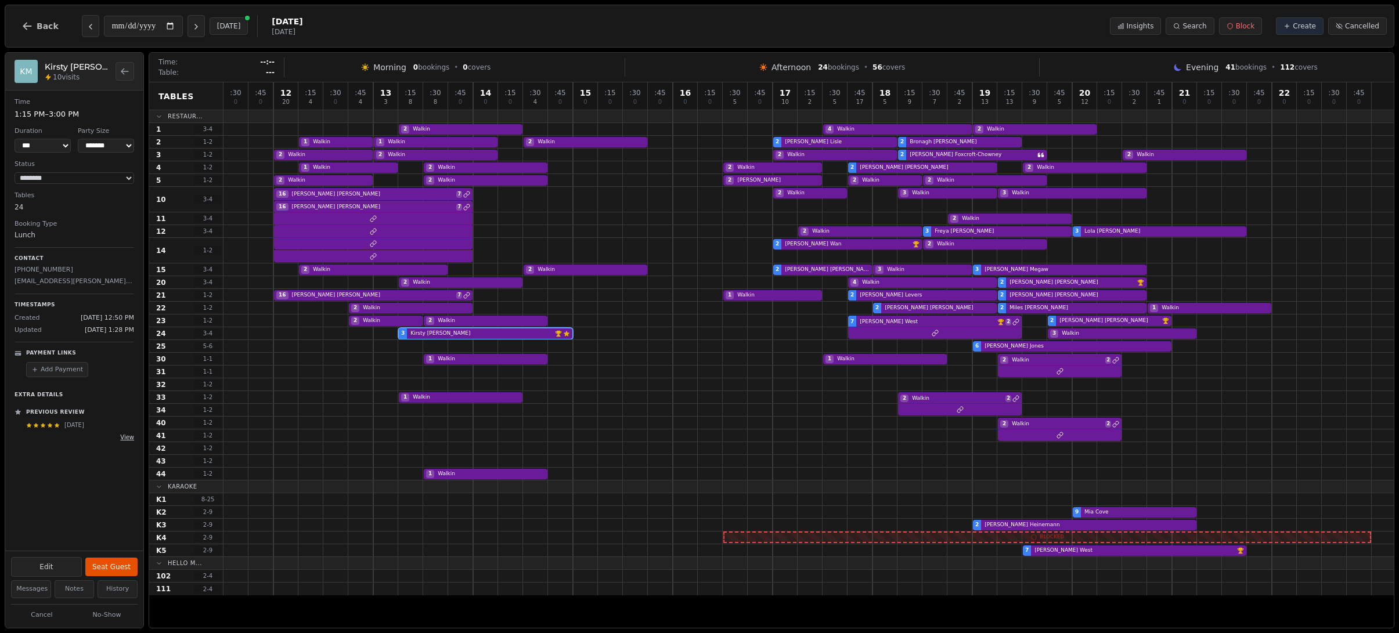
click at [127, 438] on button "View" at bounding box center [127, 437] width 14 height 9
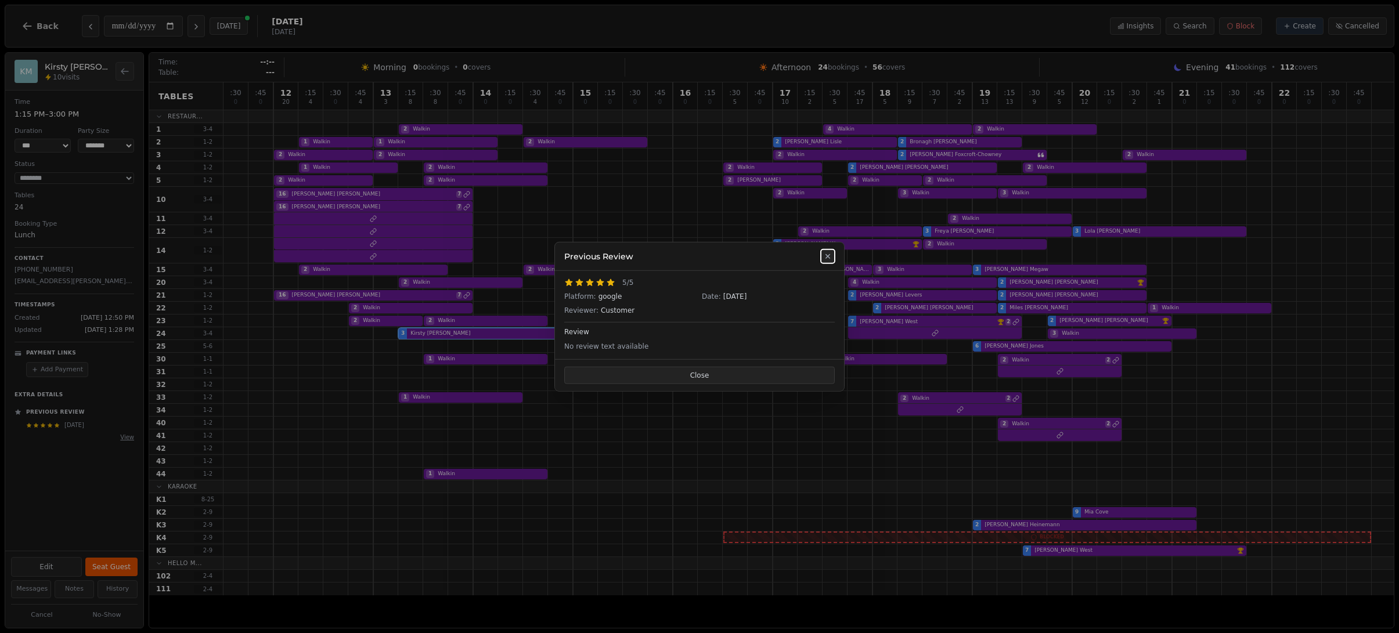
click at [828, 258] on icon at bounding box center [827, 255] width 9 height 9
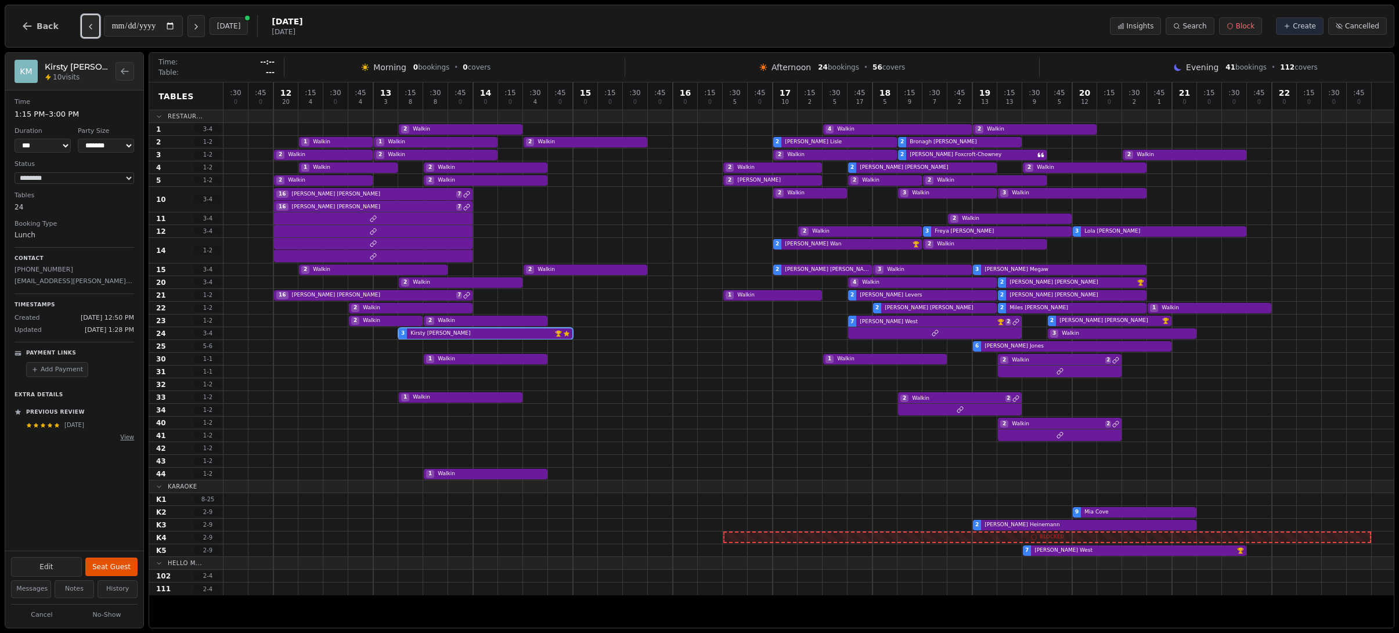
click at [90, 33] on button "Previous day" at bounding box center [90, 26] width 17 height 22
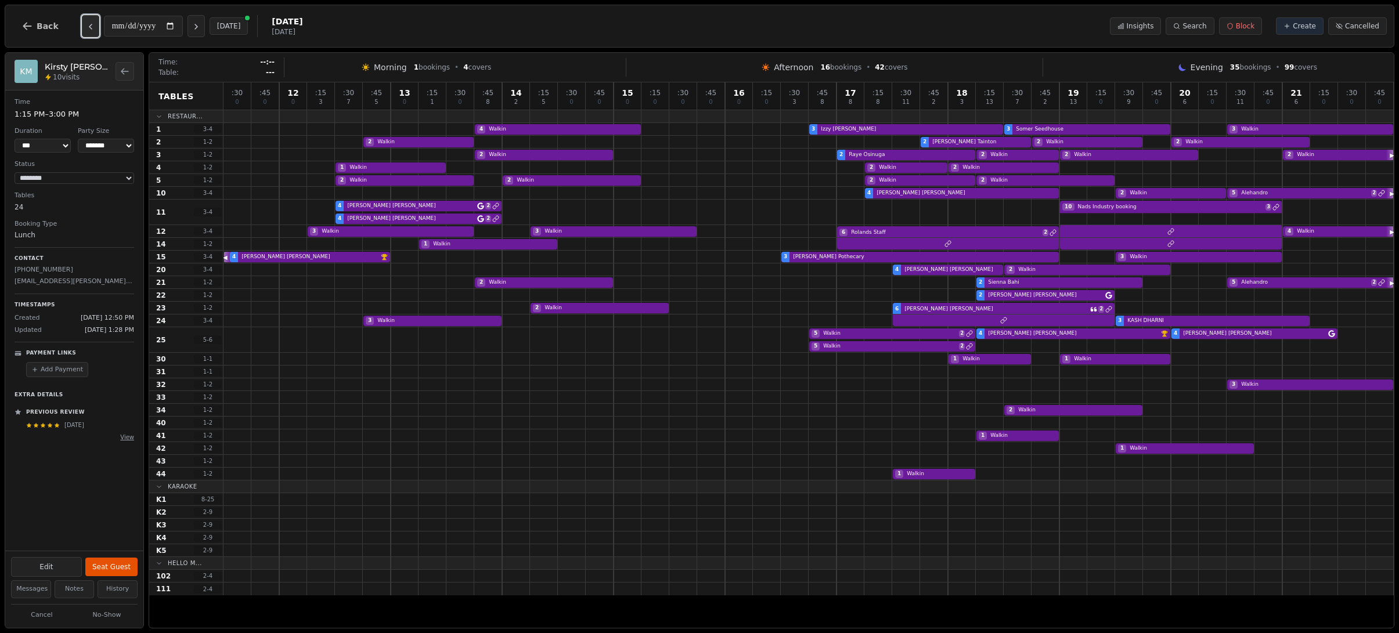
click at [90, 33] on button "Previous day" at bounding box center [90, 26] width 17 height 22
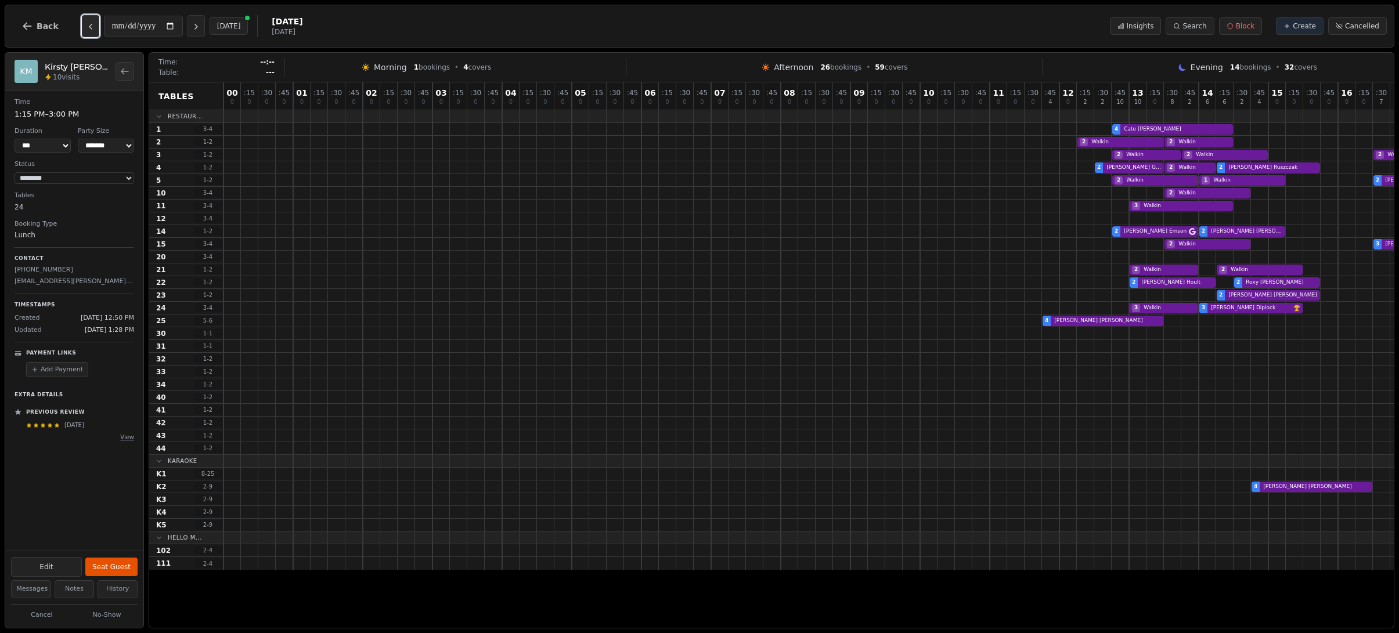
click at [90, 33] on button "Previous day" at bounding box center [90, 26] width 17 height 22
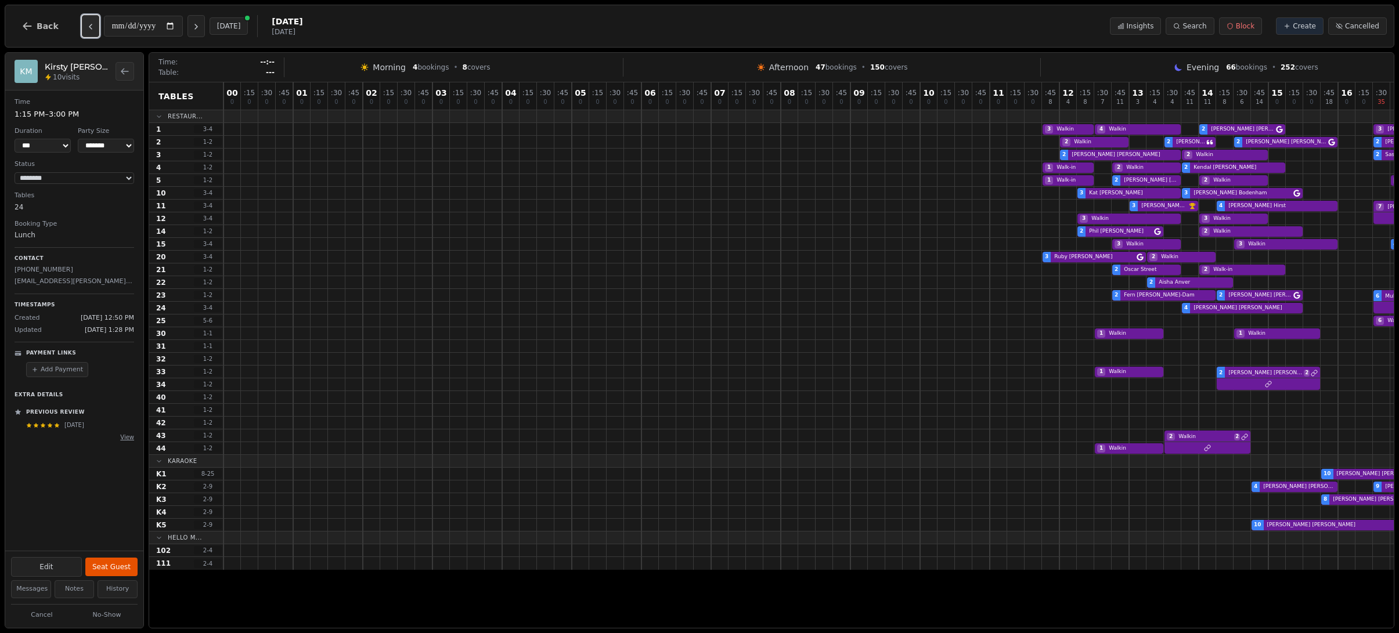
click at [90, 33] on button "Previous day" at bounding box center [90, 26] width 17 height 22
type input "**********"
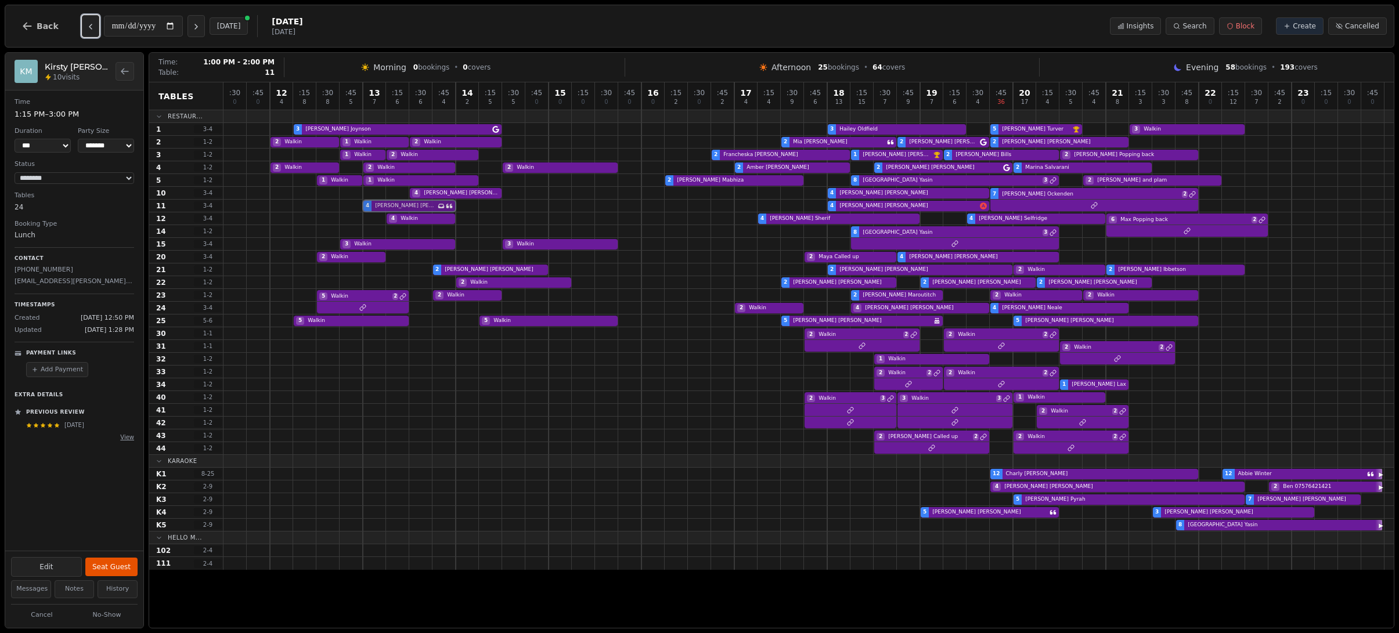
click at [404, 206] on div "4 [PERSON_NAME] Has conversation thread 4 [PERSON_NAME]" at bounding box center [808, 206] width 1170 height 13
select select "****"
select select "*"
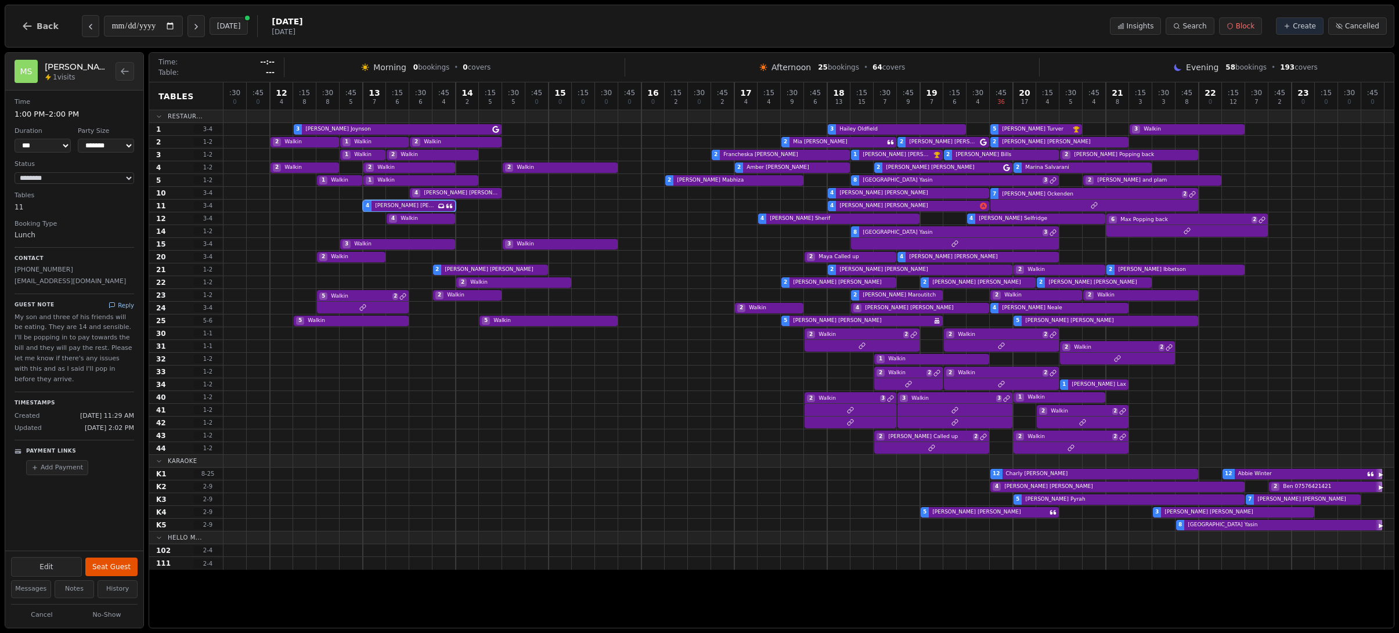
click at [114, 307] on icon at bounding box center [112, 305] width 7 height 7
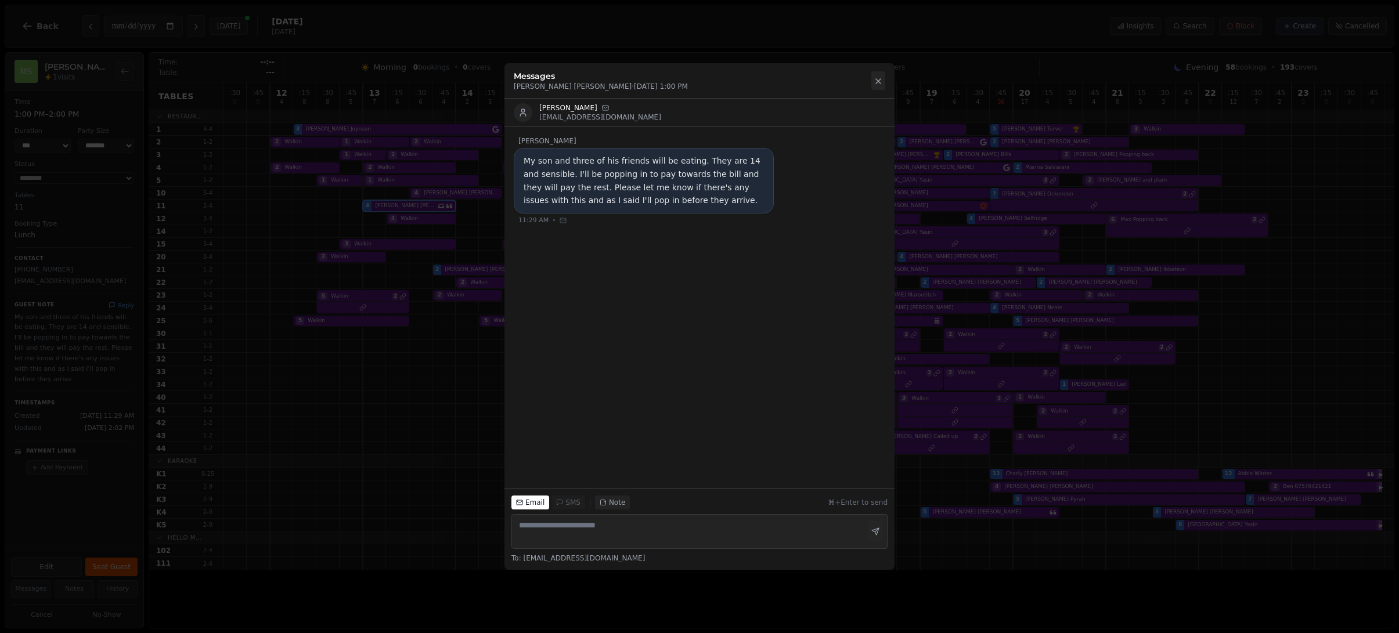
click at [874, 76] on button at bounding box center [878, 80] width 14 height 19
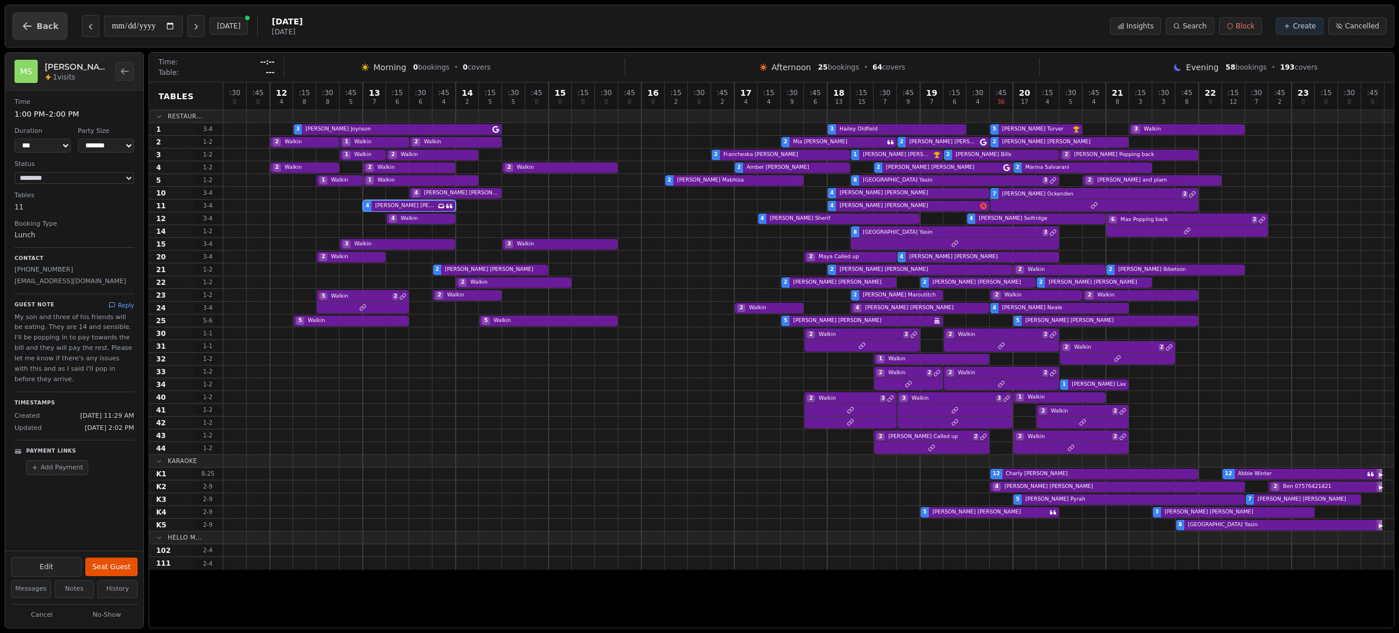
click at [27, 20] on icon "button" at bounding box center [27, 26] width 12 height 12
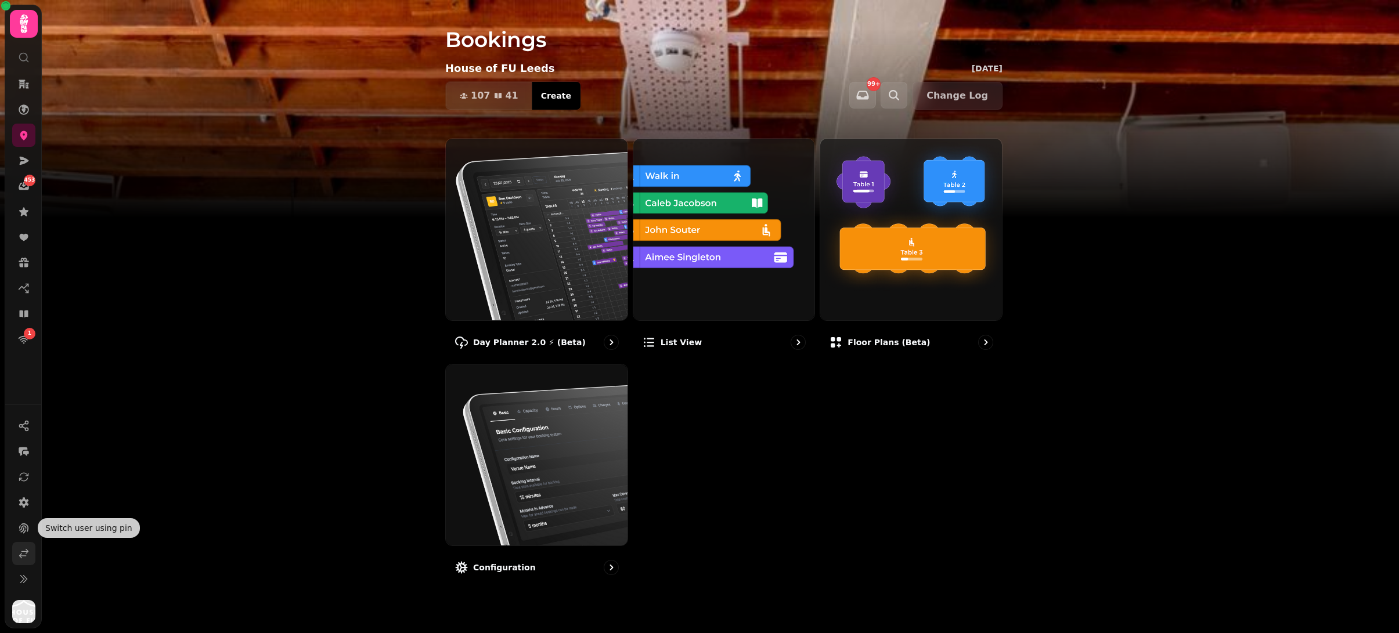
click at [24, 550] on icon at bounding box center [24, 554] width 12 height 12
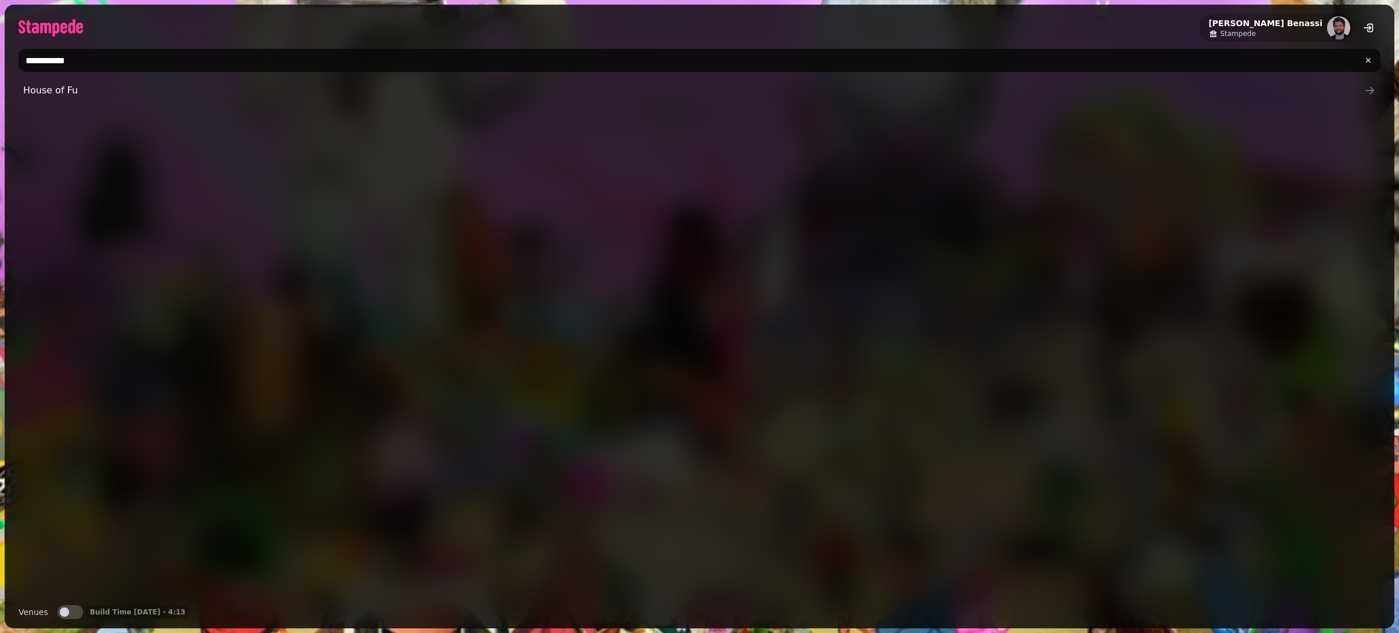
click at [421, 64] on input "**********" at bounding box center [699, 60] width 1361 height 23
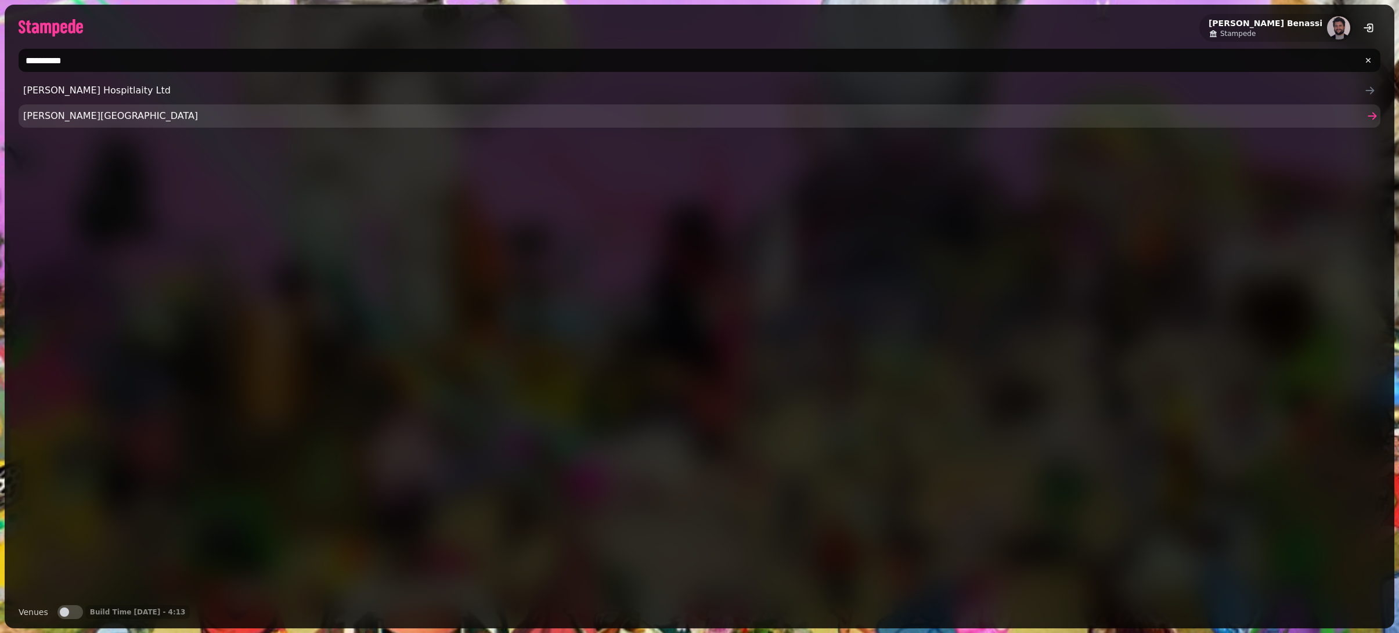
type input "**********"
click at [198, 121] on span "[PERSON_NAME][GEOGRAPHIC_DATA]" at bounding box center [693, 116] width 1341 height 14
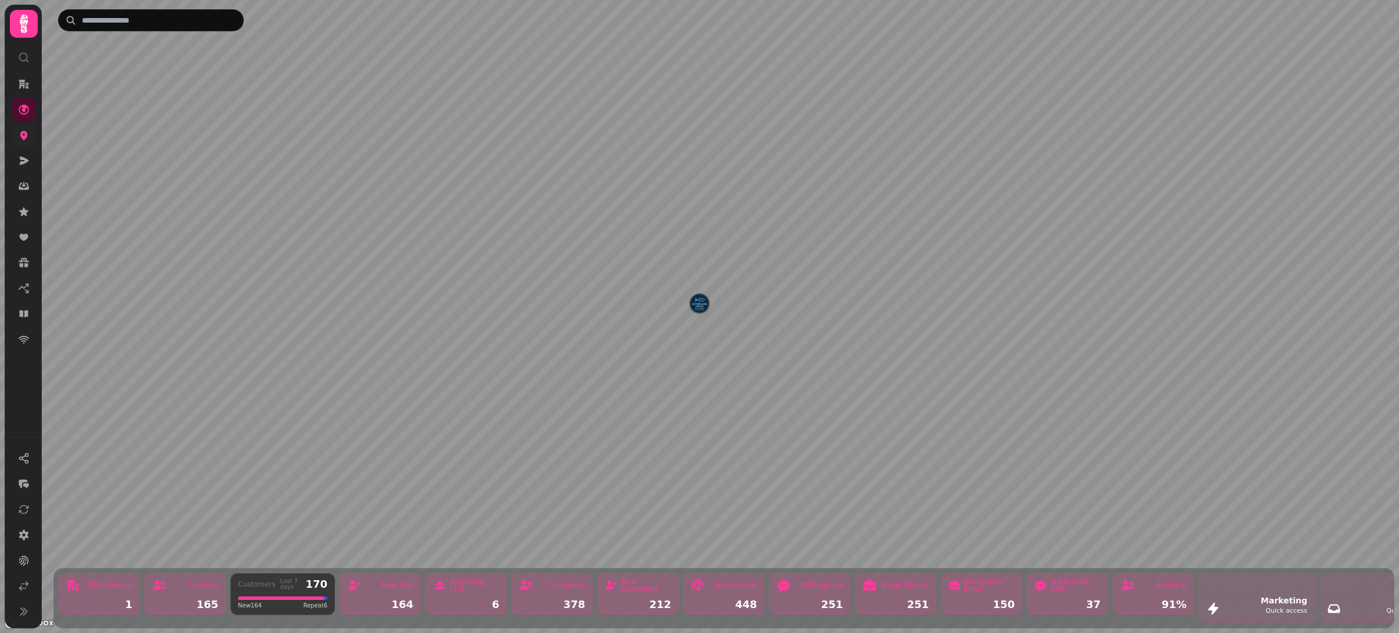
click at [25, 143] on link at bounding box center [23, 135] width 23 height 23
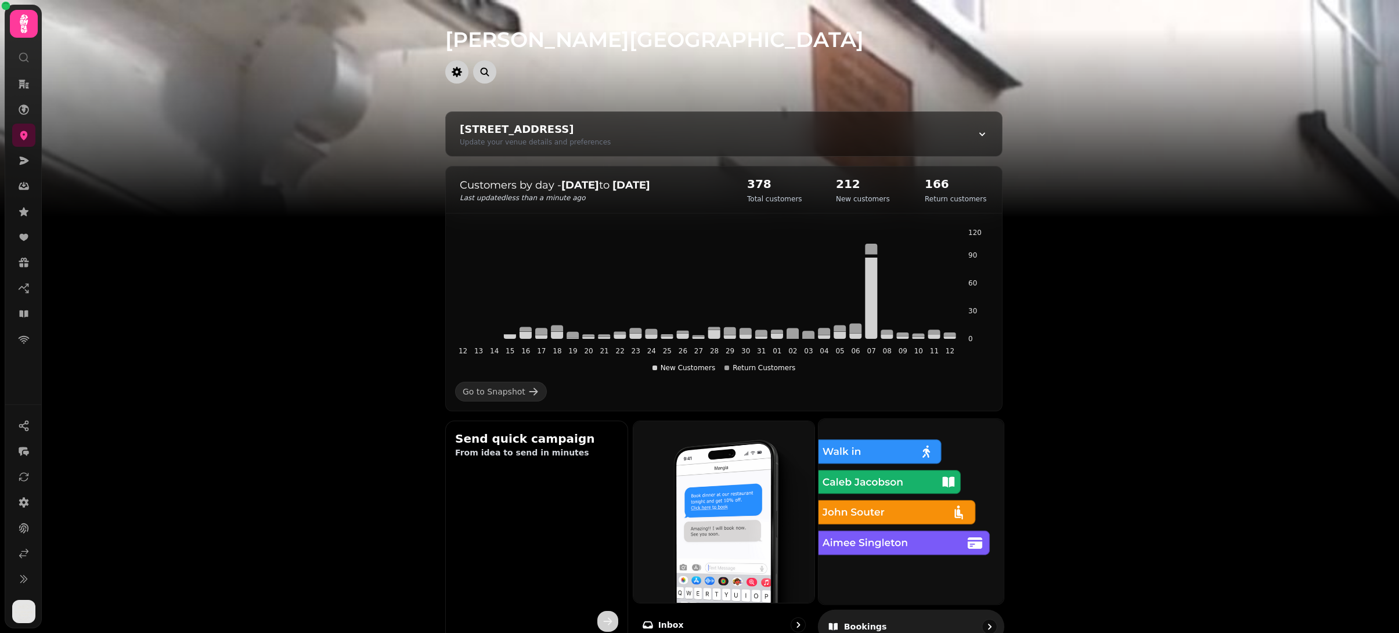
click at [925, 539] on img at bounding box center [911, 512] width 204 height 204
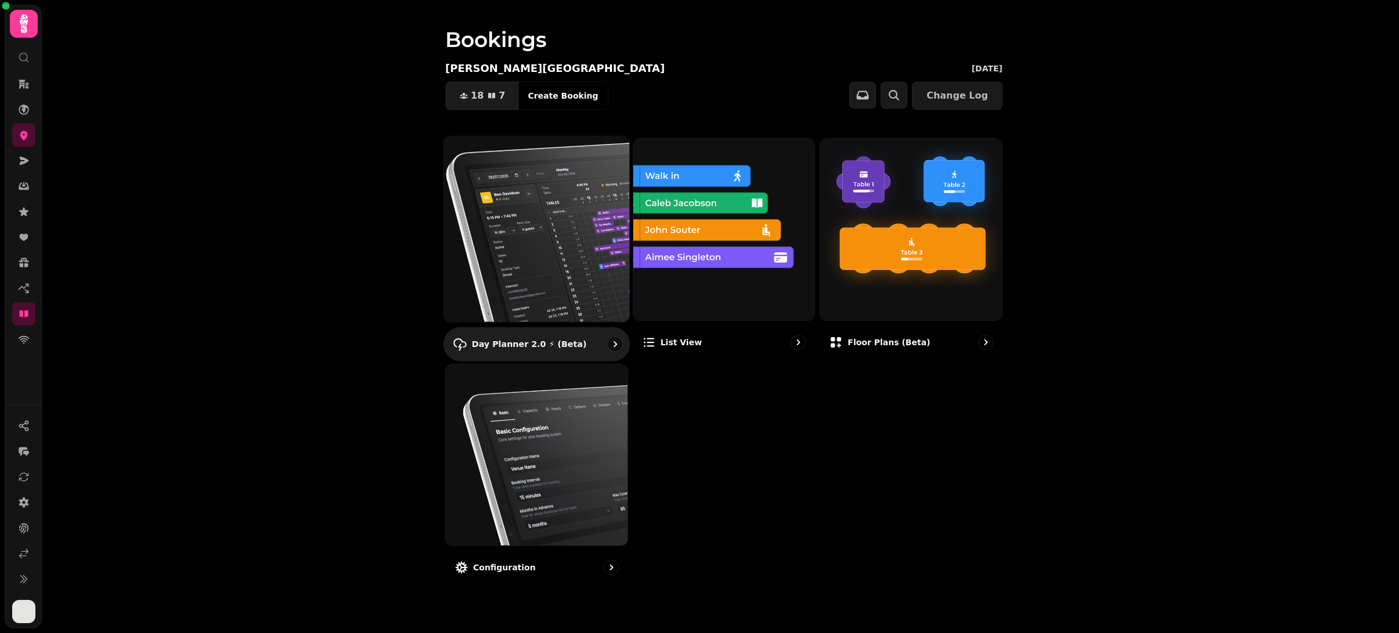
click at [524, 211] on img at bounding box center [537, 229] width 204 height 204
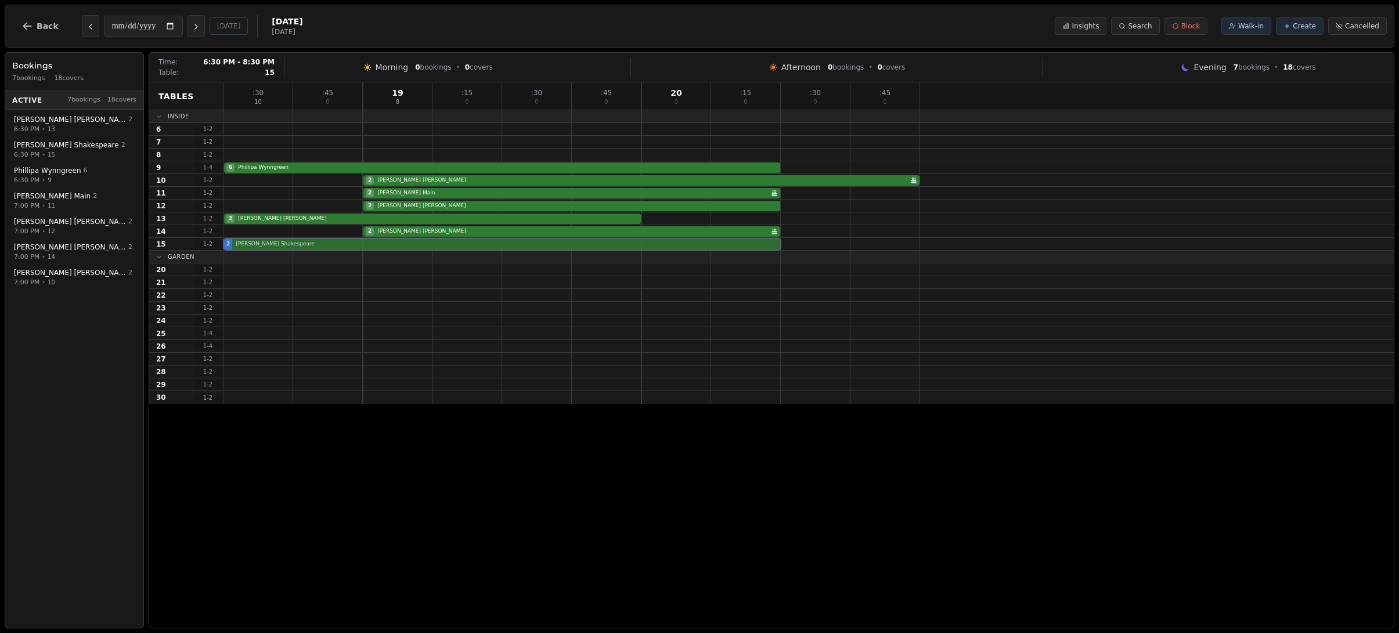
click at [352, 243] on div "2 [PERSON_NAME]" at bounding box center [808, 244] width 1170 height 13
select select "****"
select select "*"
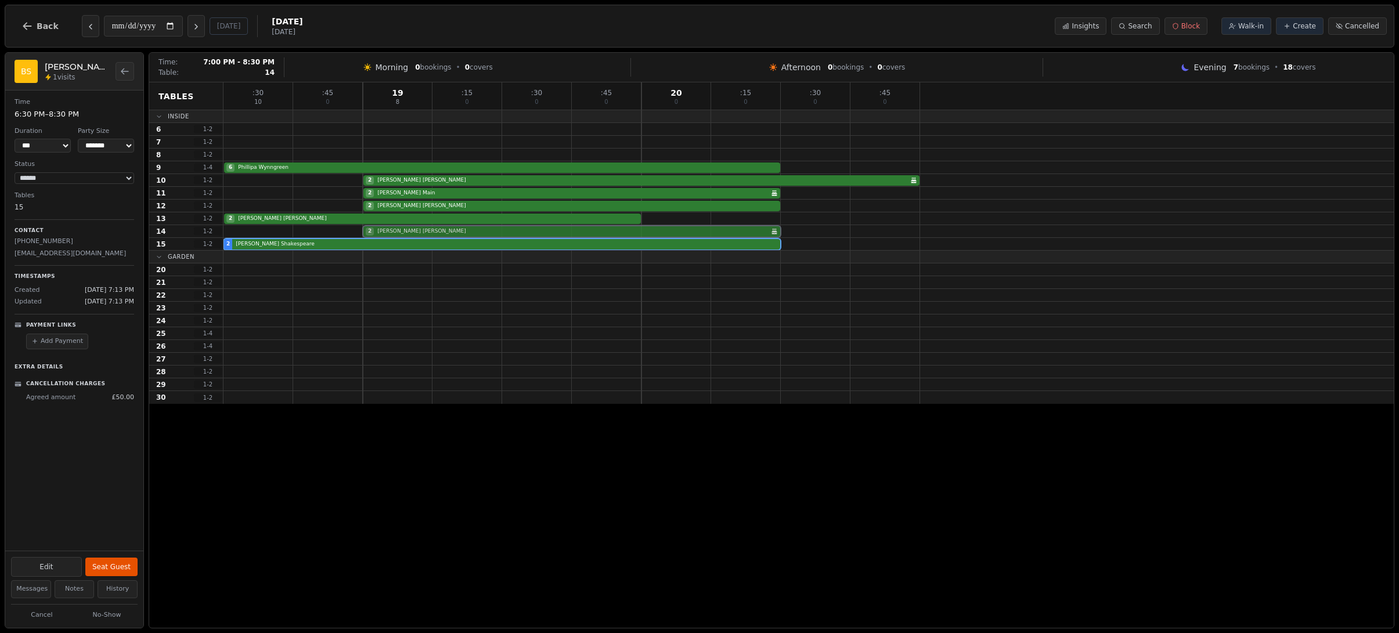
click at [378, 229] on div "2 [PERSON_NAME] Birthday celebration" at bounding box center [808, 231] width 1170 height 13
select select "****"
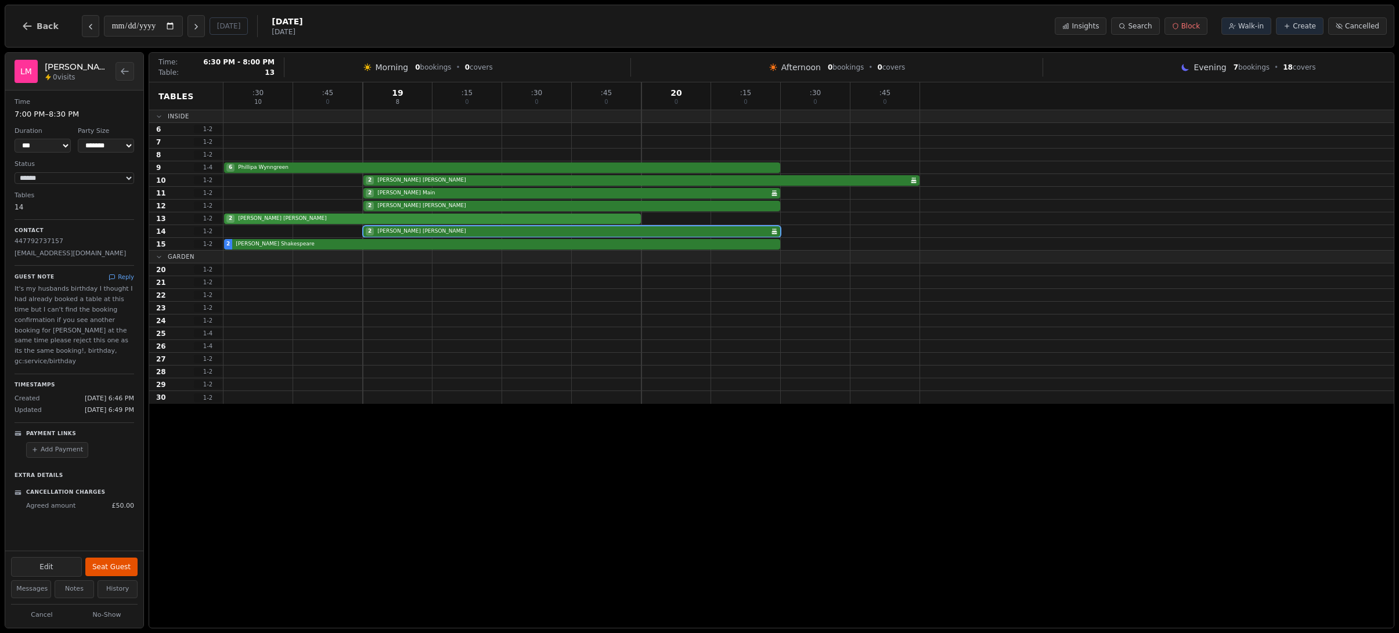
click at [381, 220] on div "2 [PERSON_NAME]" at bounding box center [808, 218] width 1170 height 13
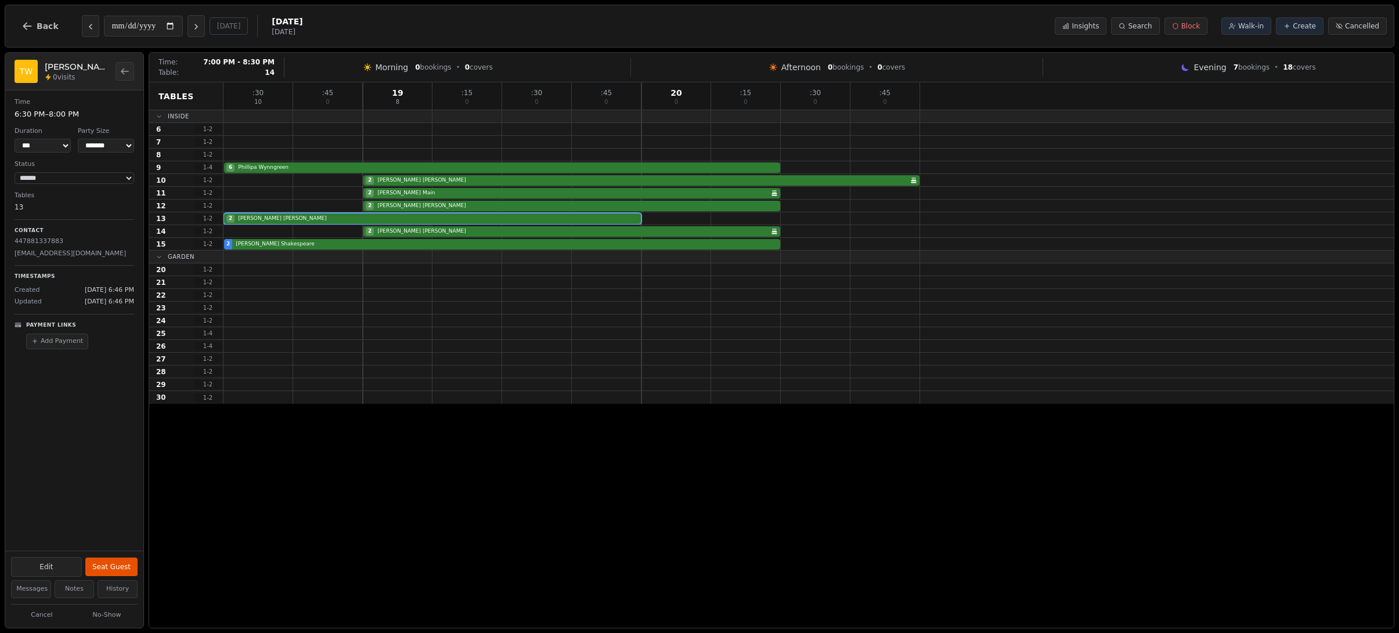
click at [384, 235] on div "2 [PERSON_NAME] Birthday celebration" at bounding box center [808, 231] width 1170 height 13
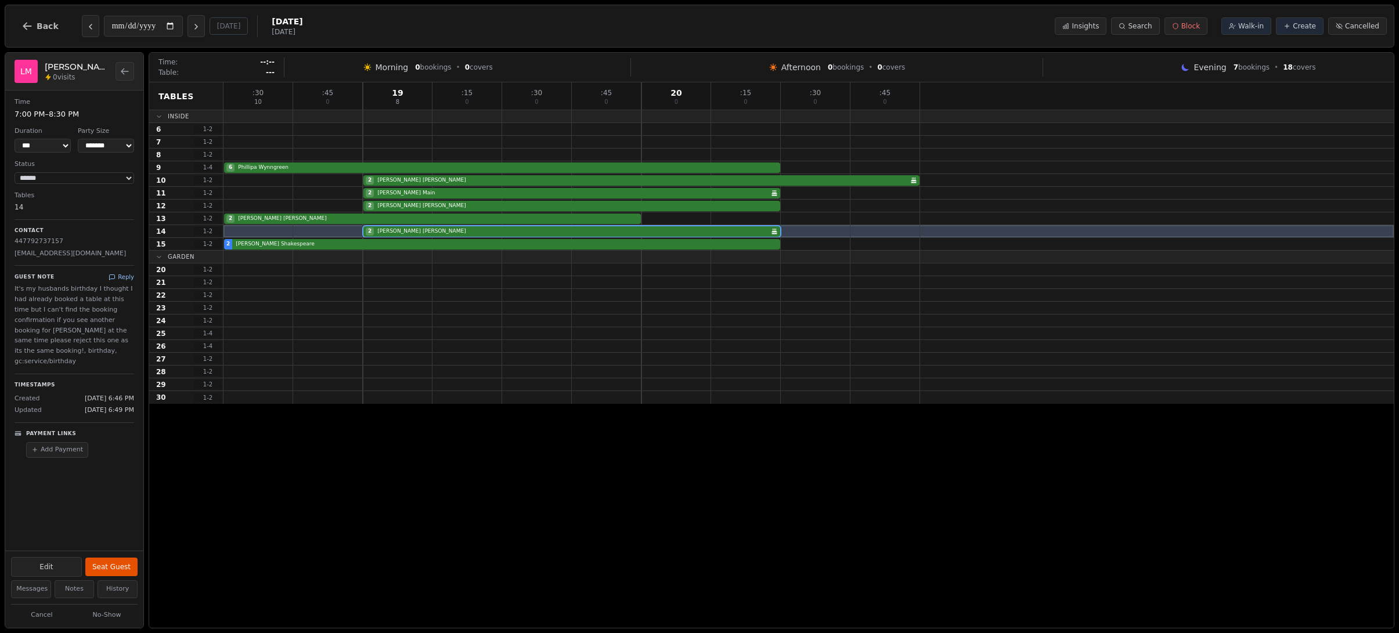
click at [117, 277] on button "Reply" at bounding box center [122, 277] width 26 height 9
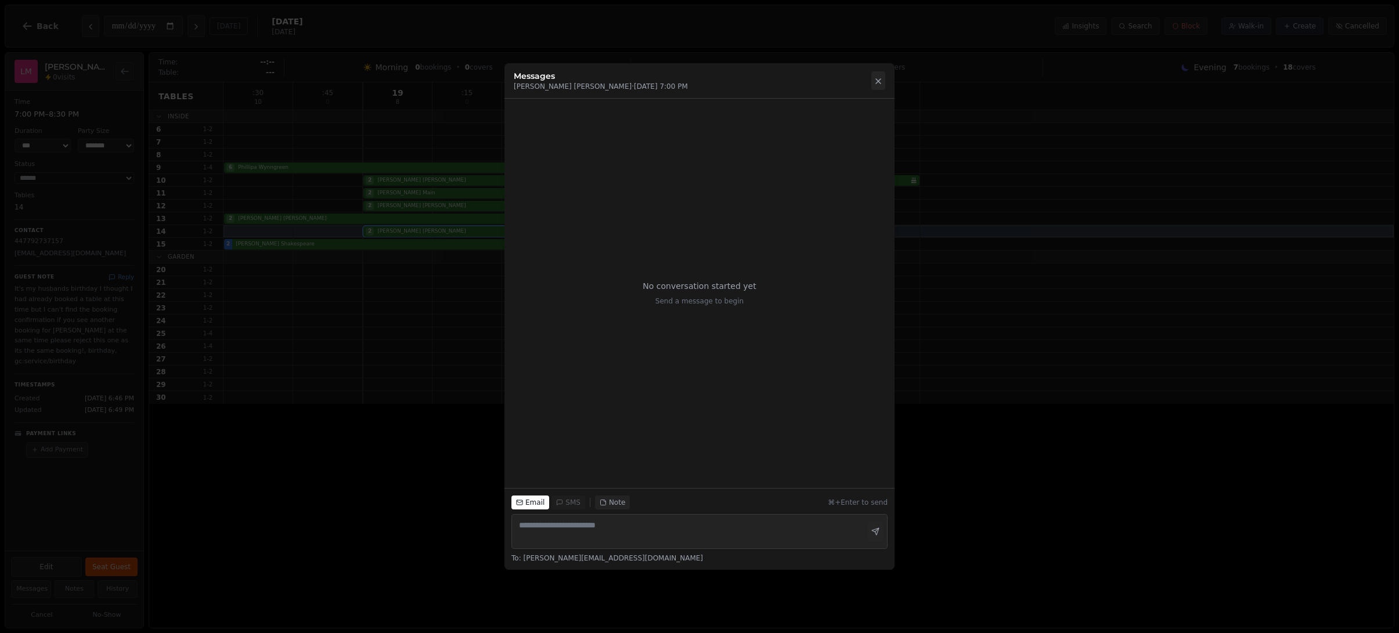
click at [874, 78] on icon at bounding box center [877, 81] width 9 height 9
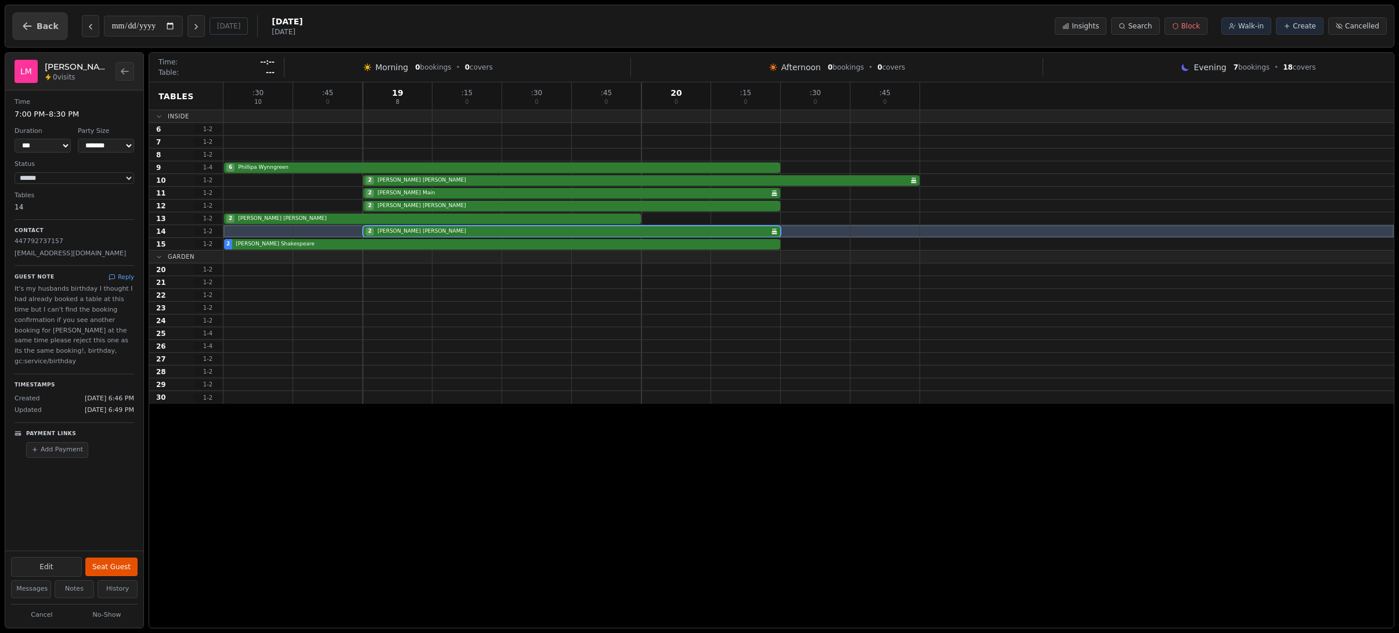
click at [38, 28] on span "Back" at bounding box center [48, 26] width 22 height 8
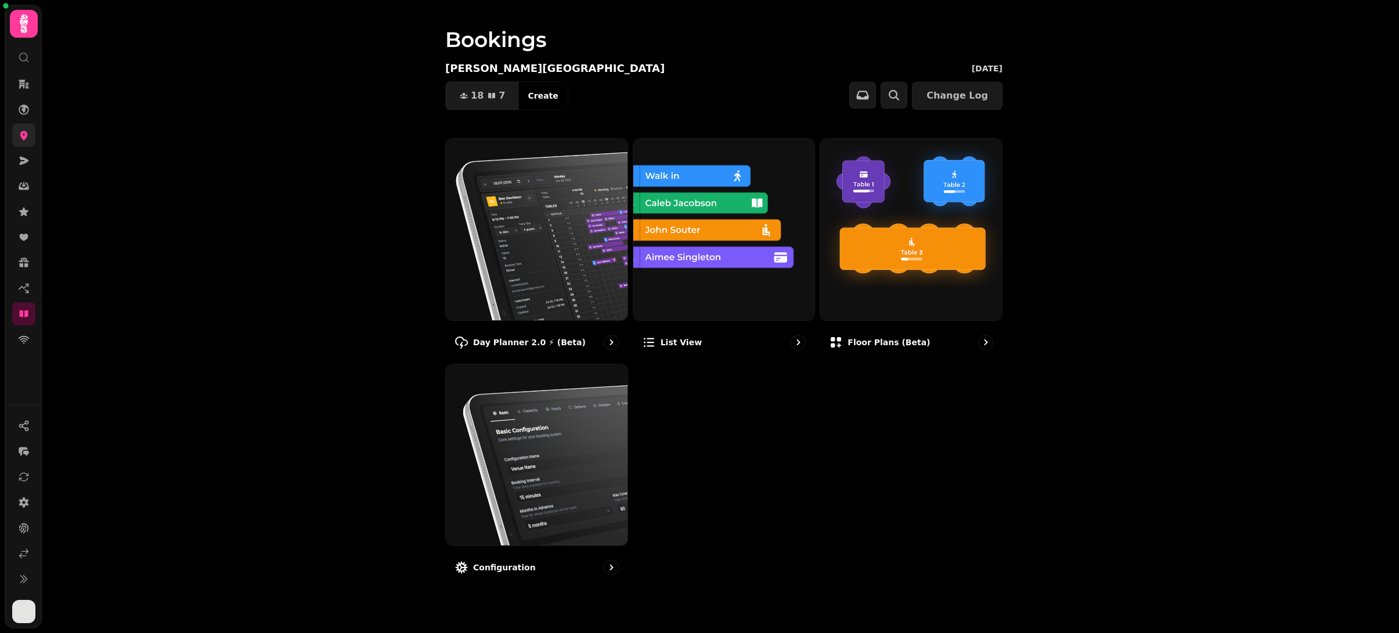
click at [27, 139] on icon at bounding box center [24, 135] width 12 height 12
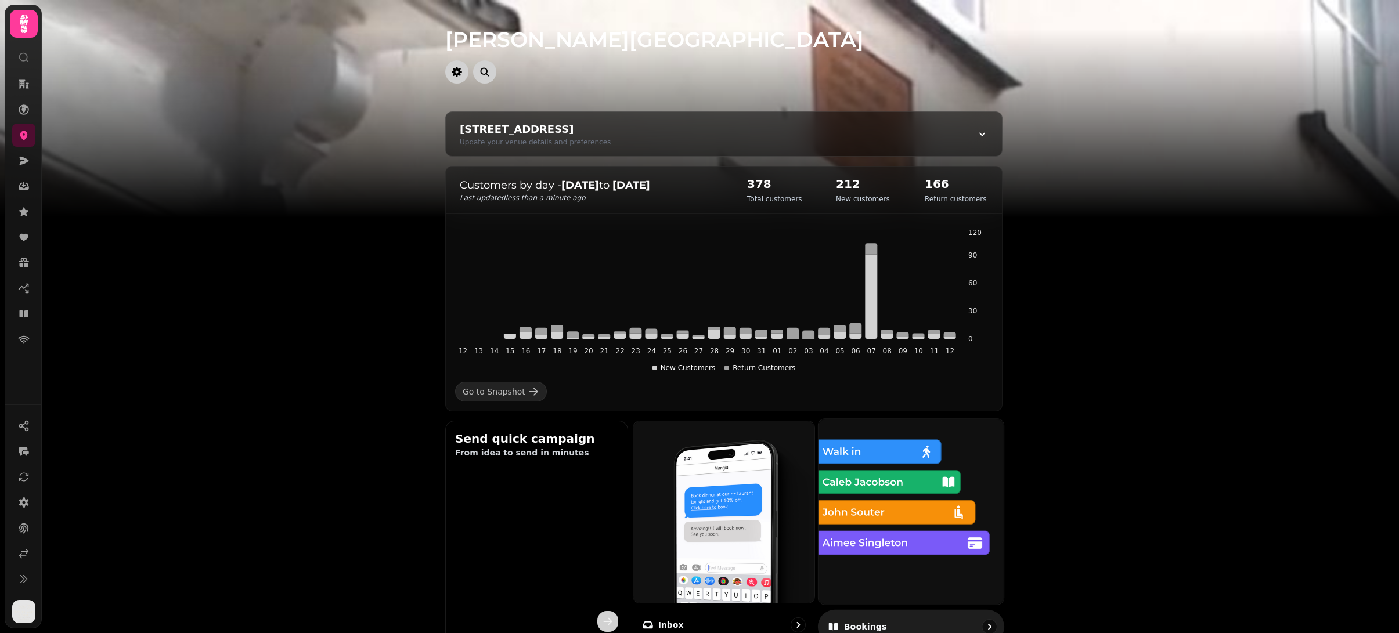
click at [937, 536] on img at bounding box center [911, 512] width 204 height 204
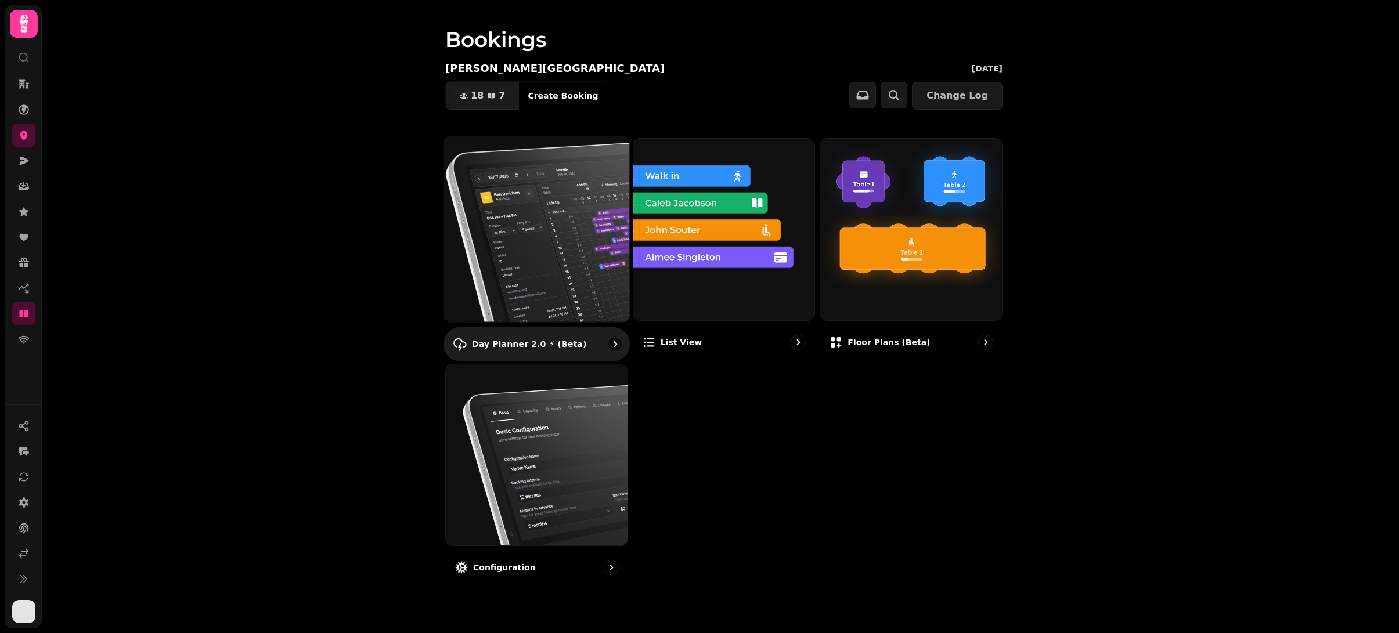
click at [533, 213] on img at bounding box center [537, 229] width 204 height 204
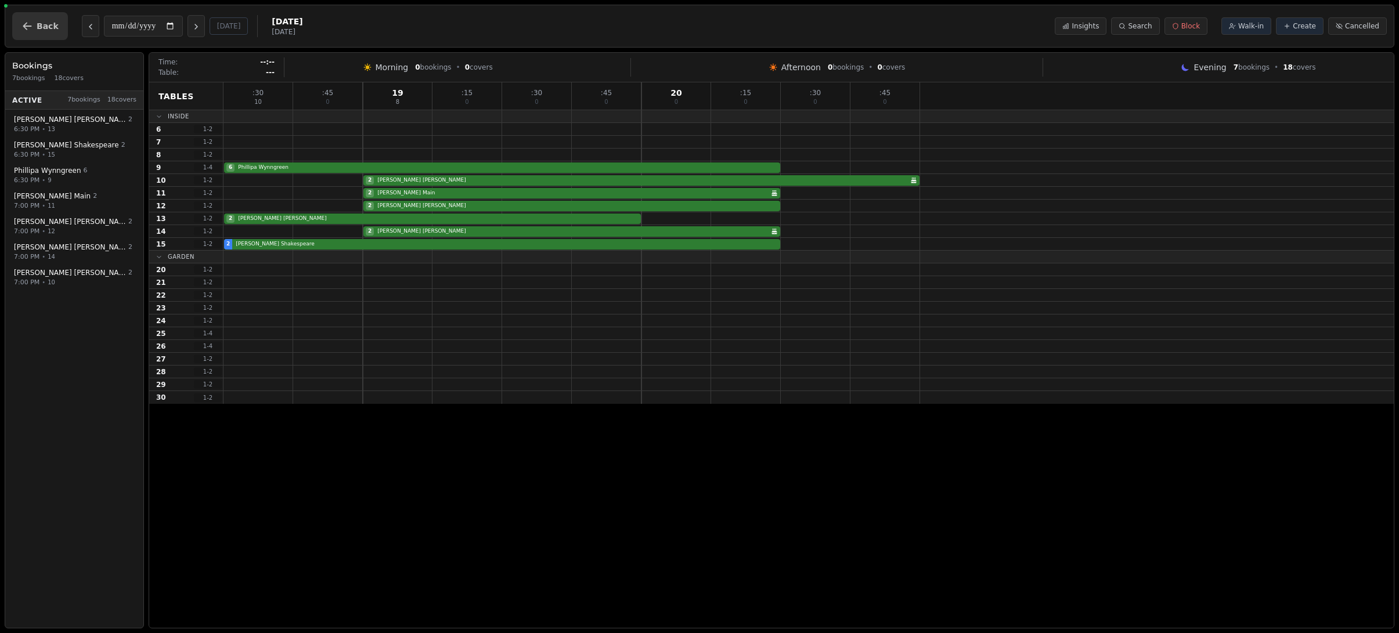
click at [45, 25] on span "Back" at bounding box center [48, 26] width 22 height 8
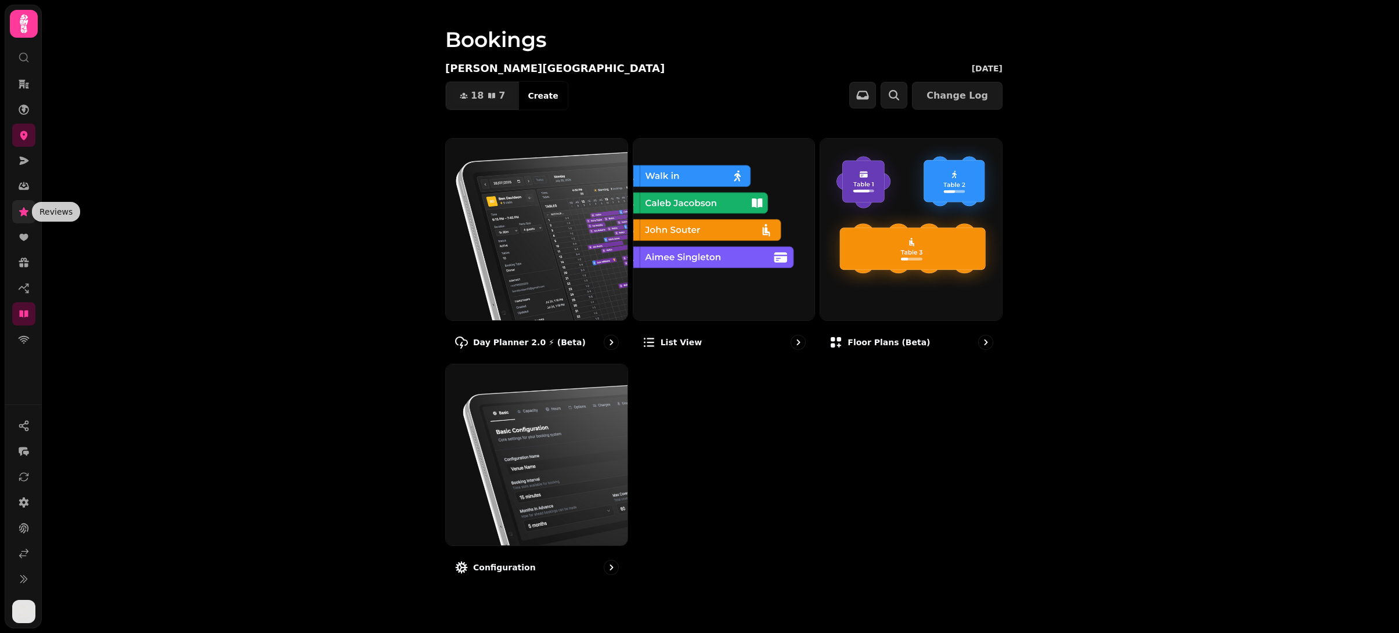
click at [22, 209] on icon at bounding box center [24, 212] width 12 height 12
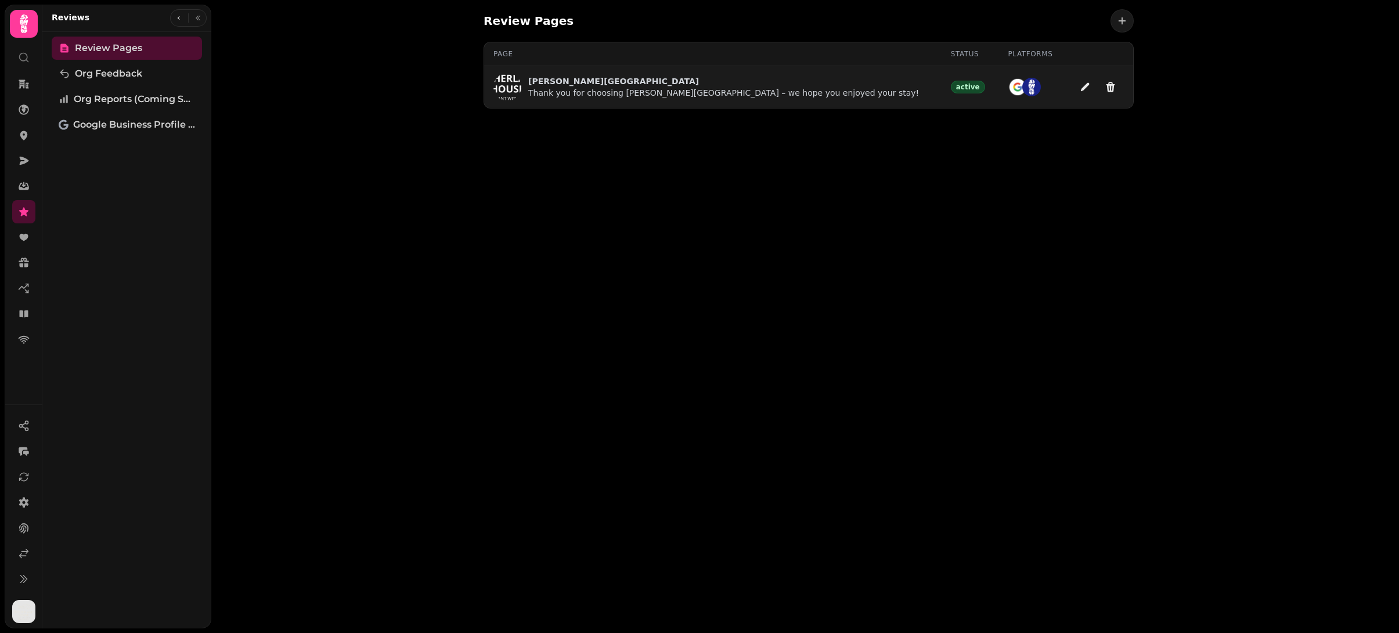
click at [600, 78] on p "[PERSON_NAME][GEOGRAPHIC_DATA]" at bounding box center [723, 81] width 391 height 12
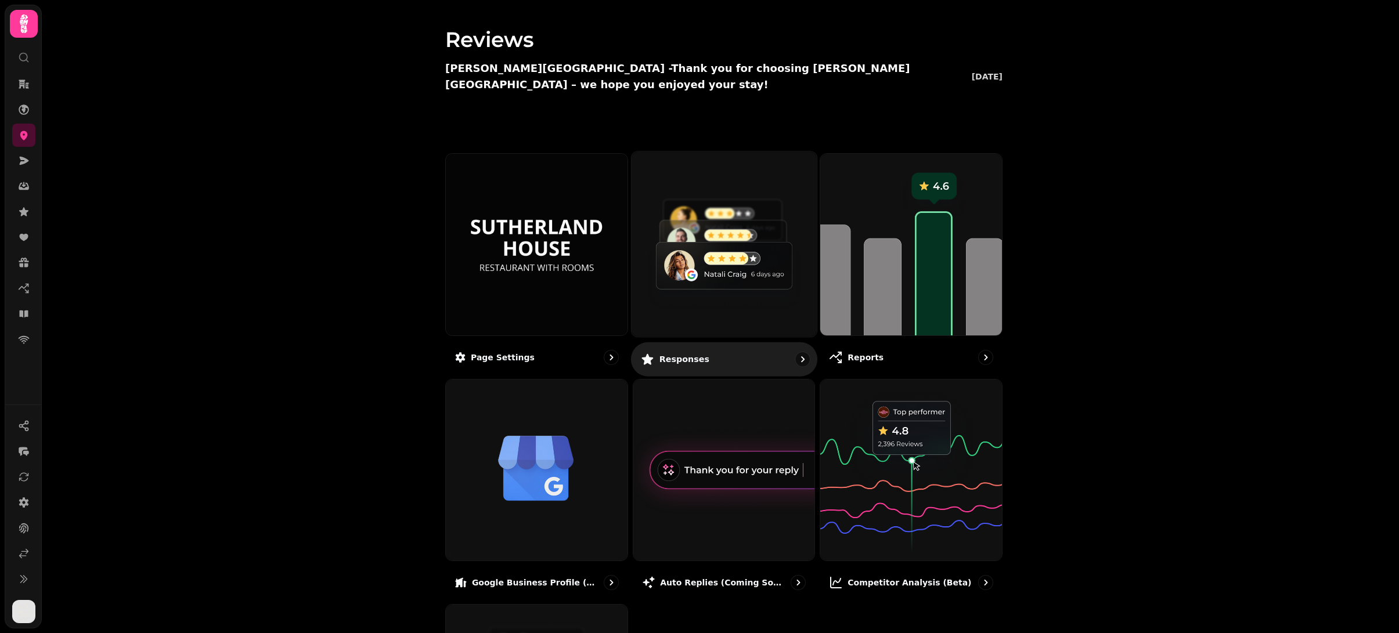
click at [691, 262] on img at bounding box center [724, 244] width 204 height 204
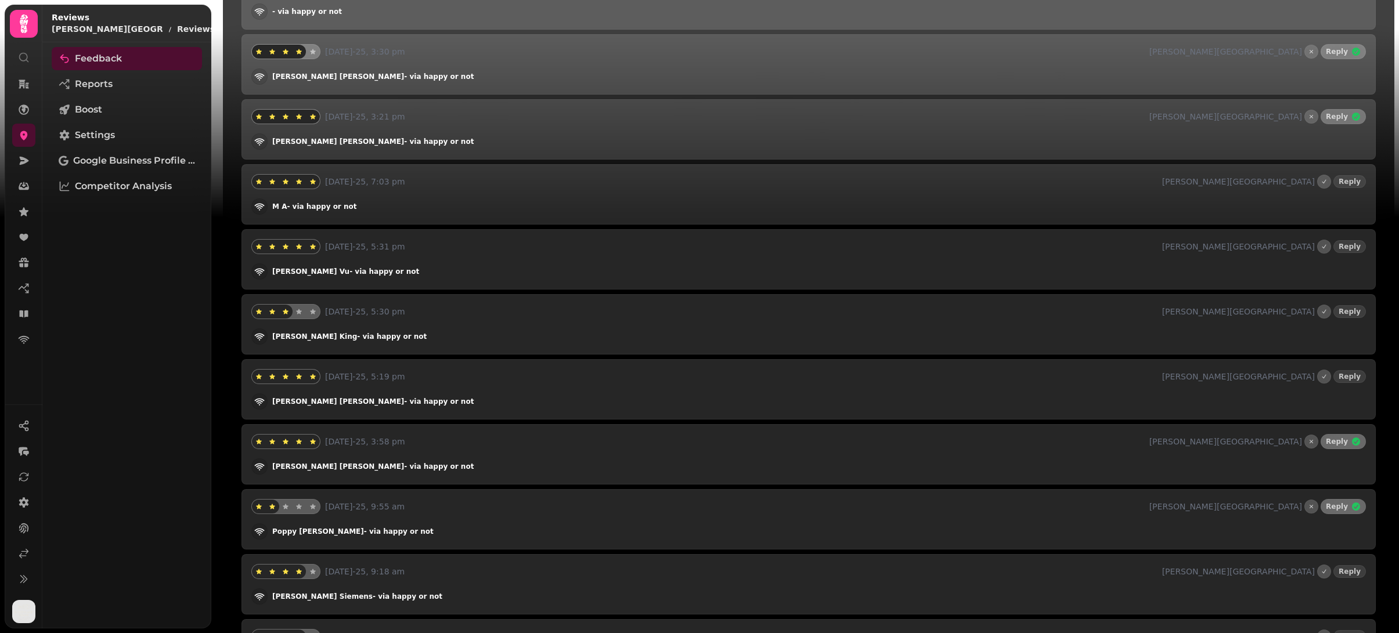
scroll to position [670, 0]
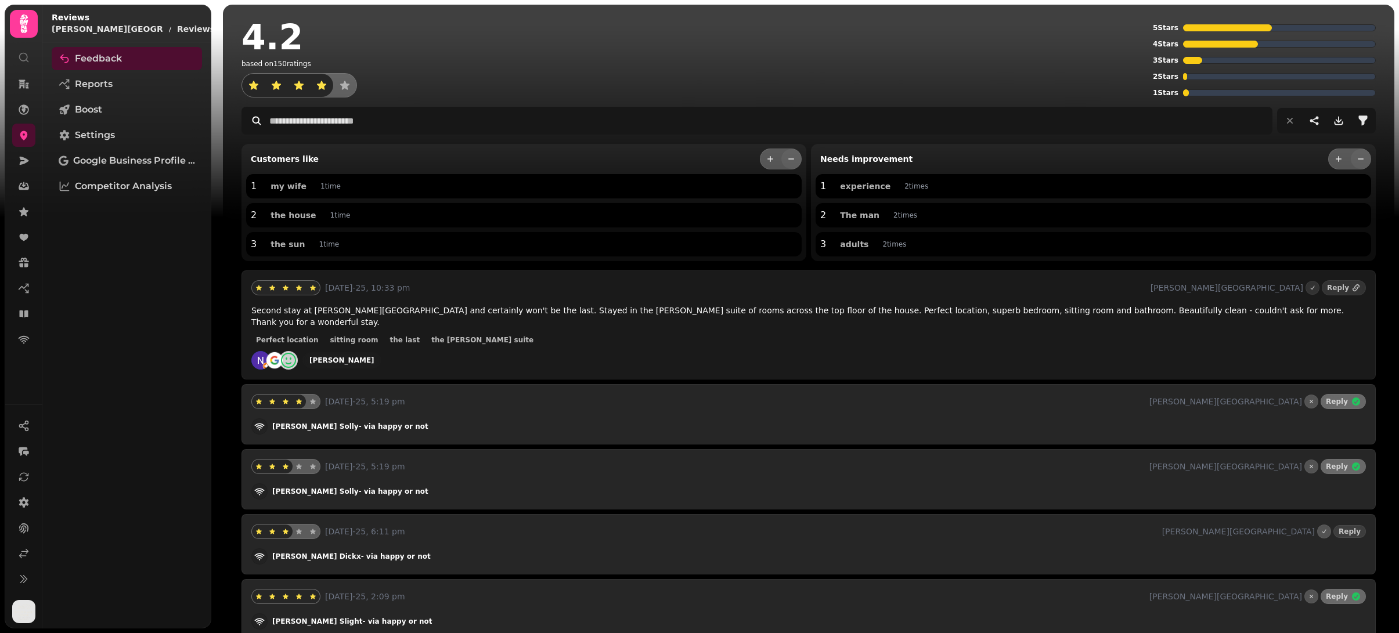
click at [1006, 396] on p "8th Aug-25, 5:19 pm" at bounding box center [734, 402] width 819 height 12
